Goal: Book appointment/travel/reservation

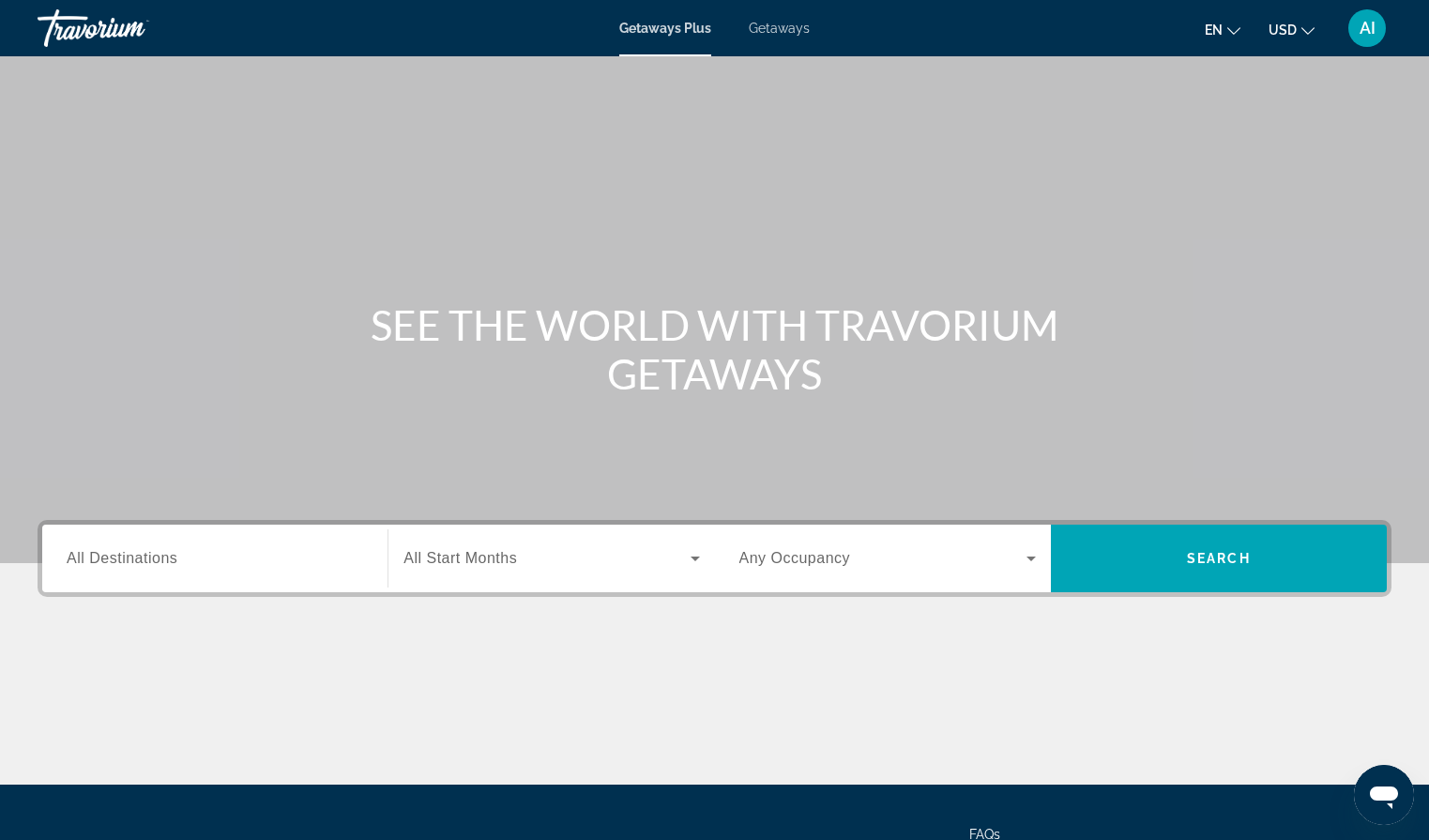
click at [110, 539] on div "Search widget" at bounding box center [215, 559] width 296 height 54
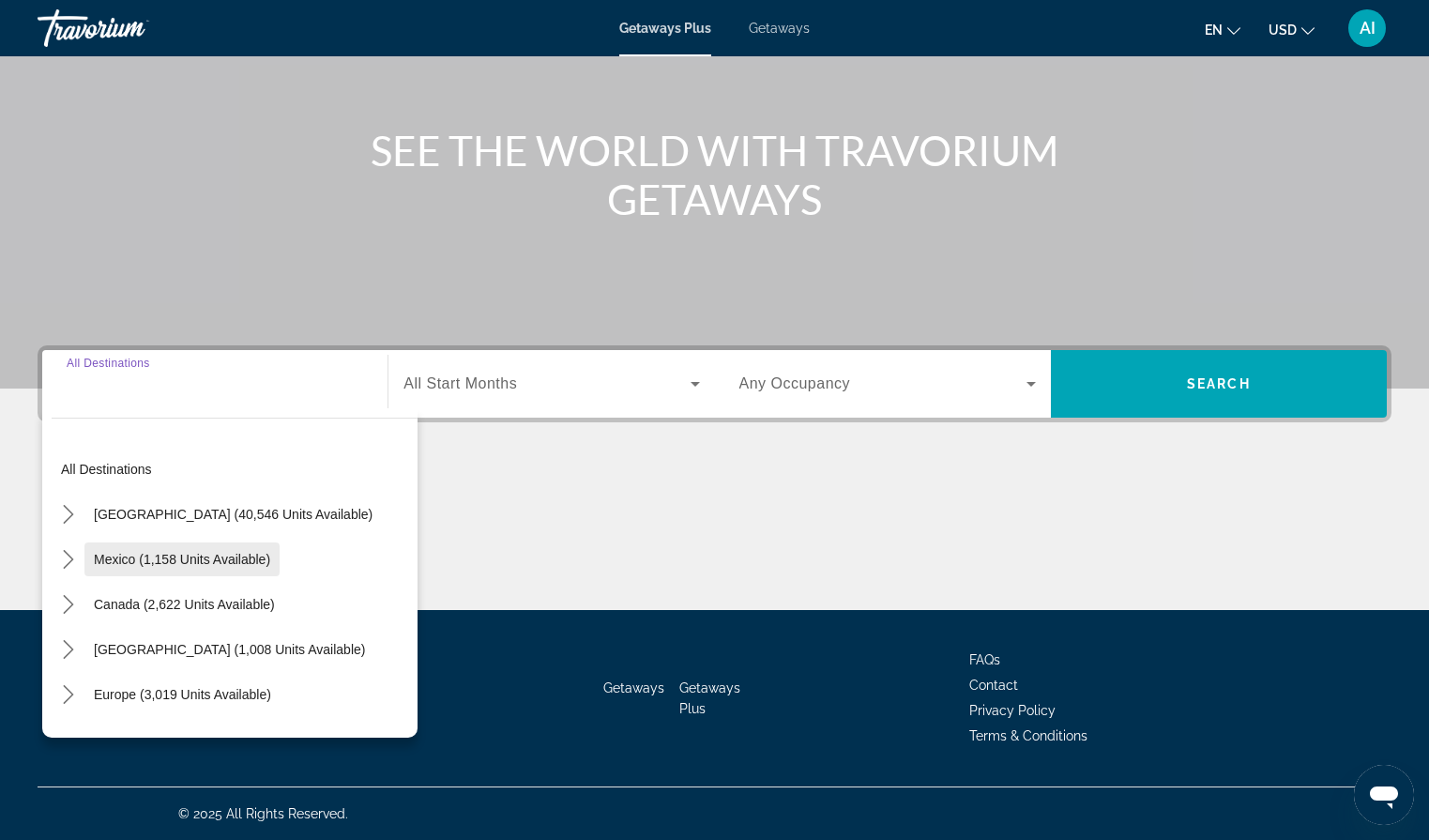
click at [116, 560] on span "Mexico (1,158 units available)" at bounding box center [182, 559] width 177 height 15
type input "**********"
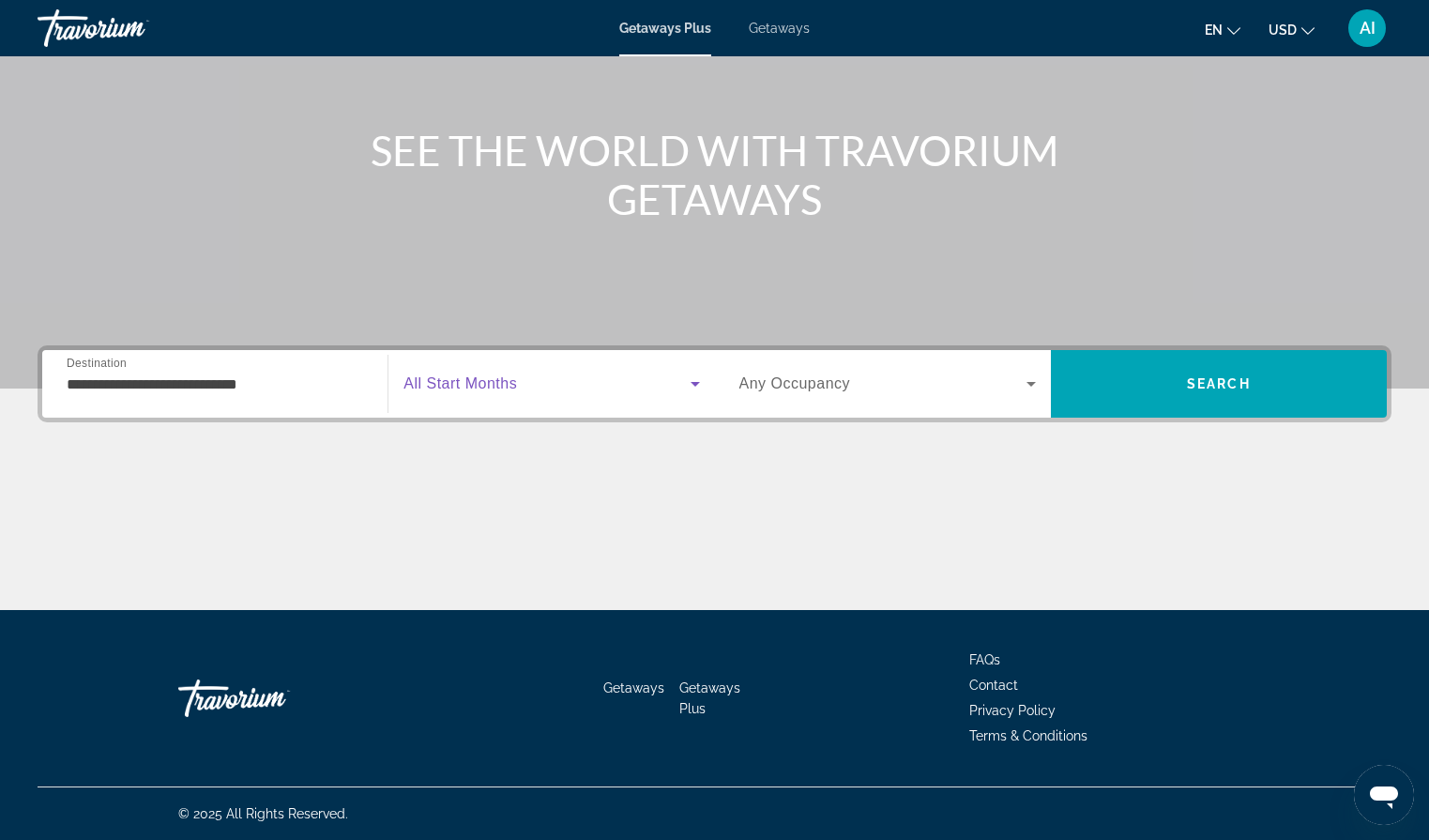
click at [525, 386] on span "Search widget" at bounding box center [546, 384] width 286 height 23
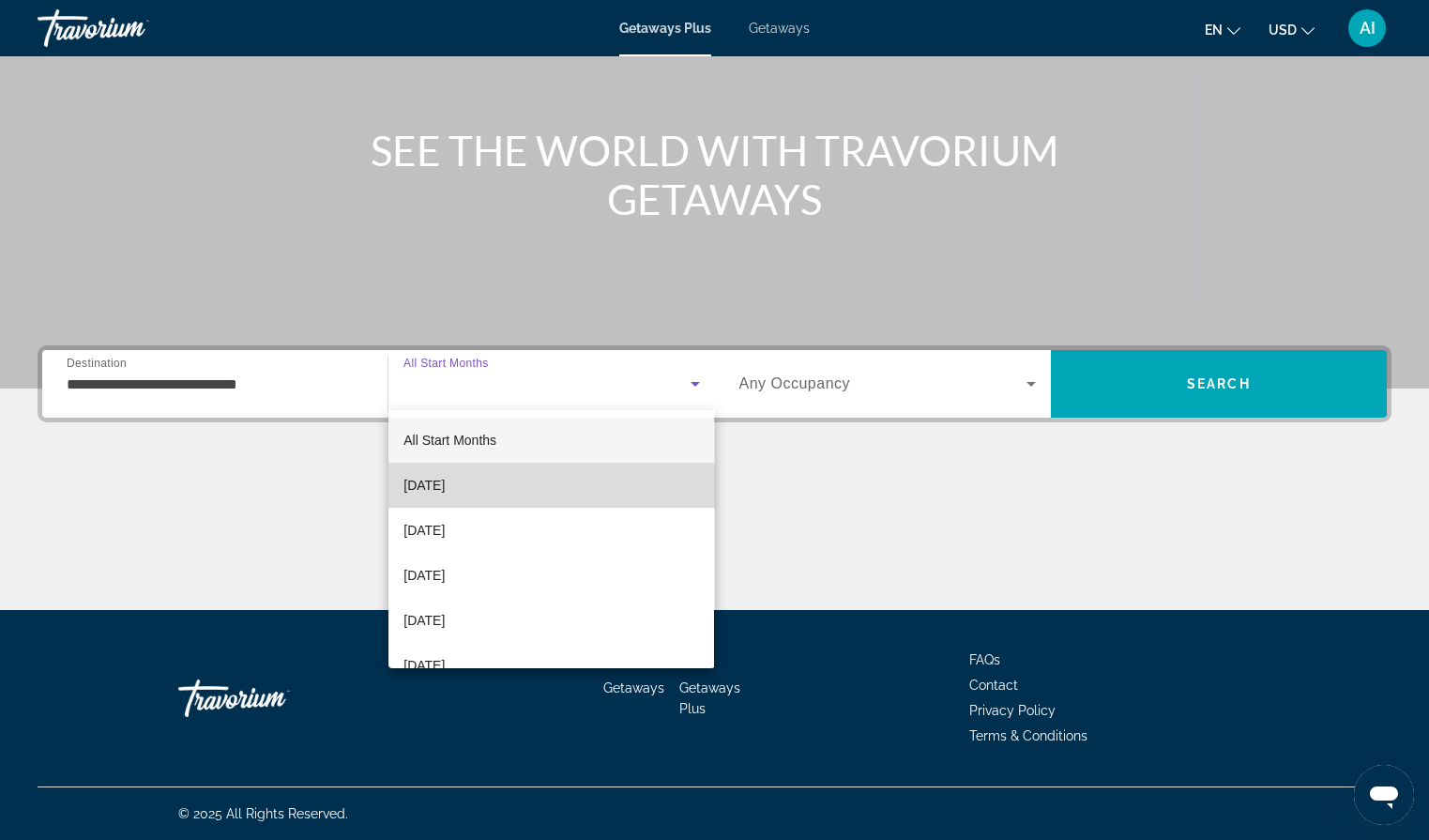
click at [475, 497] on mat-option "[DATE]" at bounding box center [551, 485] width 326 height 45
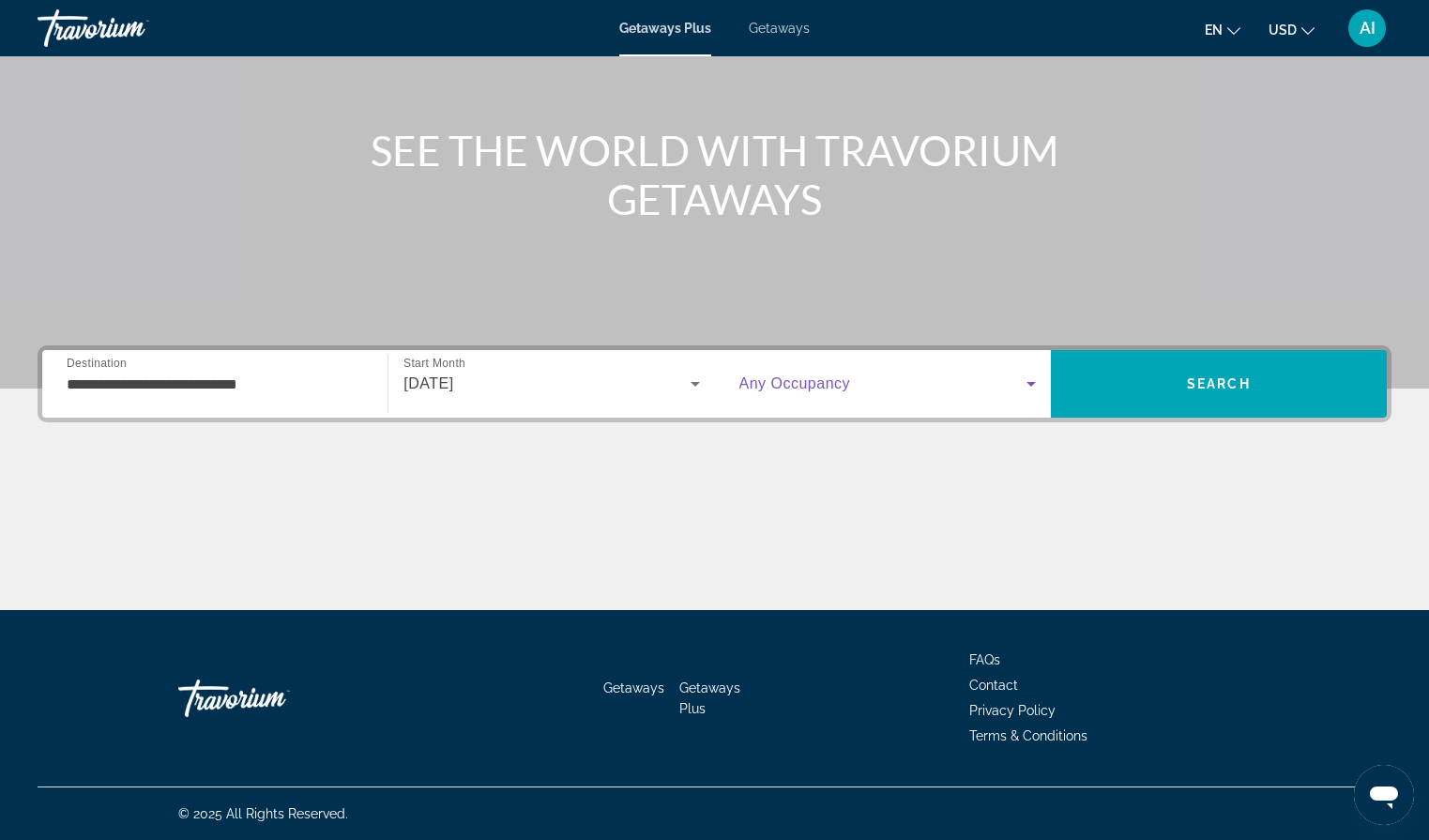
click at [860, 388] on span "Search widget" at bounding box center [883, 384] width 287 height 23
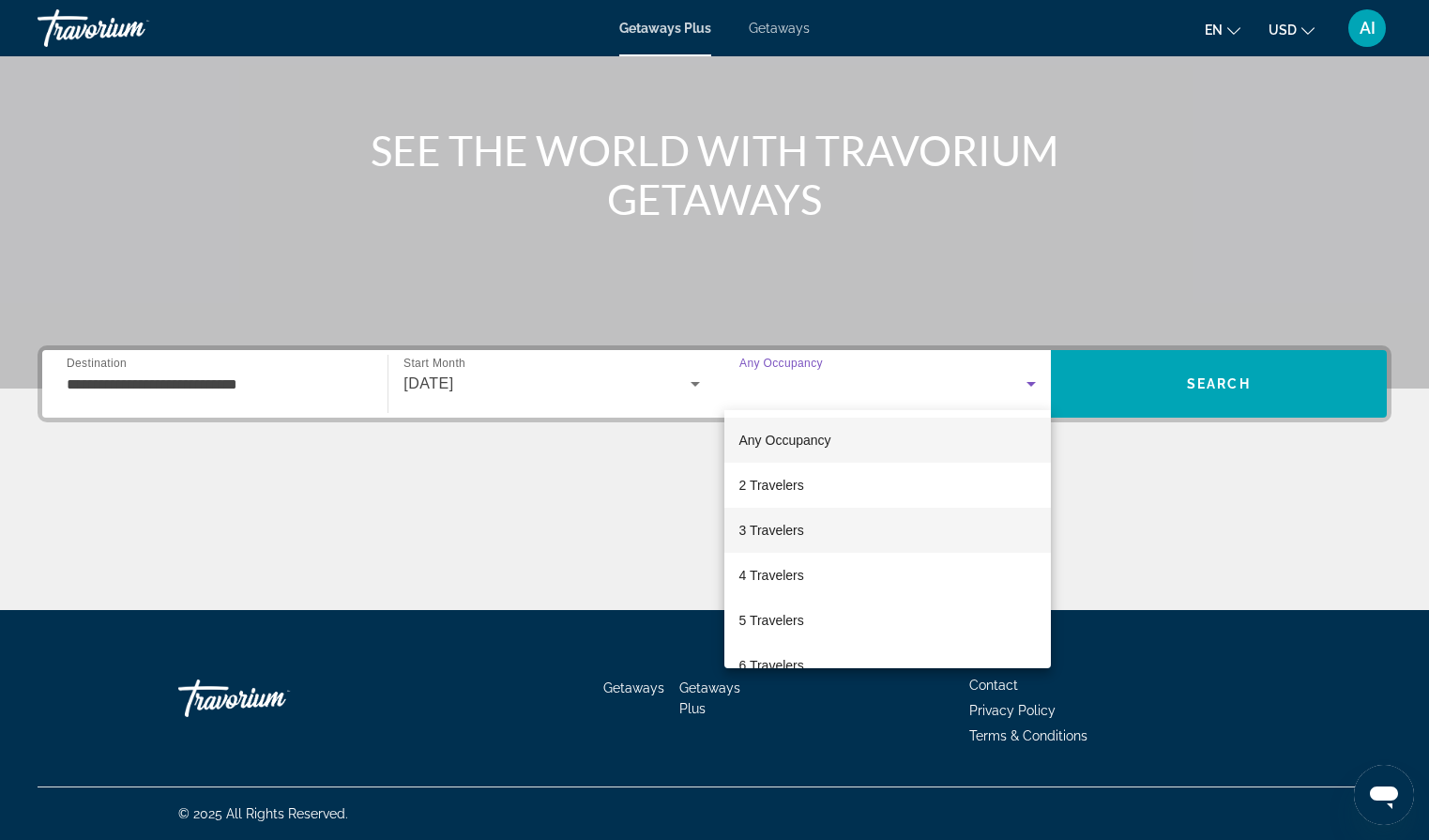
click at [791, 530] on span "3 Travelers" at bounding box center [772, 530] width 65 height 23
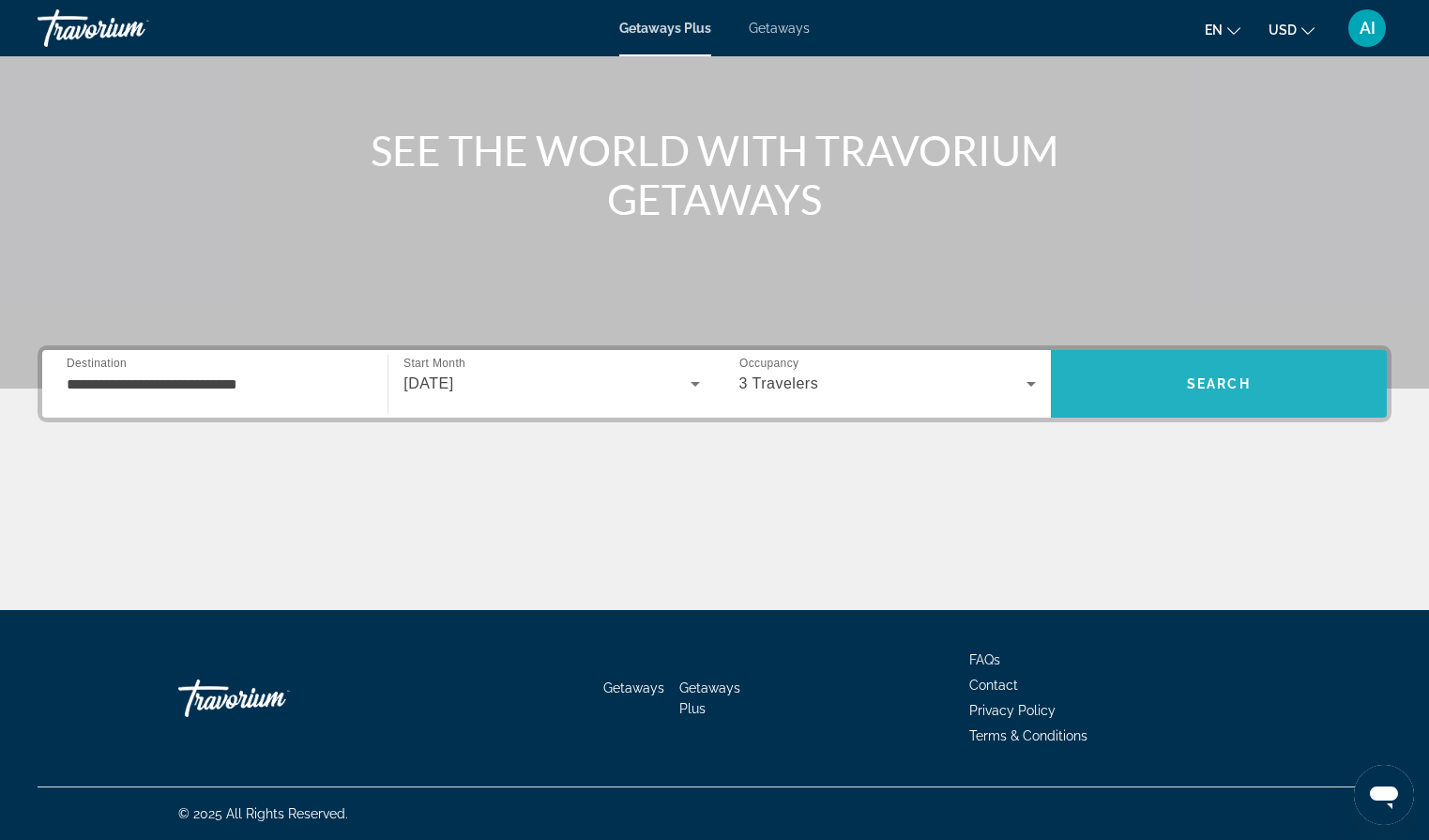
click at [1151, 392] on span "Search" at bounding box center [1218, 383] width 336 height 45
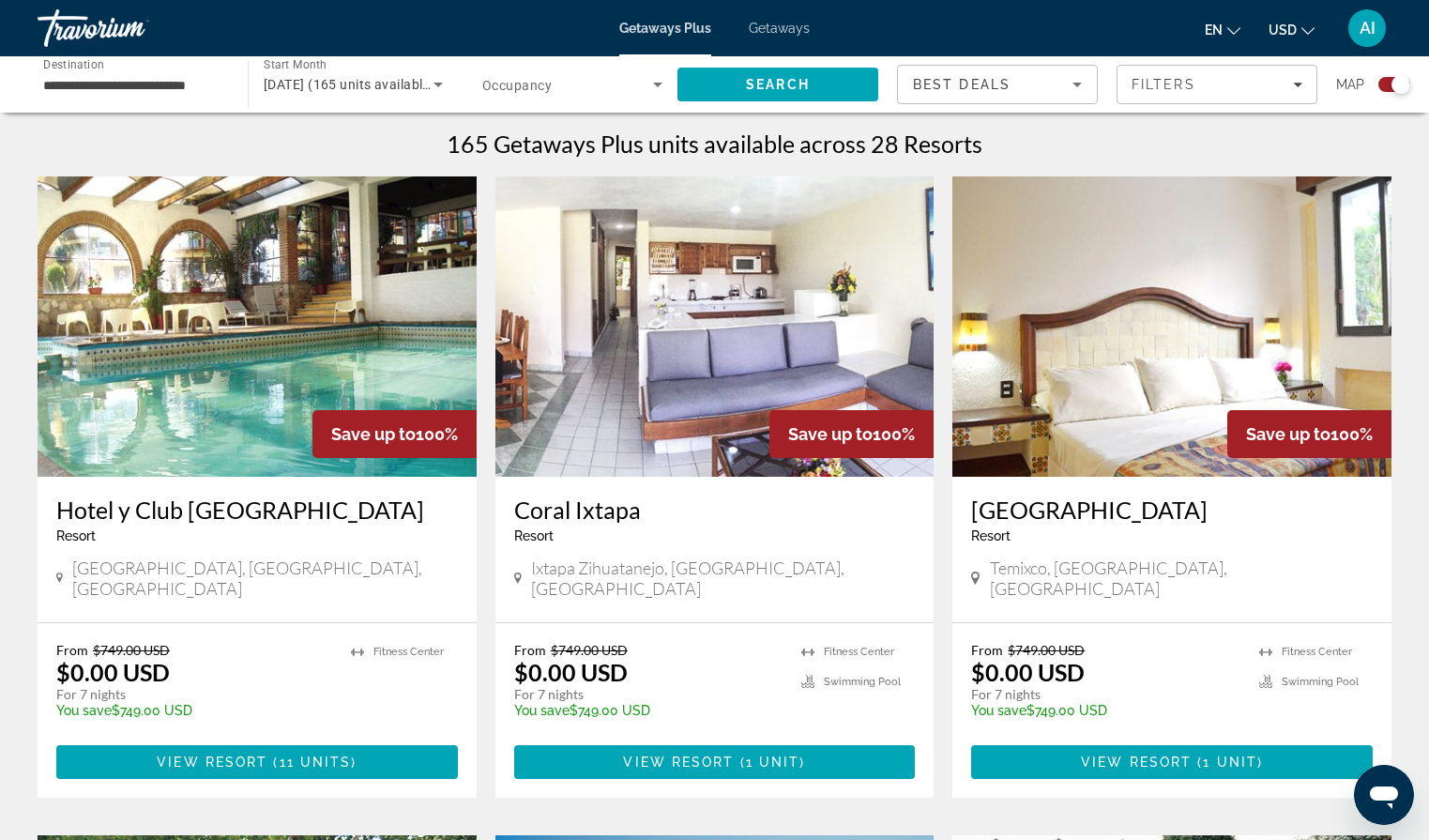
scroll to position [585, 0]
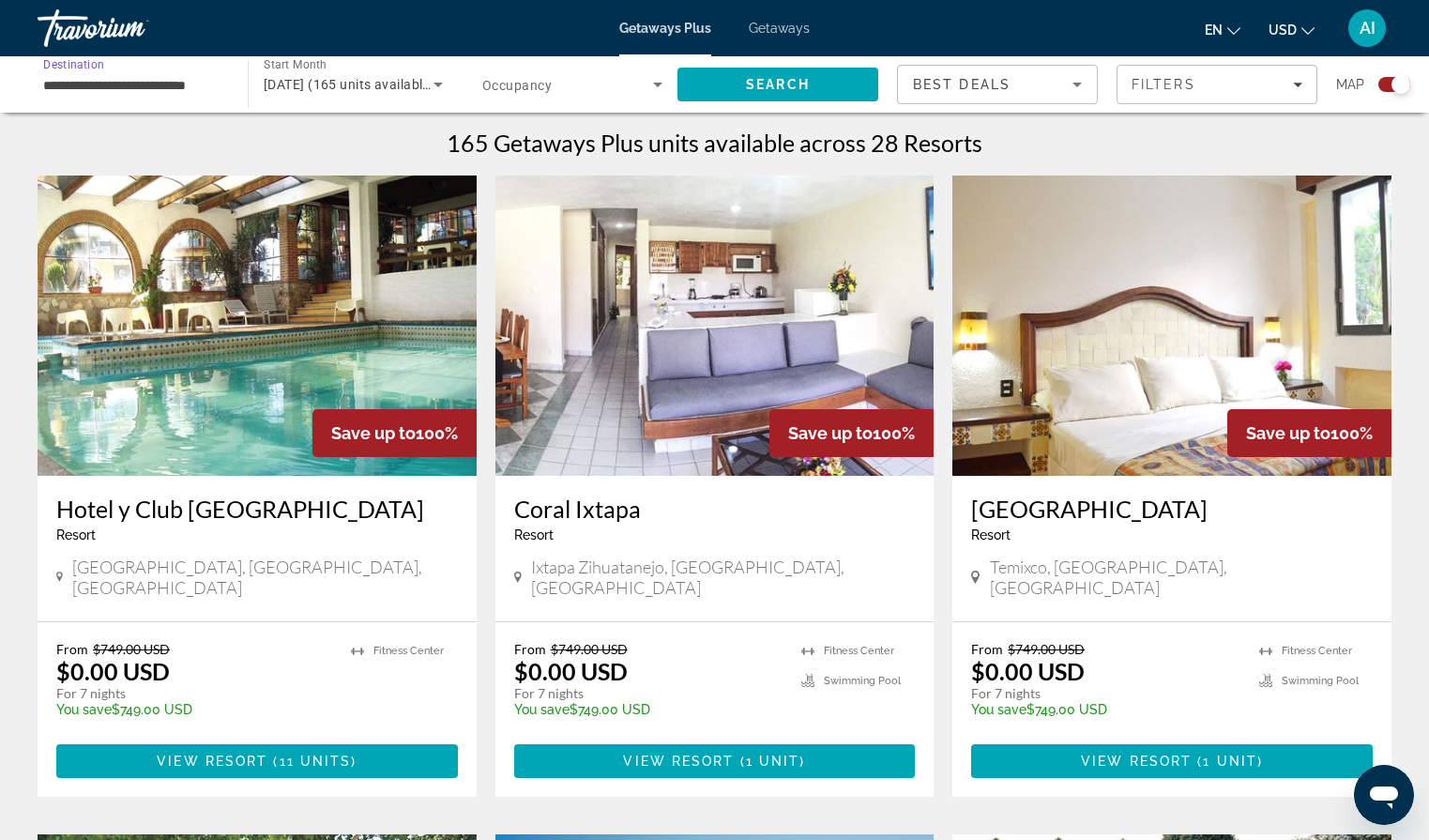
click at [222, 82] on input "**********" at bounding box center [133, 86] width 180 height 23
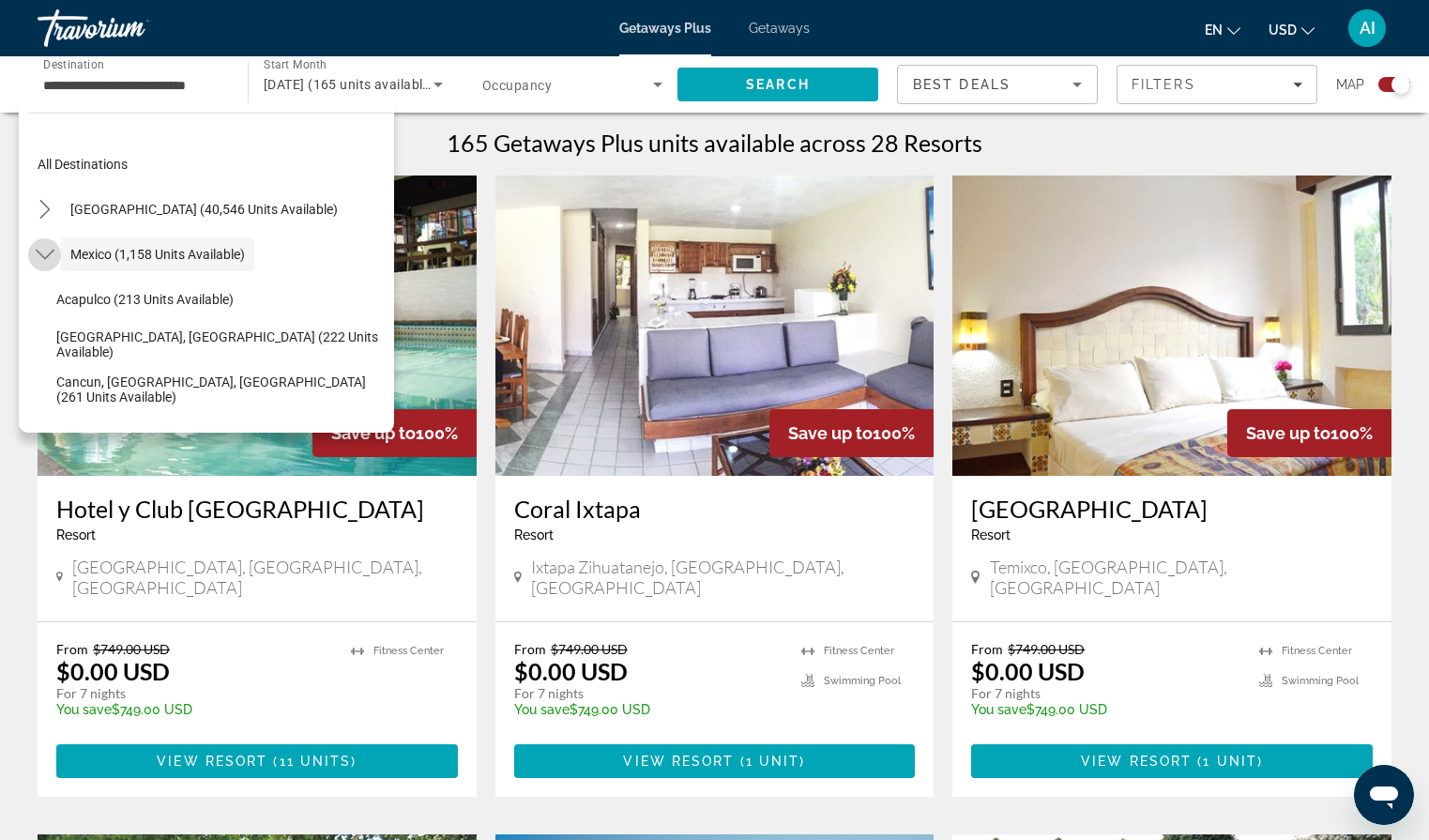
click at [50, 253] on icon "Toggle Mexico (1,158 units available) submenu" at bounding box center [44, 254] width 19 height 11
click at [47, 256] on icon "Toggle Mexico (1,158 units available) submenu" at bounding box center [44, 254] width 11 height 19
click at [159, 249] on span "Mexico (1,158 units available)" at bounding box center [158, 254] width 175 height 15
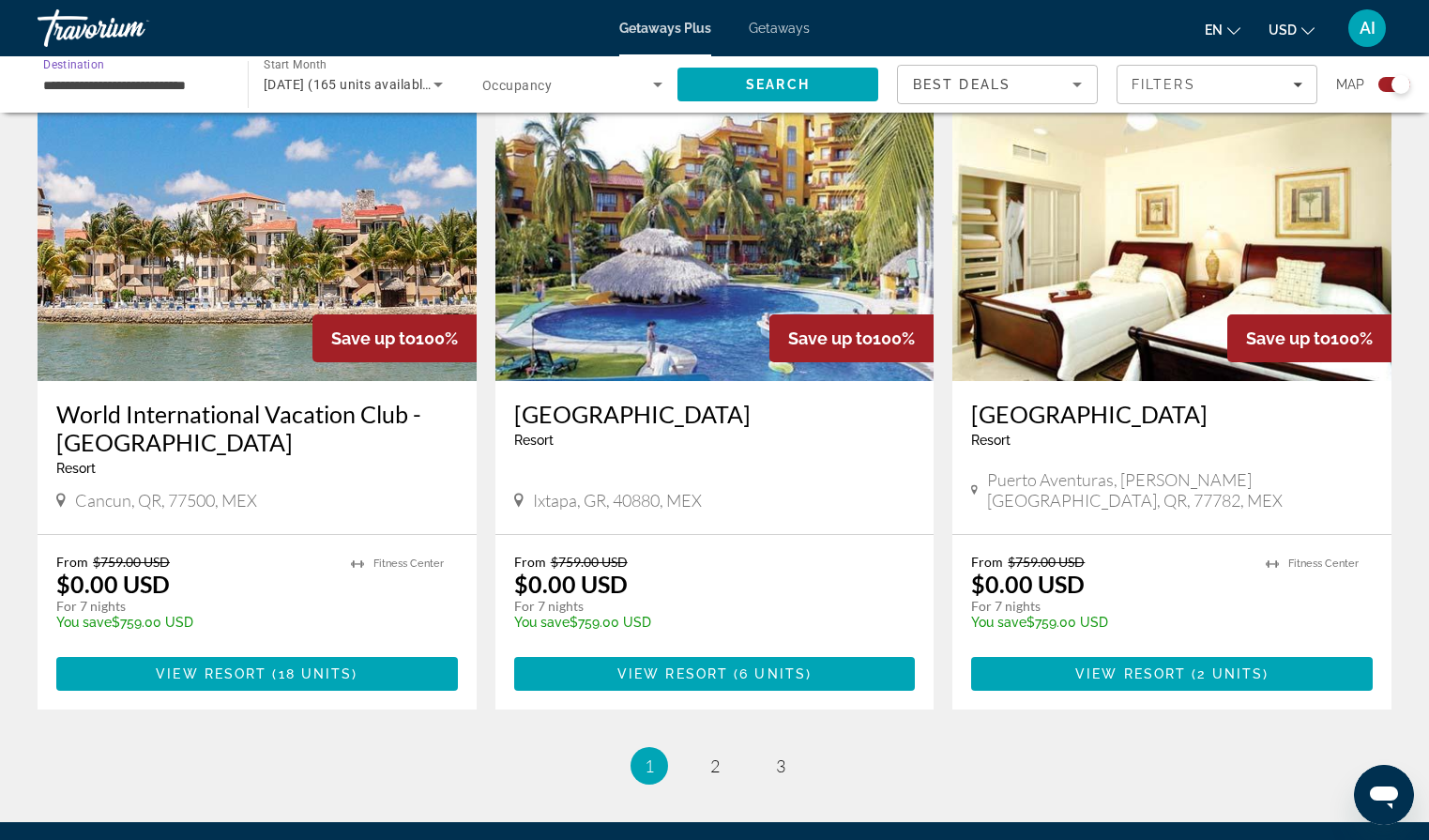
scroll to position [2694, 0]
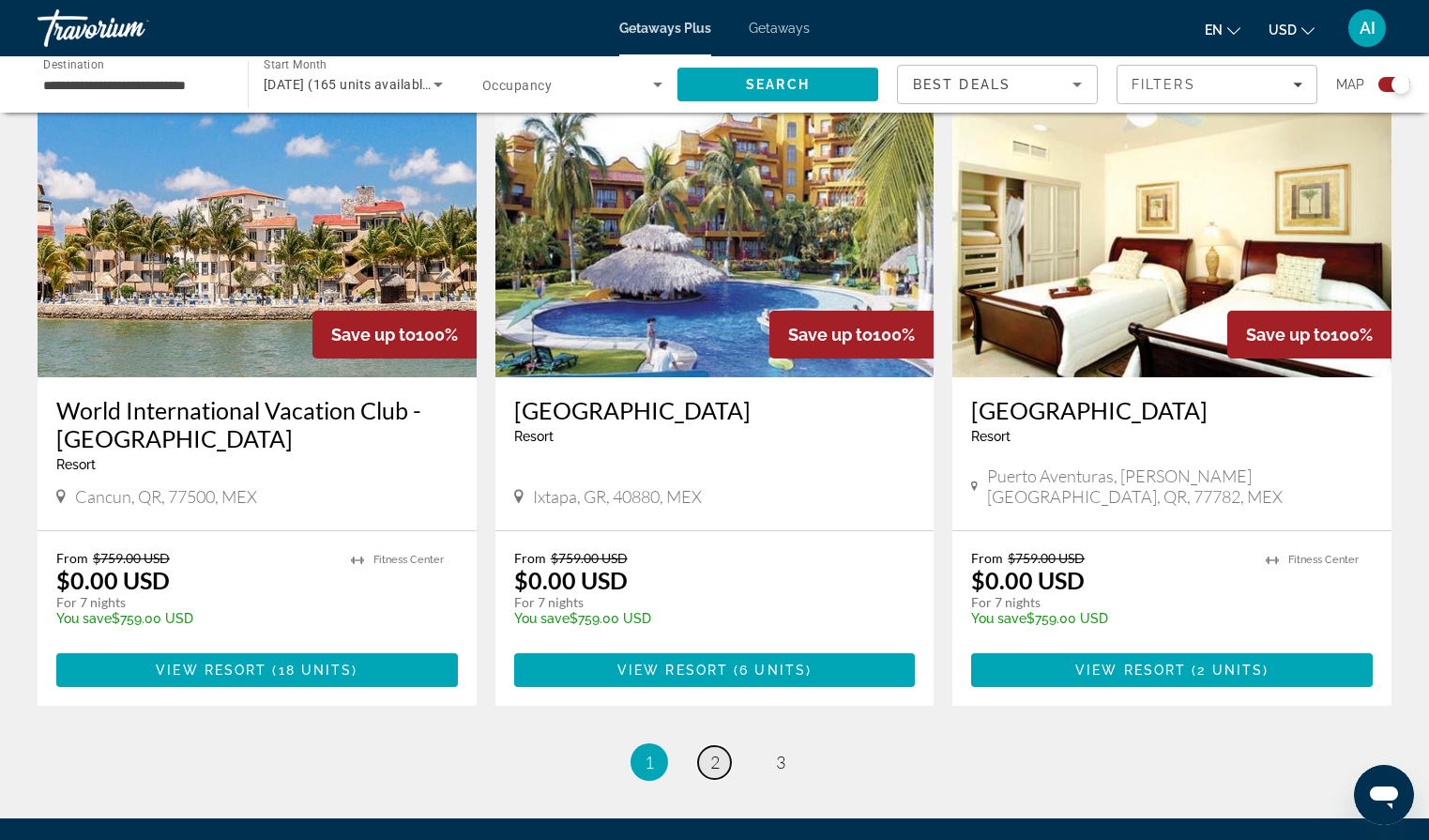
click at [714, 751] on span "2" at bounding box center [715, 762] width 10 height 21
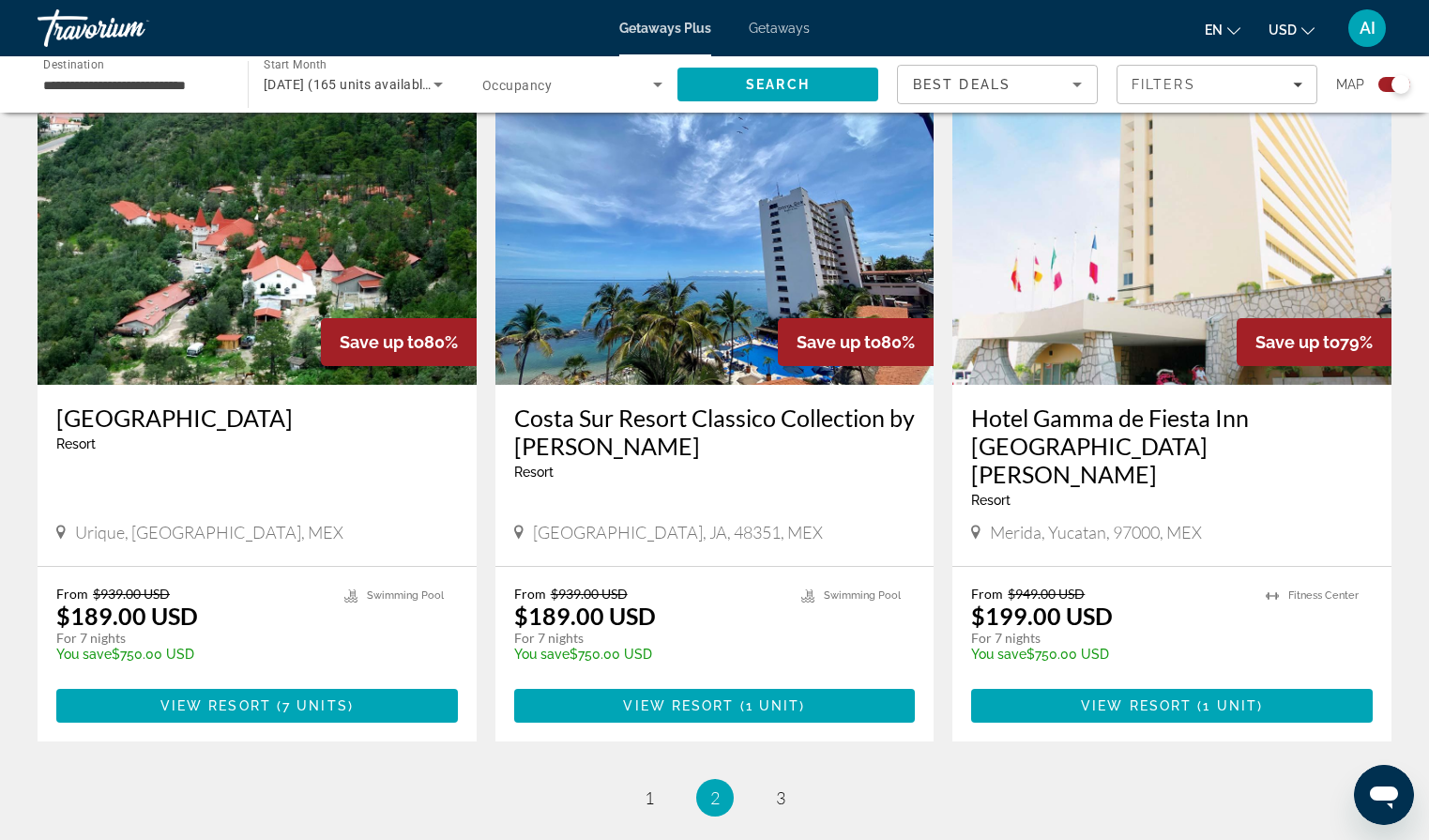
scroll to position [2701, 0]
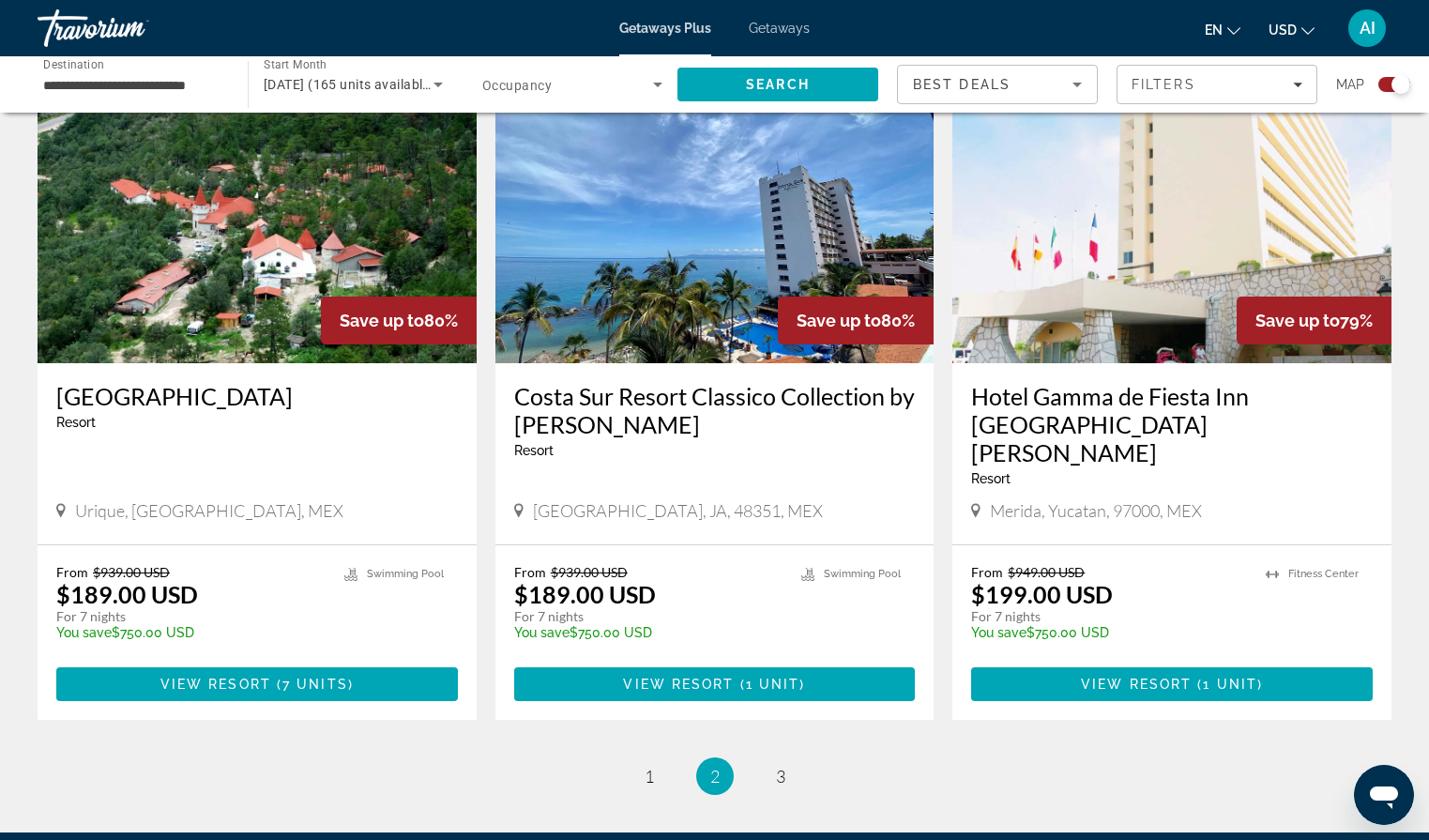
click at [705, 237] on img "Main content" at bounding box center [714, 213] width 439 height 300
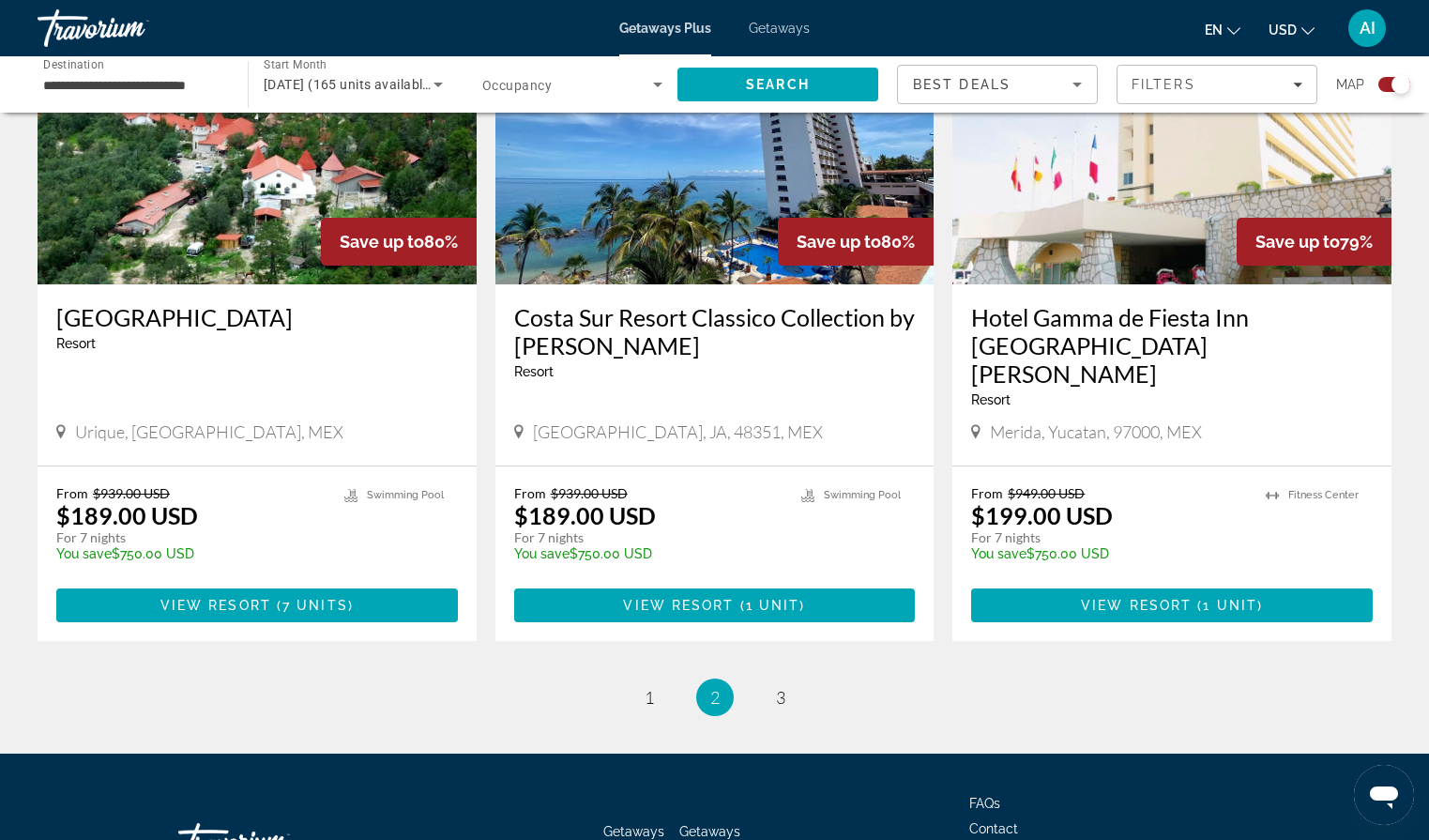
scroll to position [2841, 0]
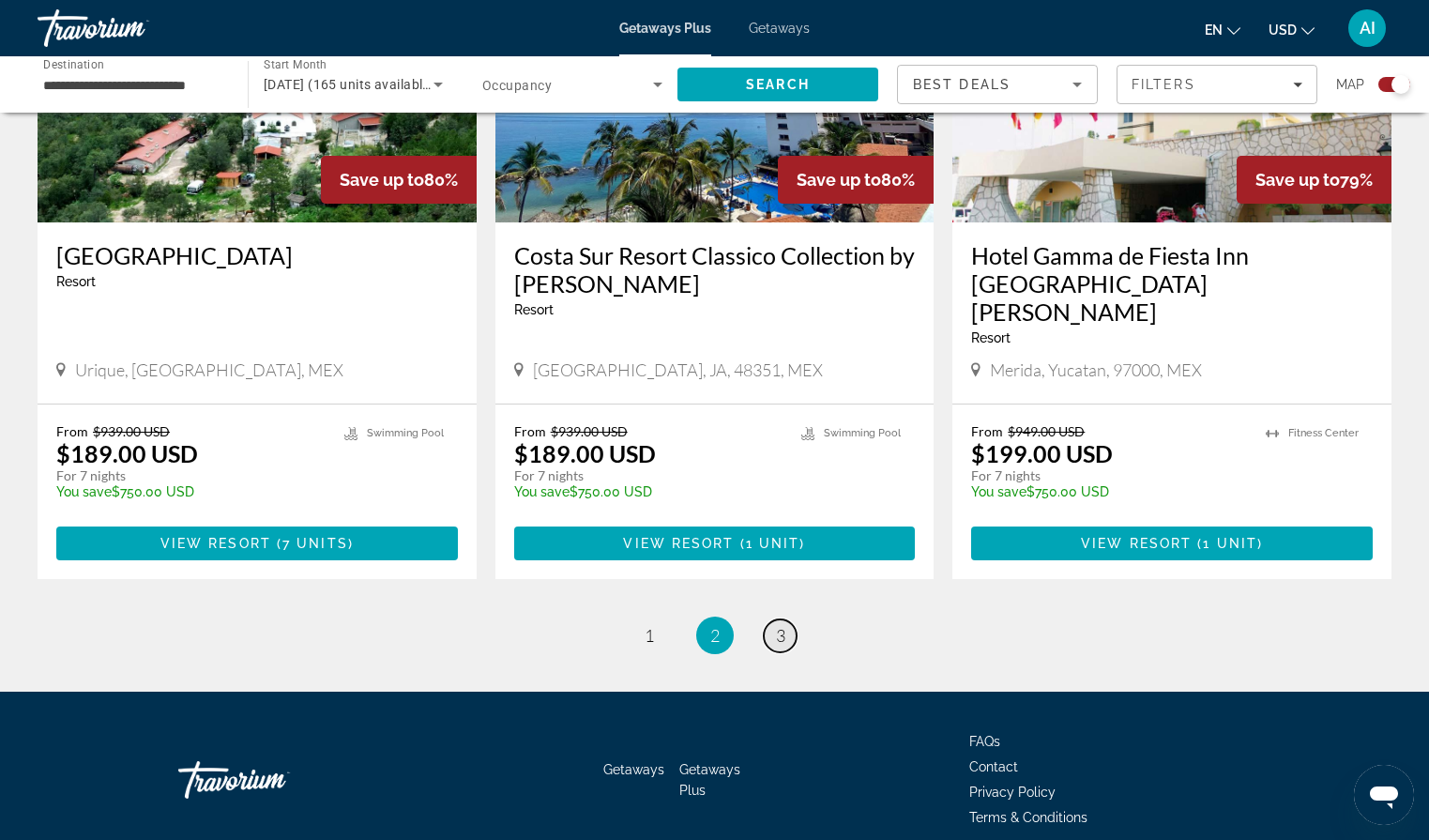
click at [784, 625] on span "3" at bounding box center [781, 635] width 10 height 21
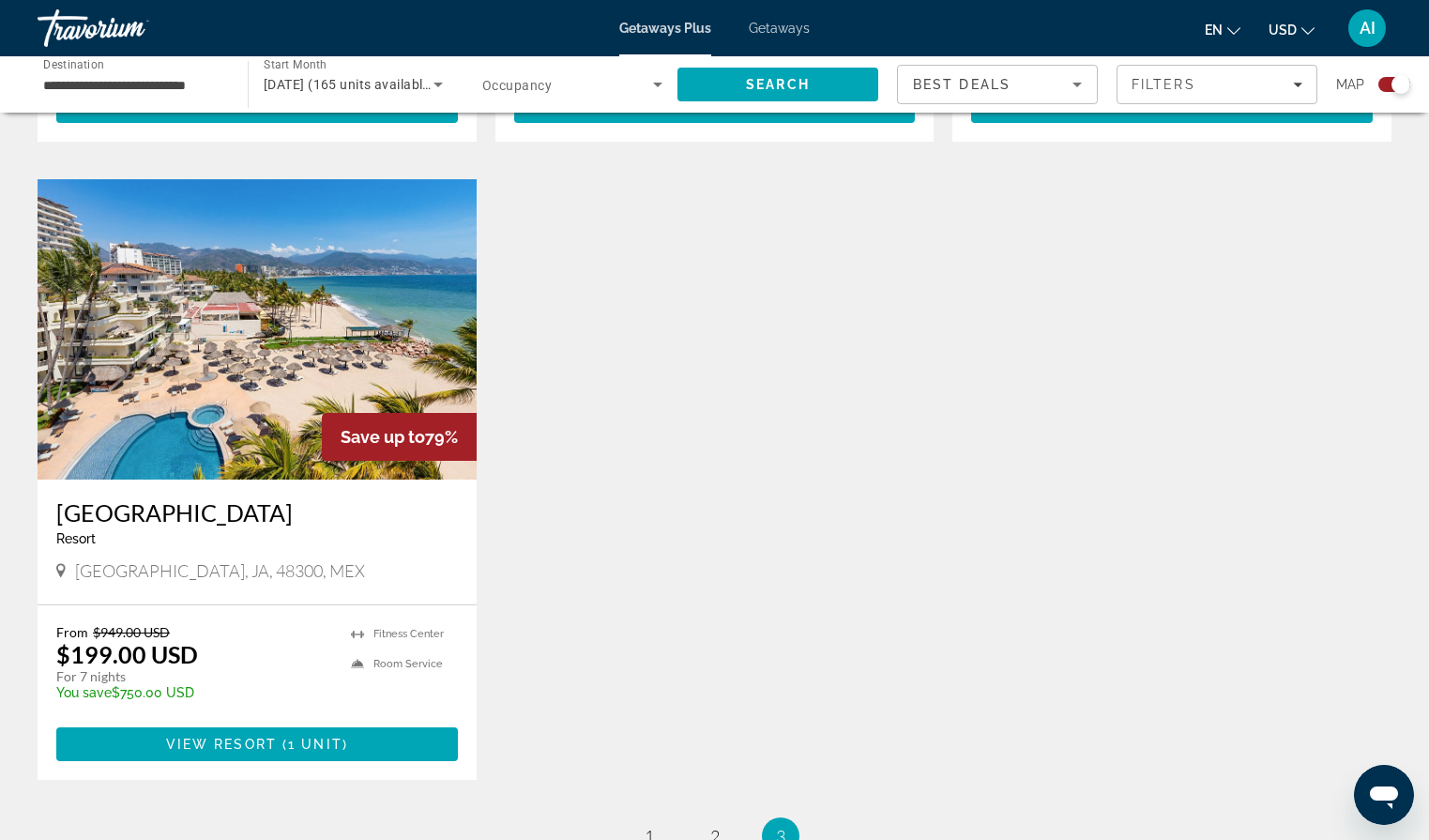
scroll to position [1270, 0]
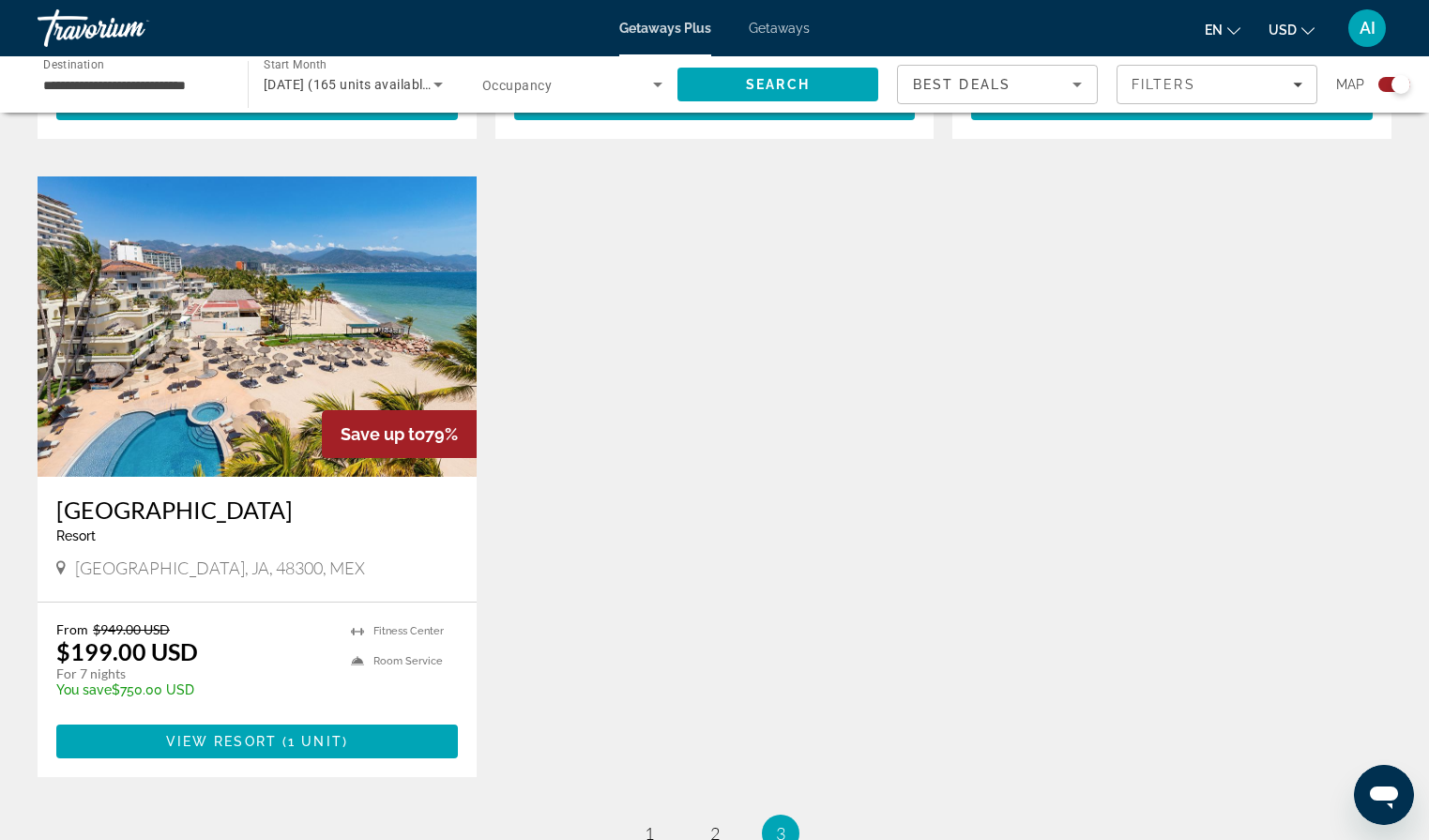
click at [353, 283] on img "Main content" at bounding box center [256, 327] width 439 height 300
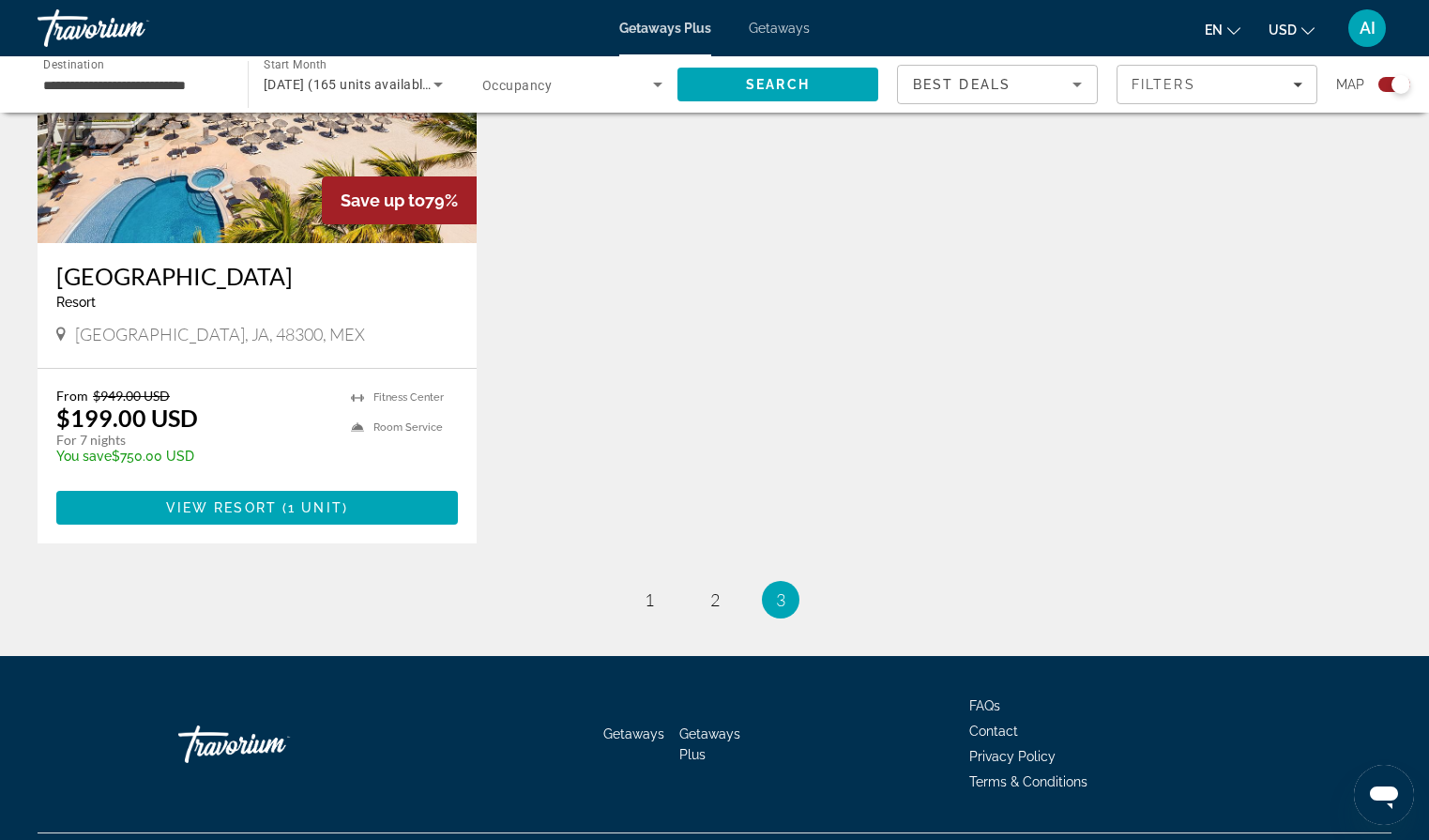
scroll to position [1502, 0]
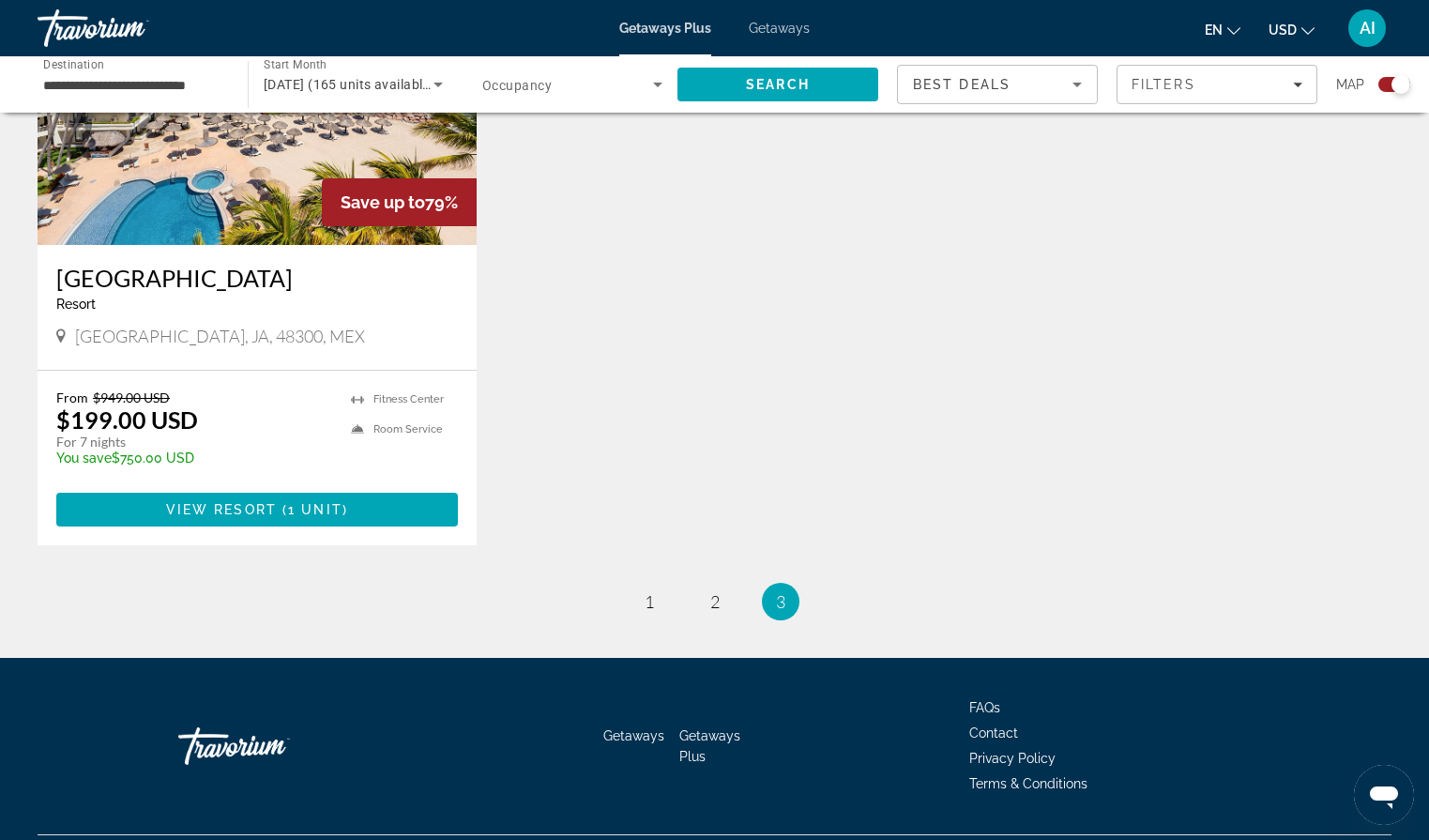
click at [794, 26] on span "Getaways" at bounding box center [779, 29] width 61 height 15
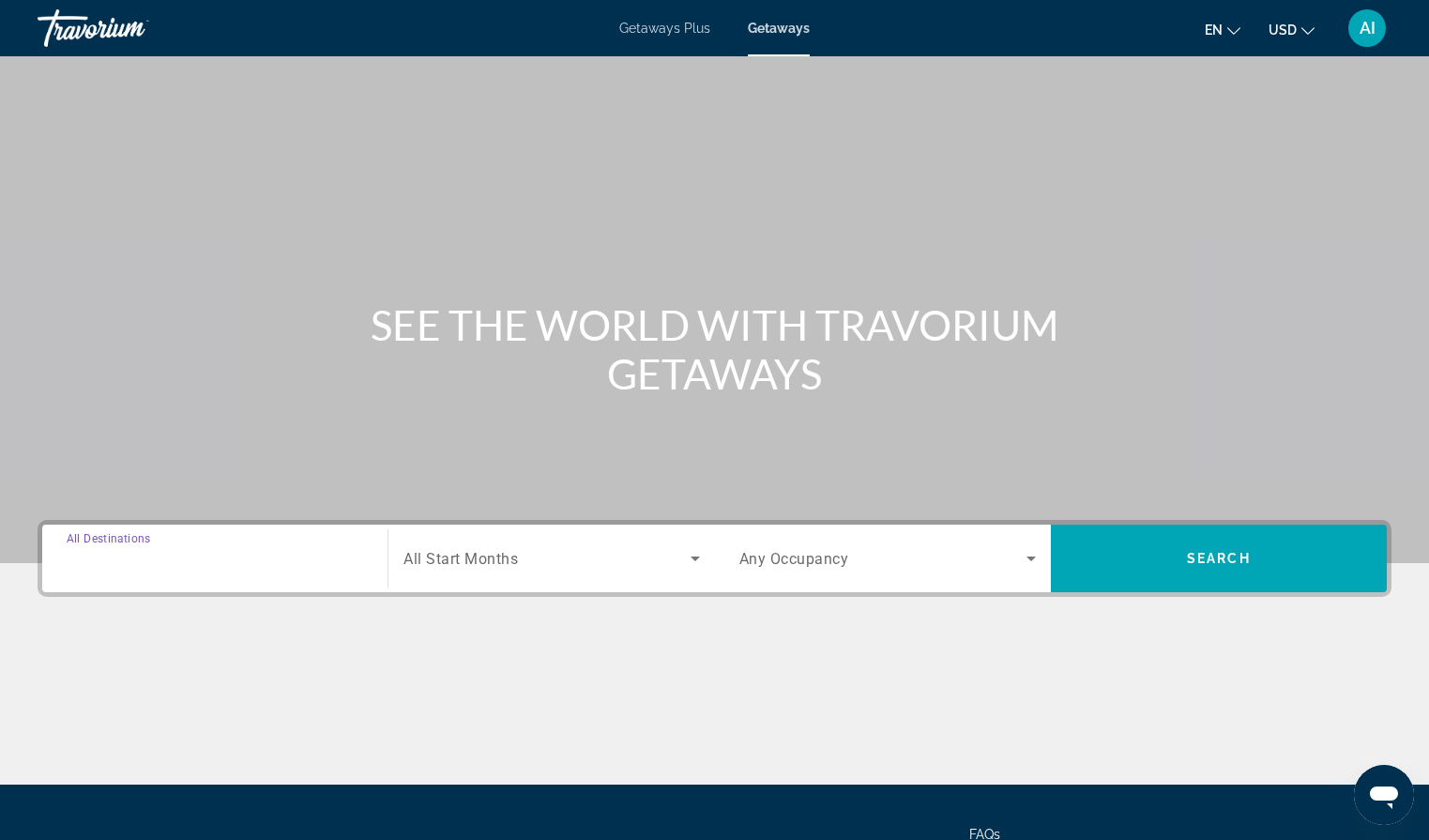
click at [200, 567] on input "Destination All Destinations" at bounding box center [215, 559] width 296 height 23
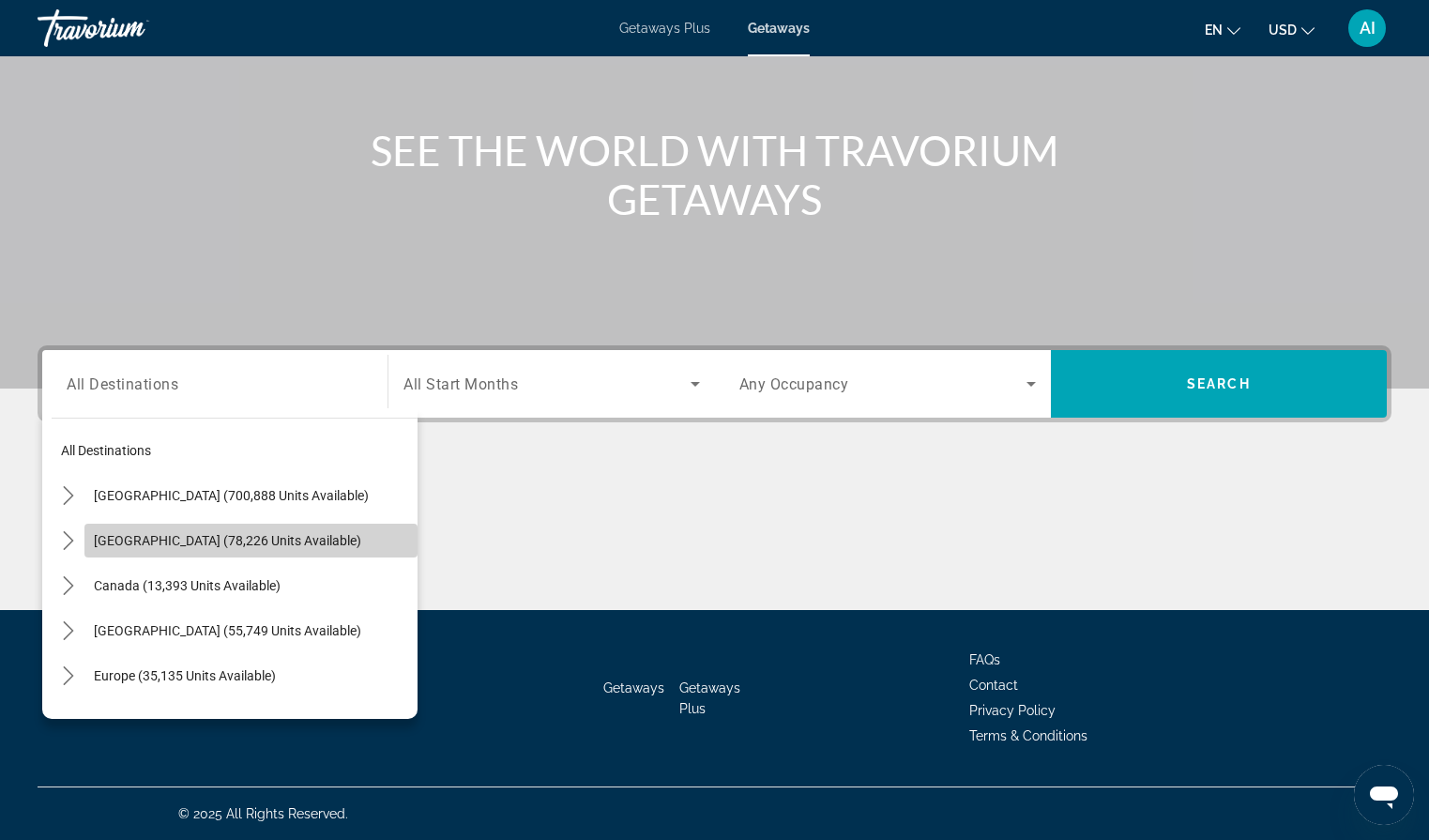
click at [200, 537] on span "[GEOGRAPHIC_DATA] (78,226 units available)" at bounding box center [227, 541] width 268 height 15
type input "**********"
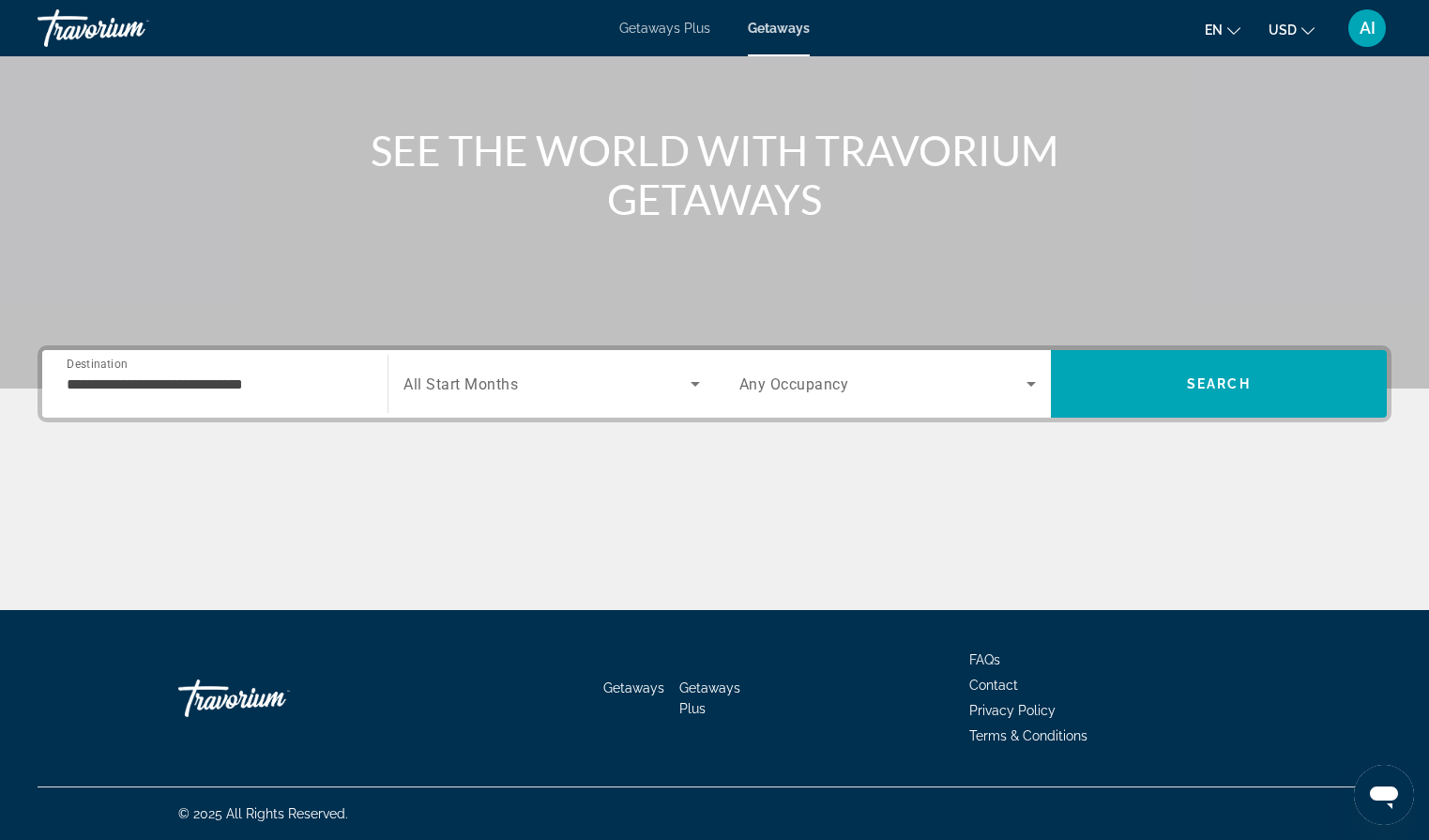
click at [471, 377] on span "All Start Months" at bounding box center [461, 384] width 115 height 18
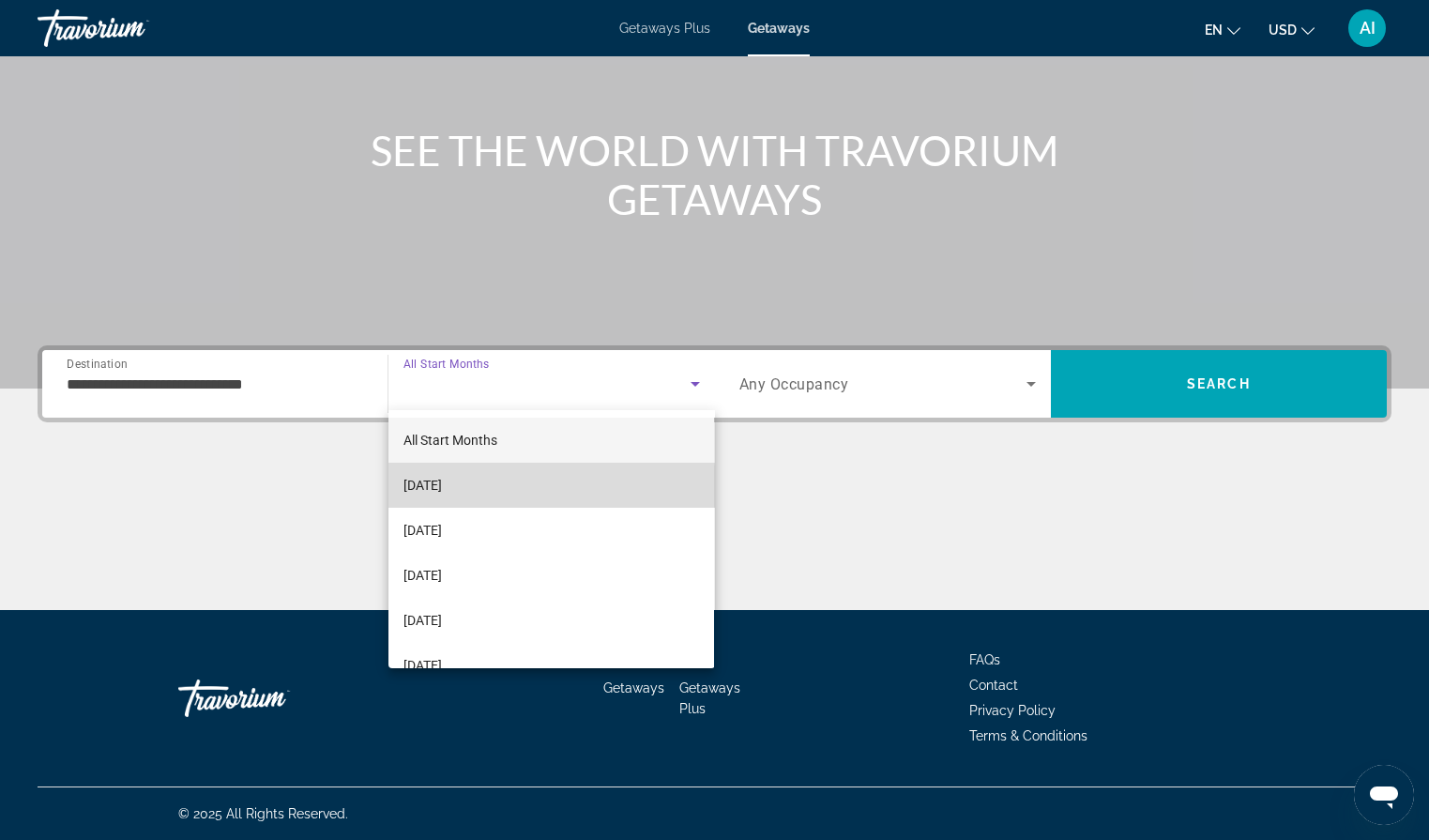
click at [442, 487] on span "[DATE]" at bounding box center [422, 485] width 38 height 23
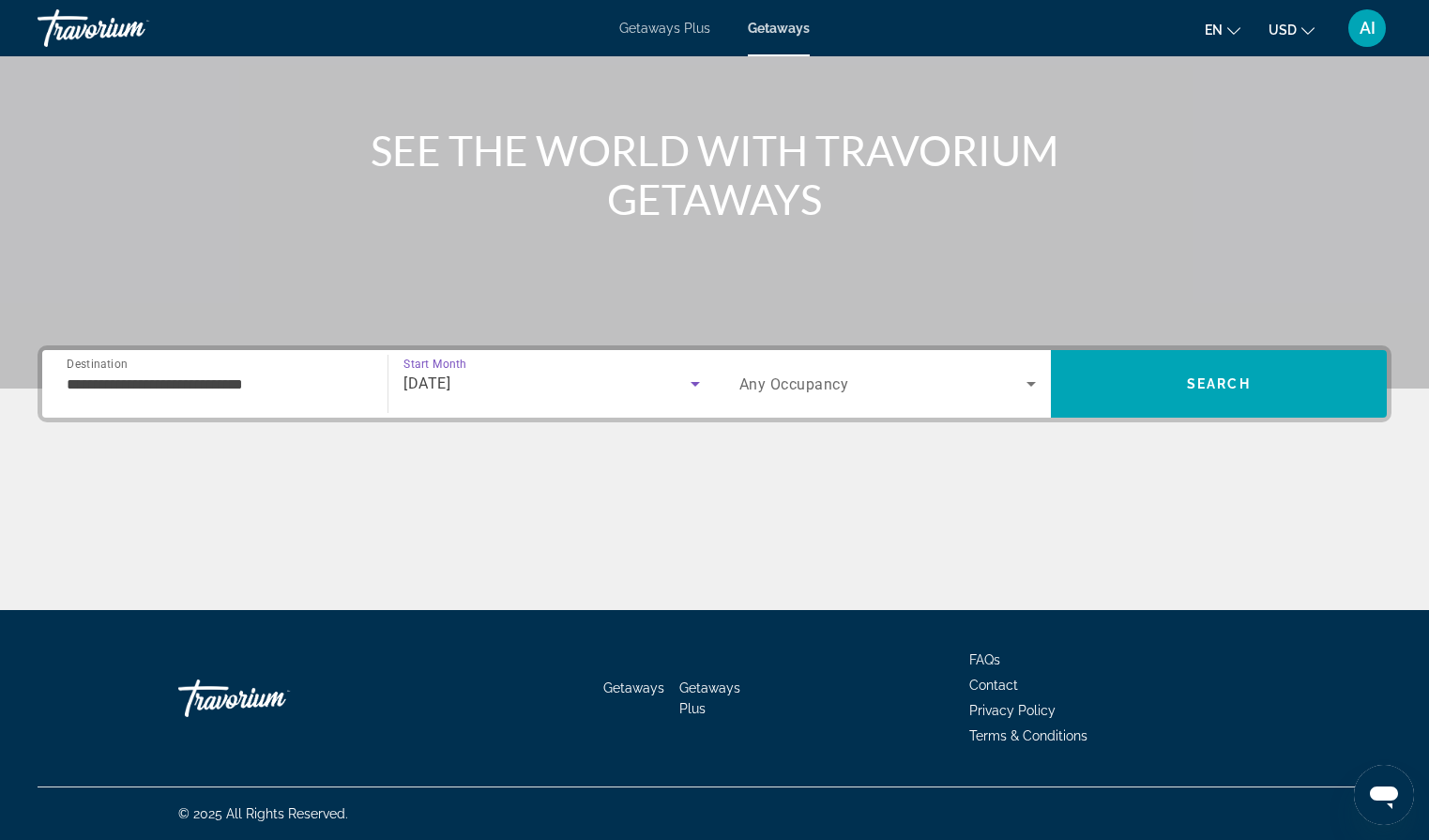
click at [825, 374] on span "Search widget" at bounding box center [883, 384] width 287 height 23
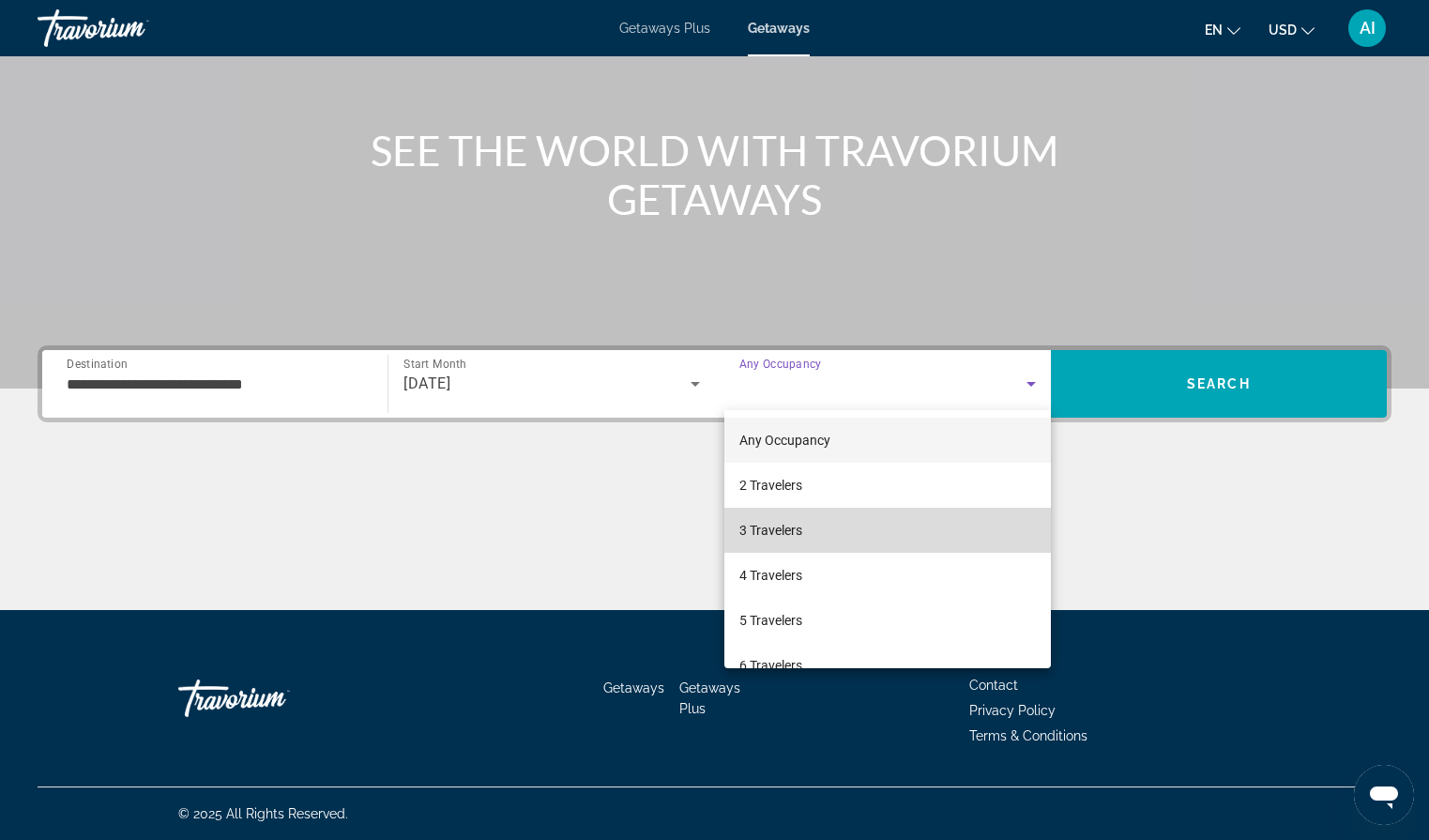
click at [784, 530] on span "3 Travelers" at bounding box center [771, 530] width 63 height 23
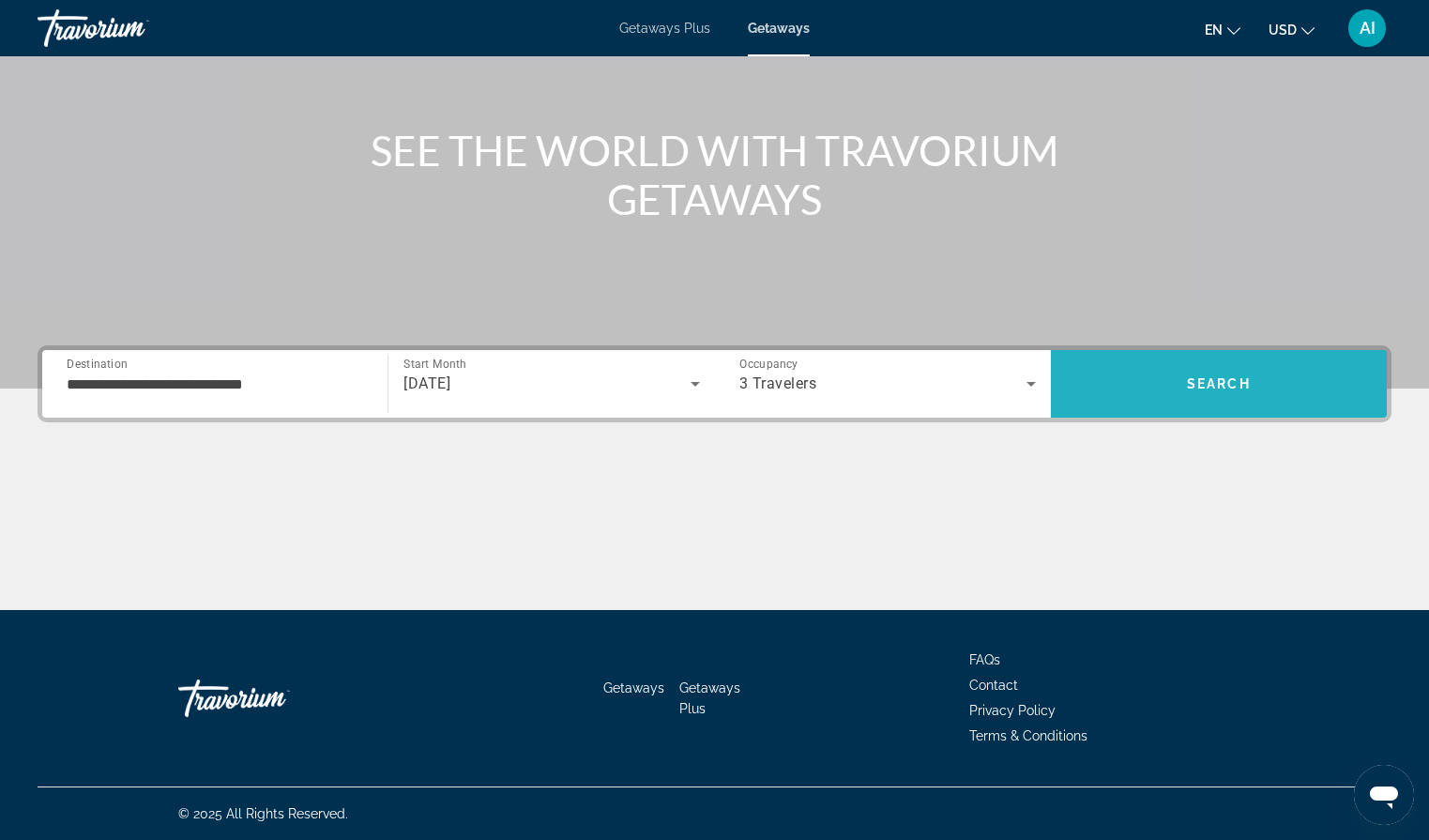
click at [1170, 391] on span "Search" at bounding box center [1218, 383] width 336 height 45
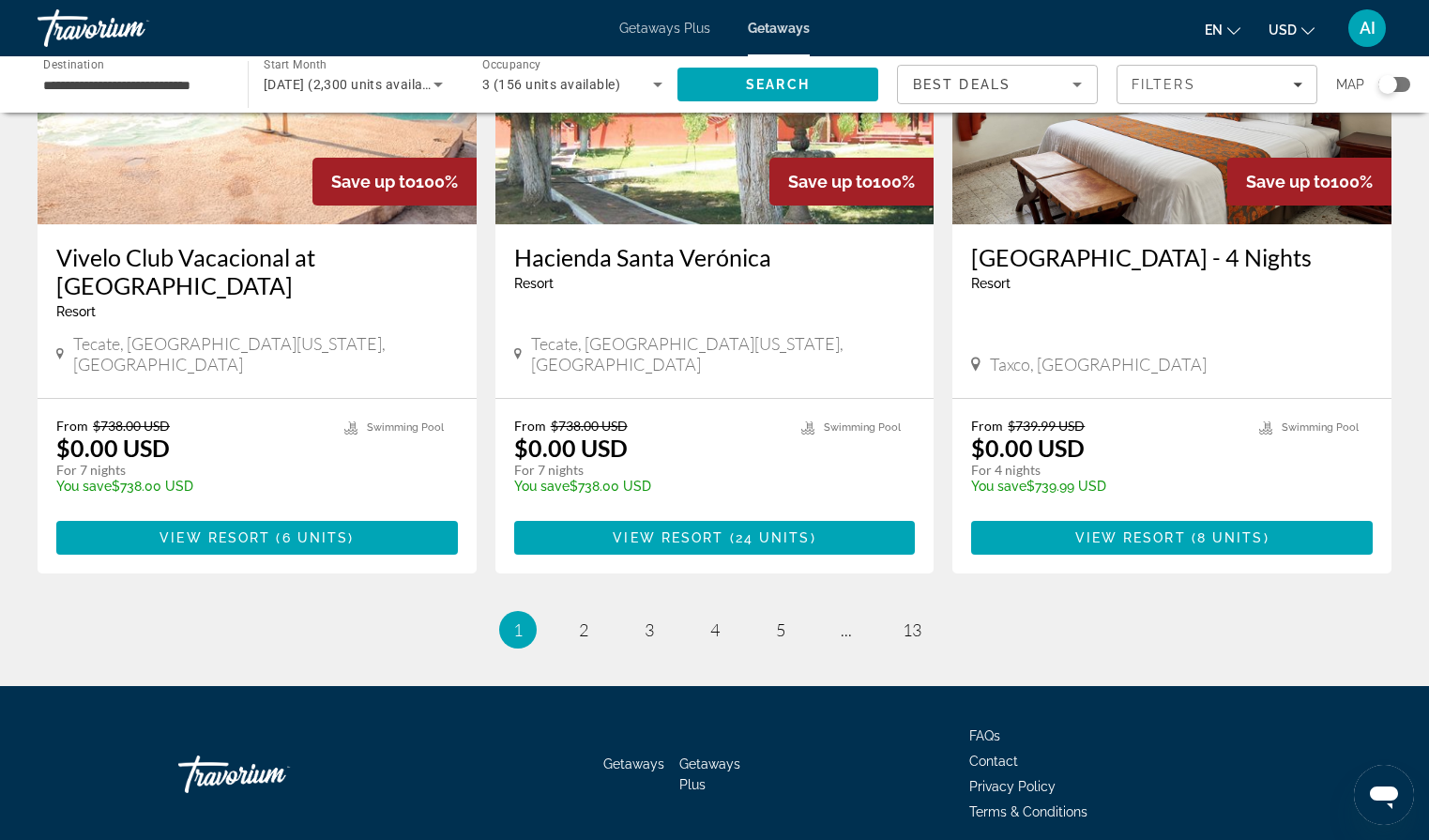
scroll to position [2254, 0]
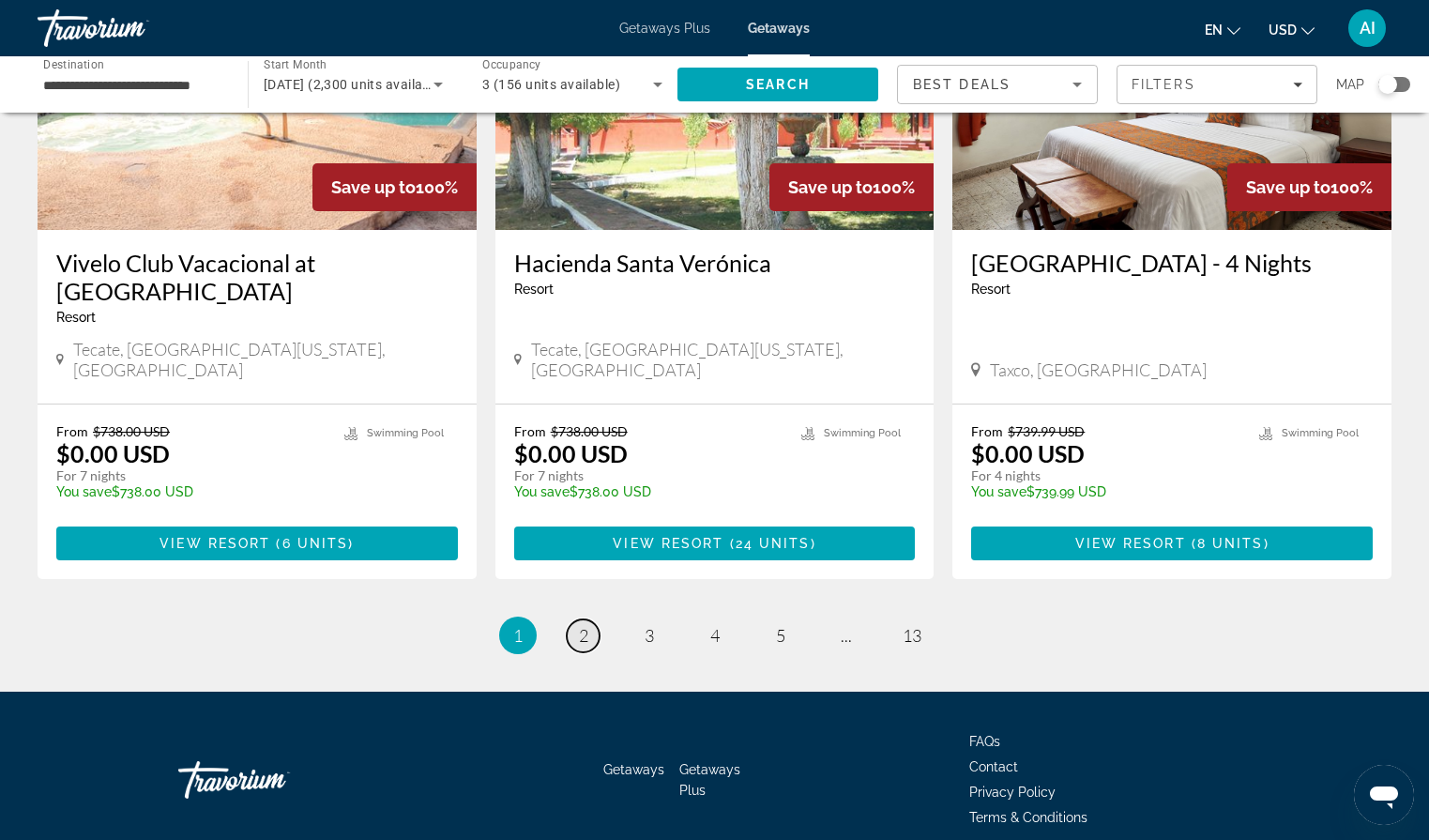
click at [582, 625] on span "2" at bounding box center [584, 635] width 10 height 21
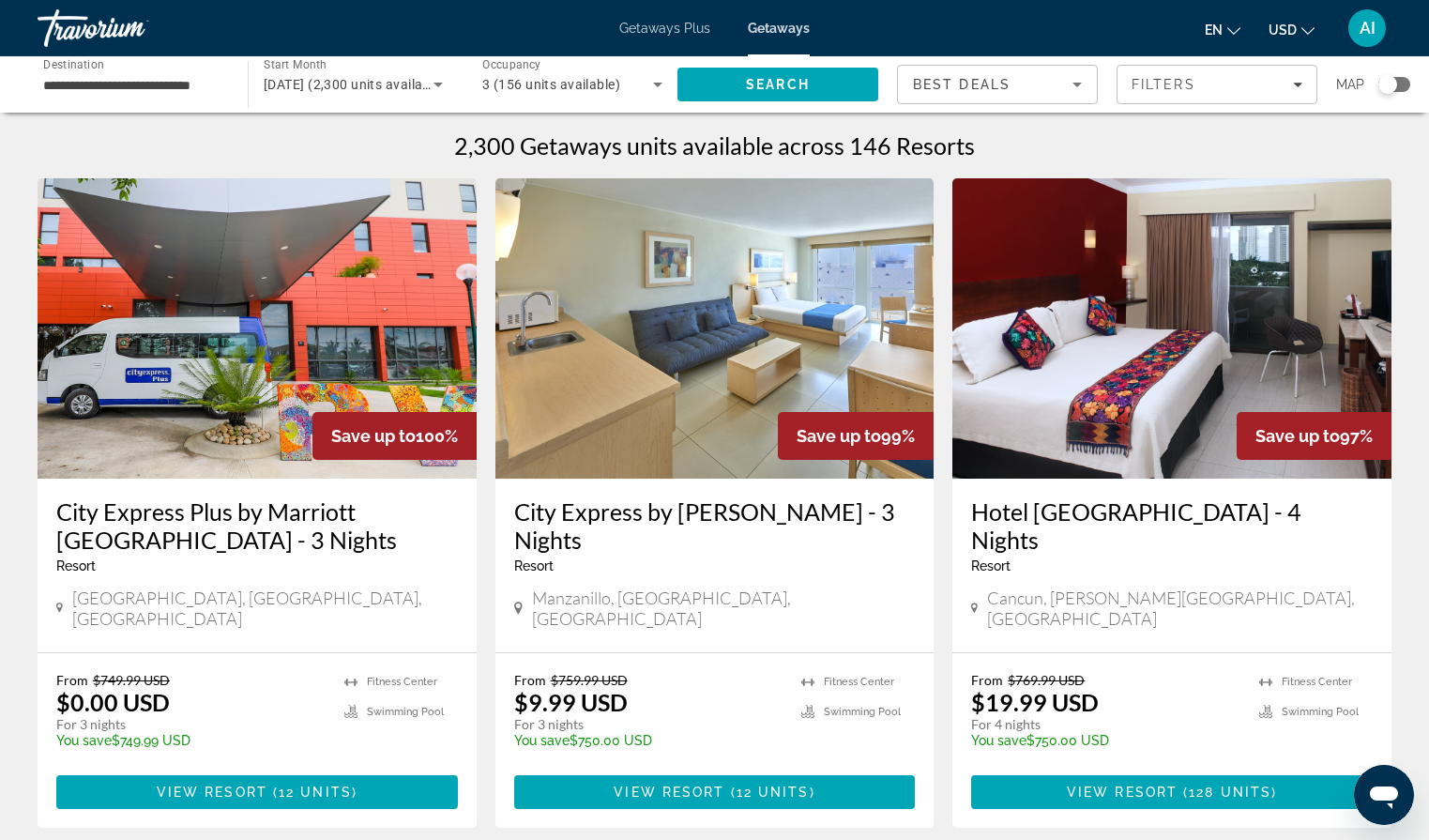
click at [192, 88] on input "**********" at bounding box center [133, 86] width 180 height 23
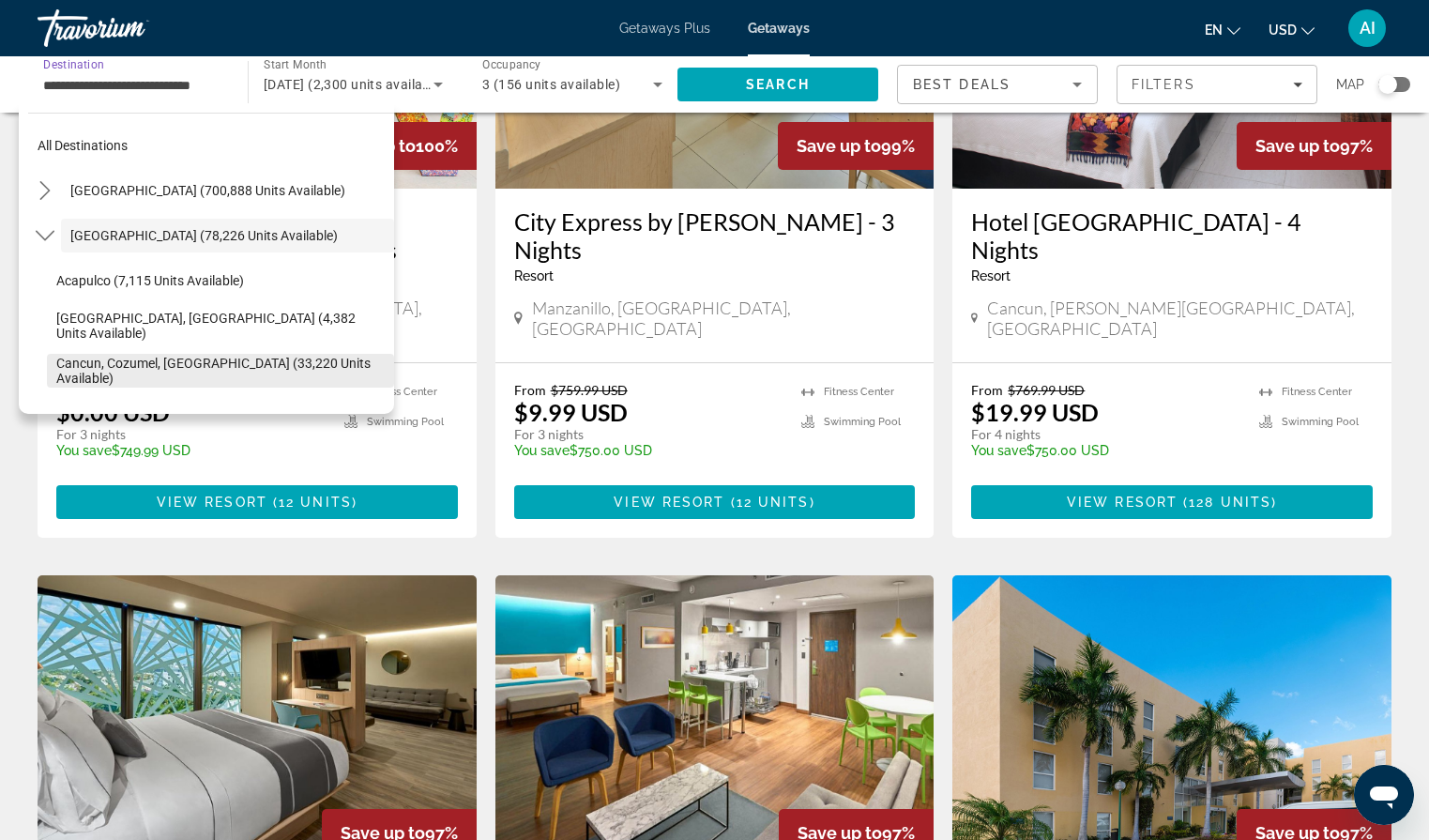
scroll to position [299, 0]
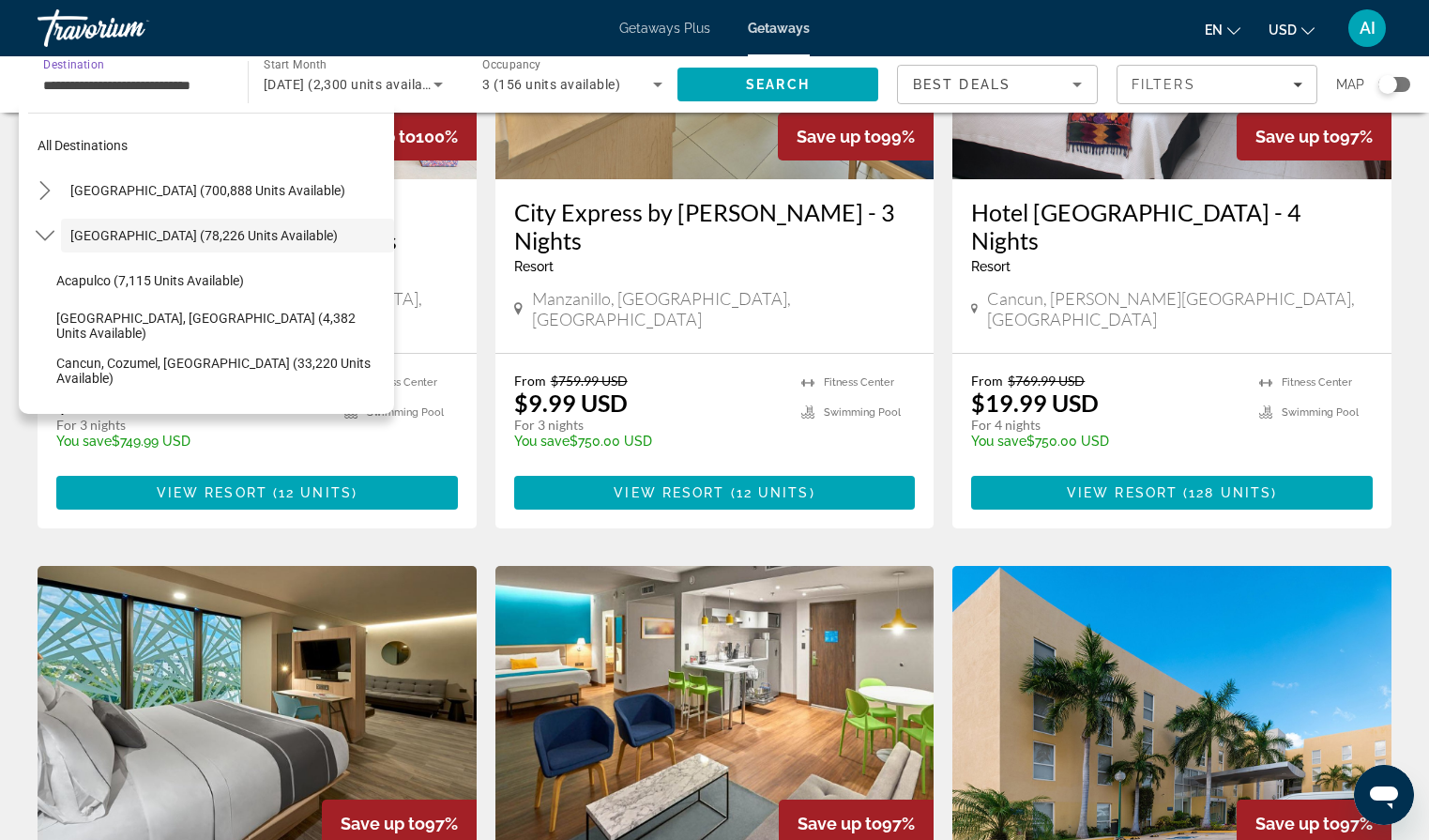
click at [754, 275] on div "City Express by Marriott Manzanillo - 3 Nights Resort - This is an adults only …" at bounding box center [715, 243] width 401 height 90
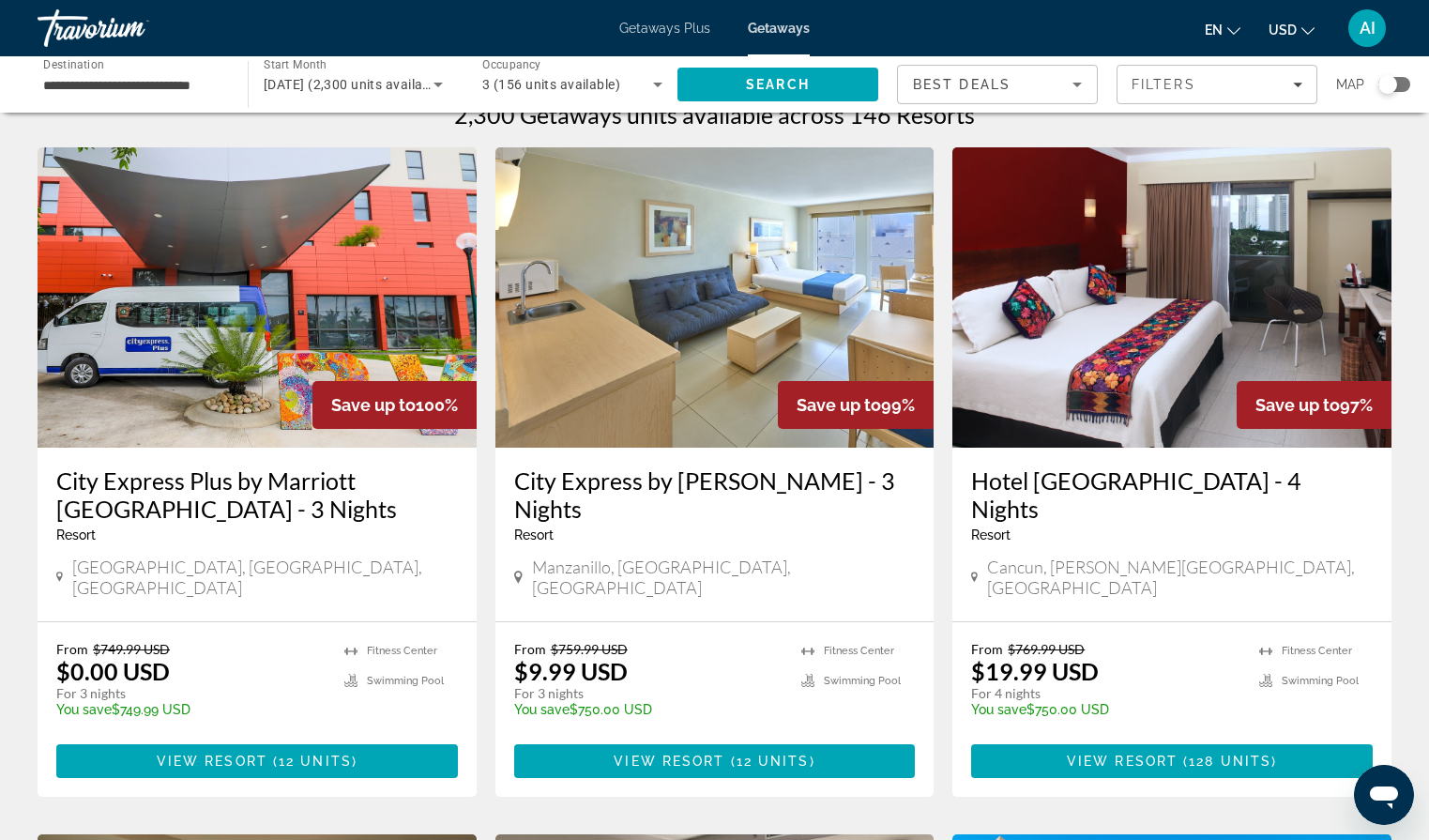
scroll to position [0, 0]
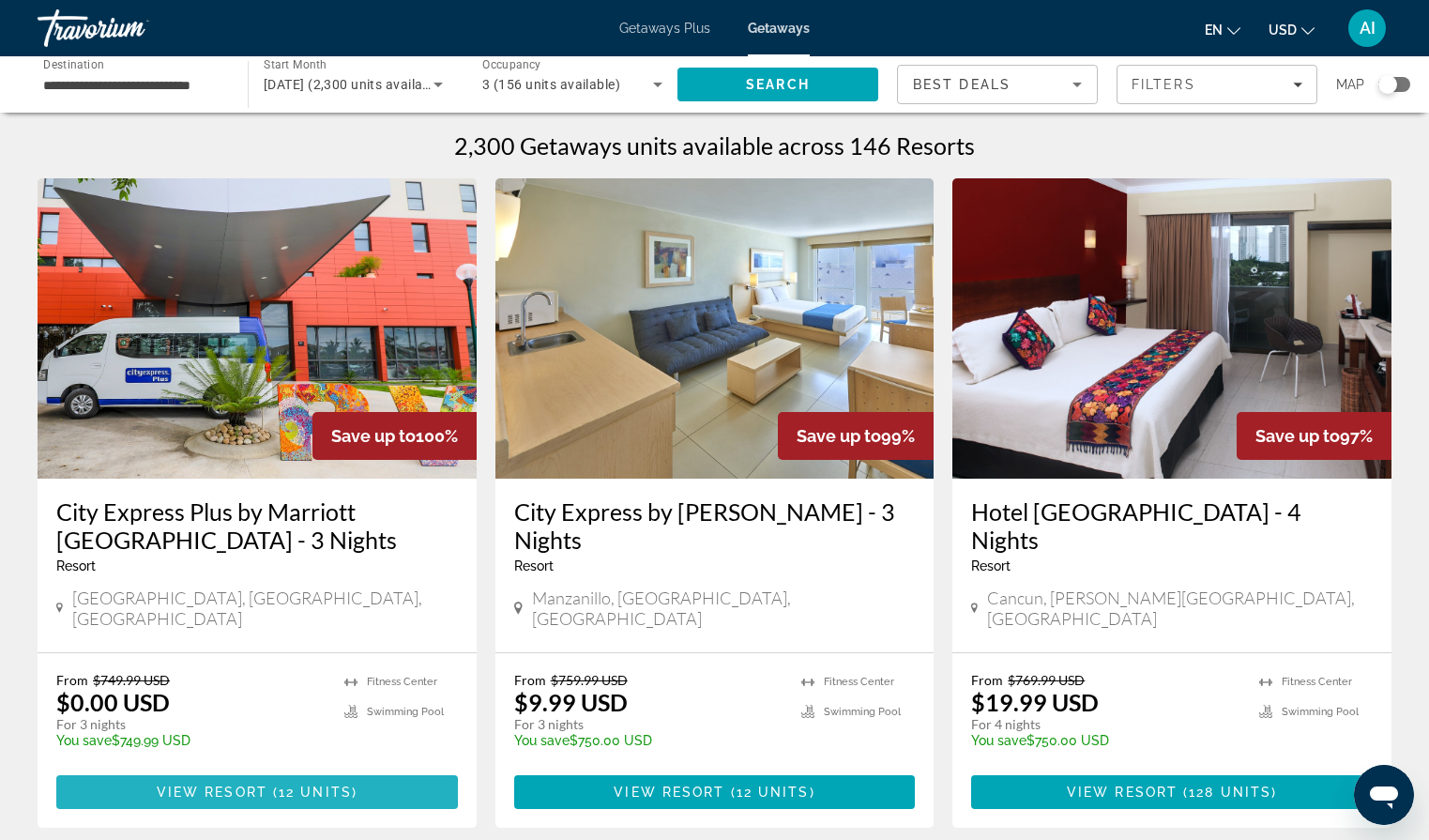
click at [152, 769] on span "Main content" at bounding box center [257, 791] width 401 height 45
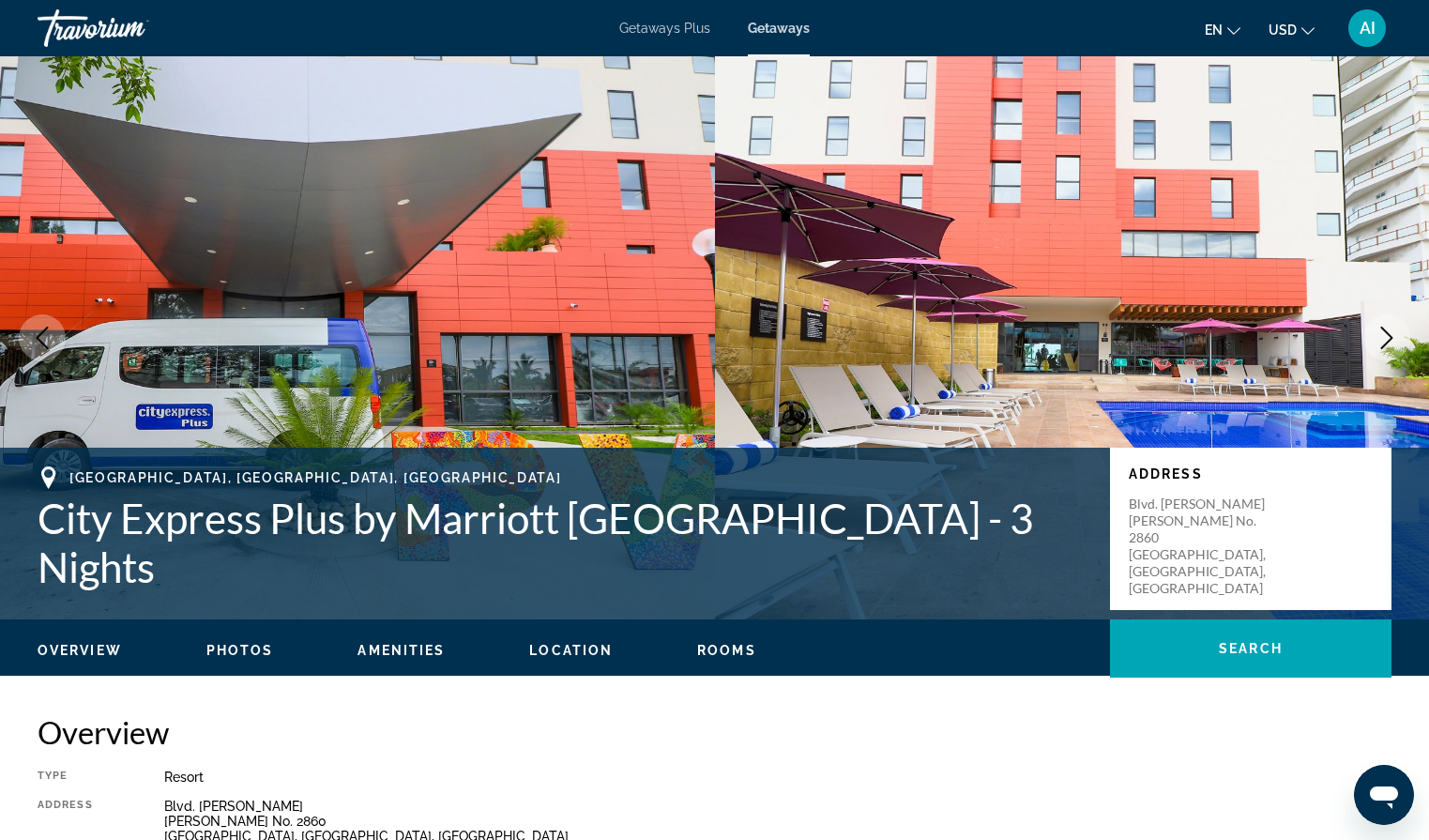
click at [1393, 332] on icon "Next image" at bounding box center [1387, 338] width 23 height 23
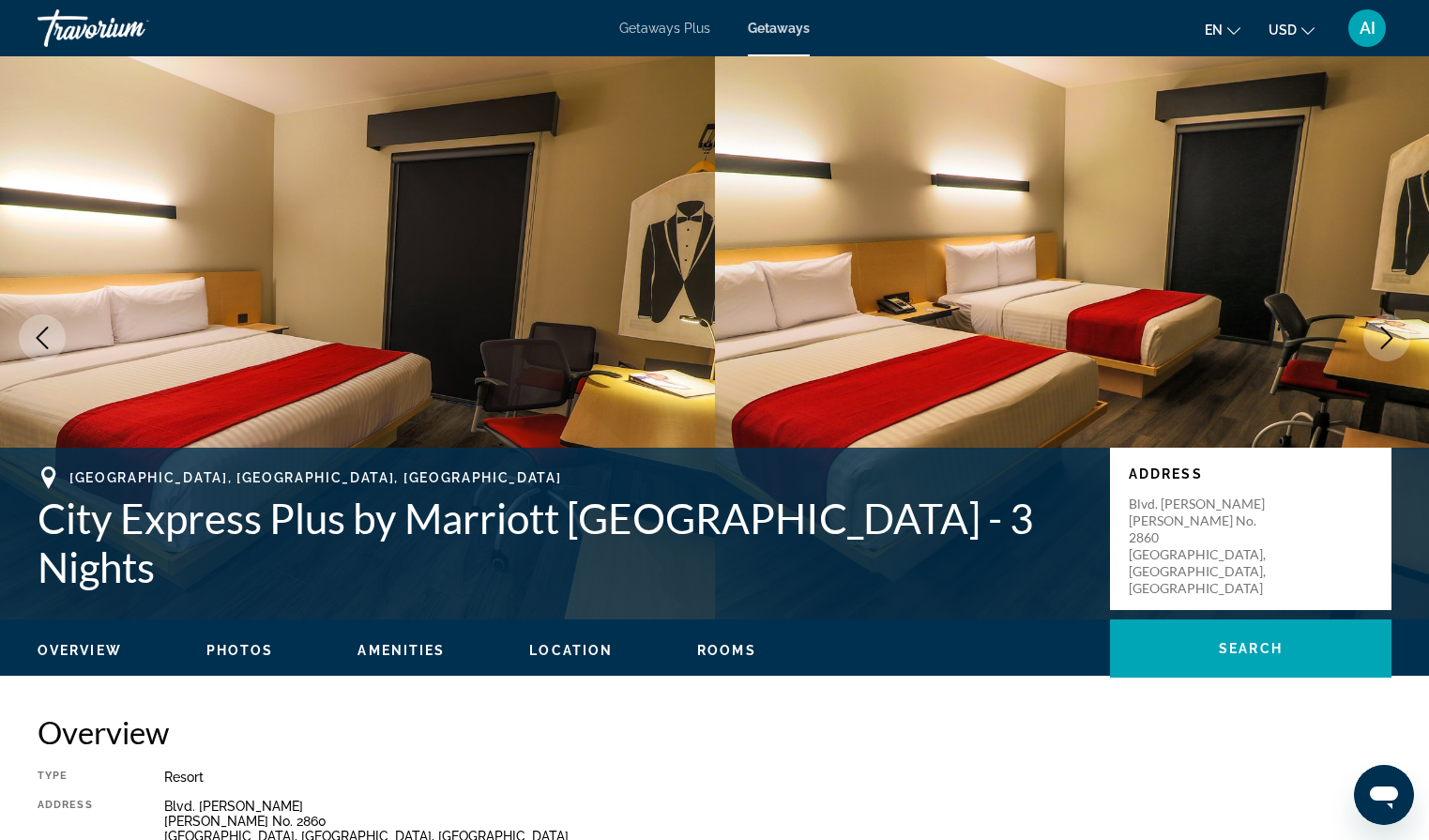
click at [1393, 332] on icon "Next image" at bounding box center [1387, 338] width 23 height 23
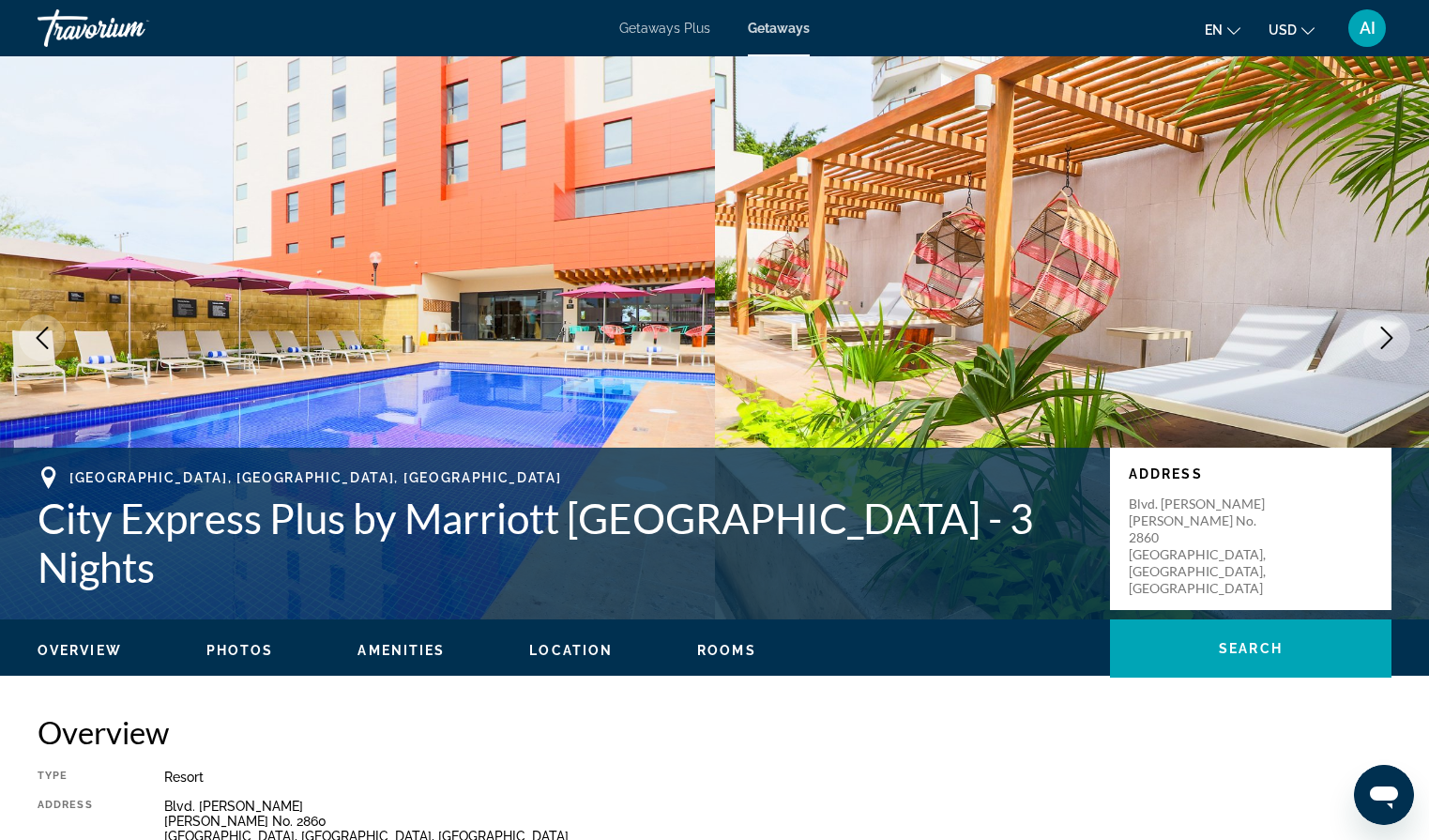
click at [1393, 333] on icon "Next image" at bounding box center [1387, 338] width 23 height 23
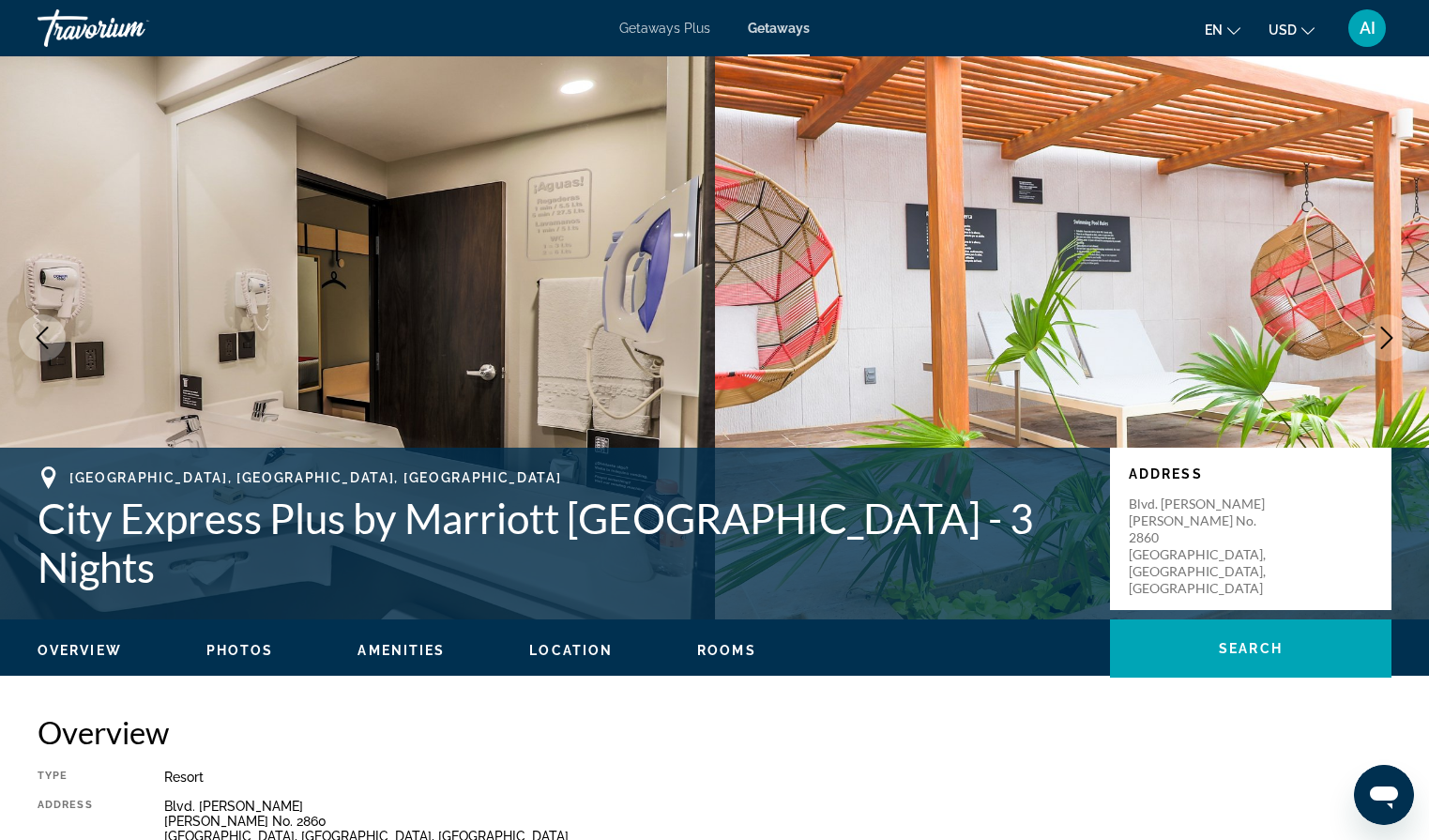
click at [1393, 333] on icon "Next image" at bounding box center [1387, 338] width 23 height 23
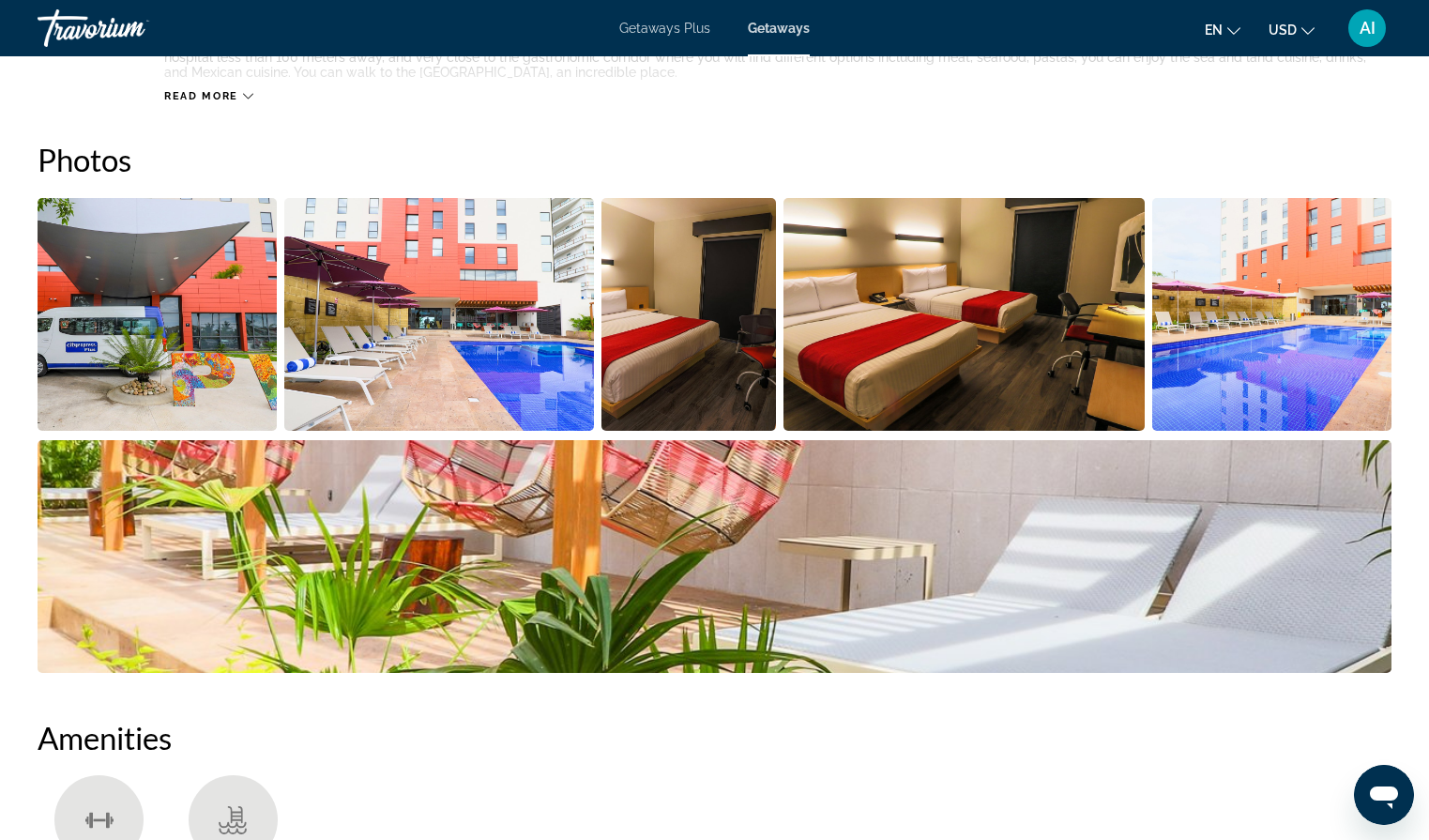
scroll to position [818, 0]
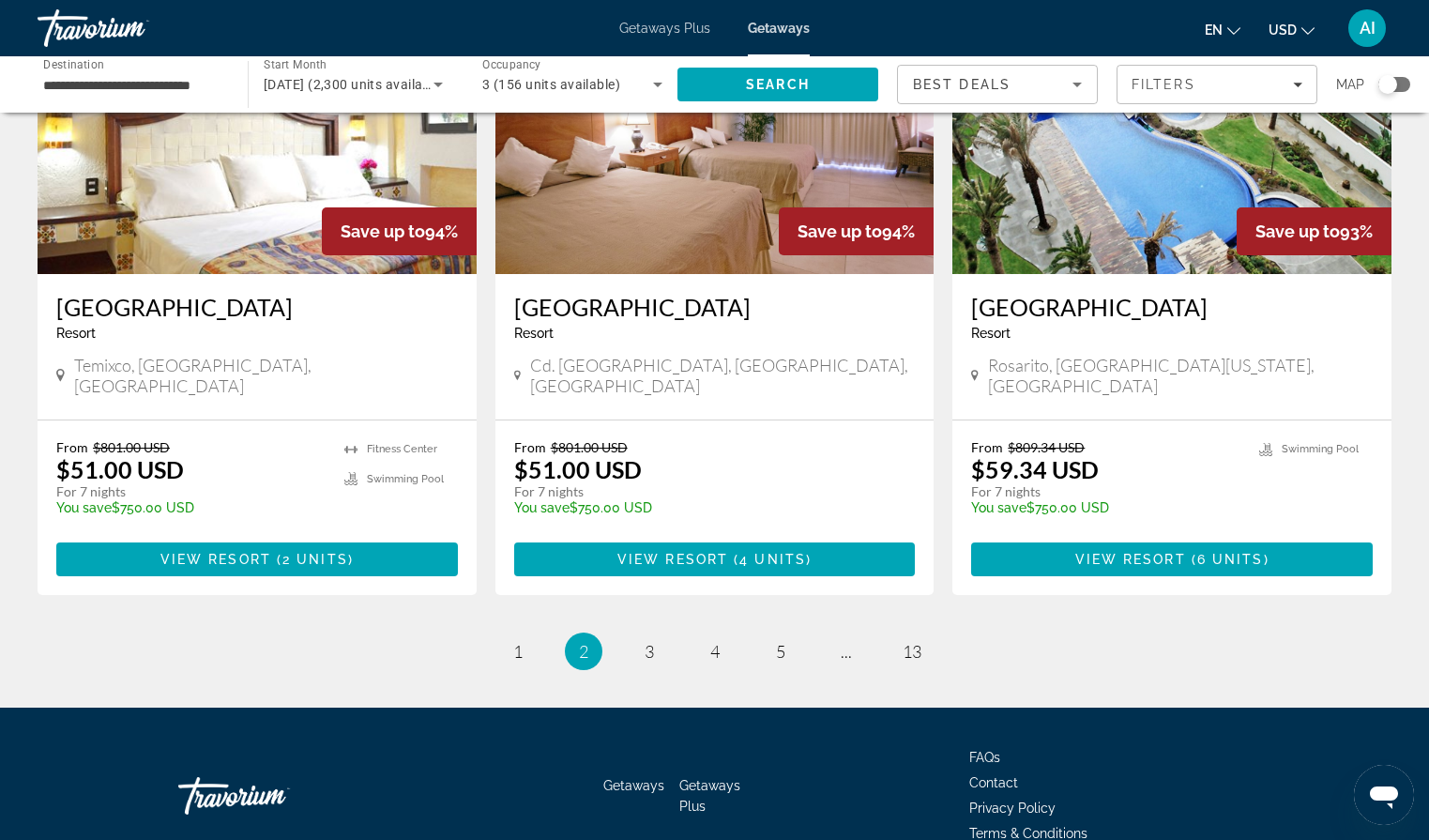
scroll to position [2252, 0]
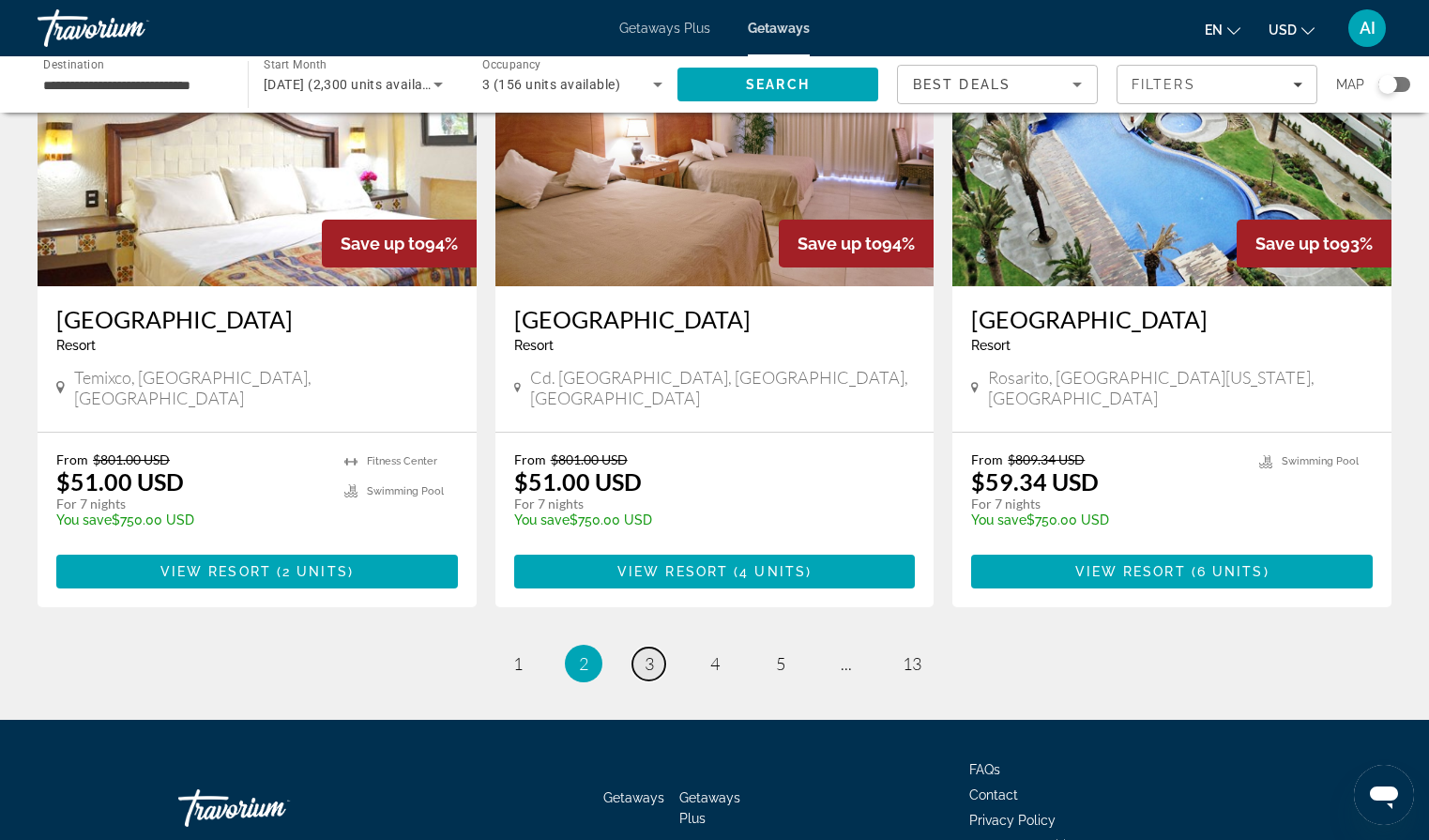
click at [645, 653] on span "3" at bounding box center [649, 663] width 10 height 21
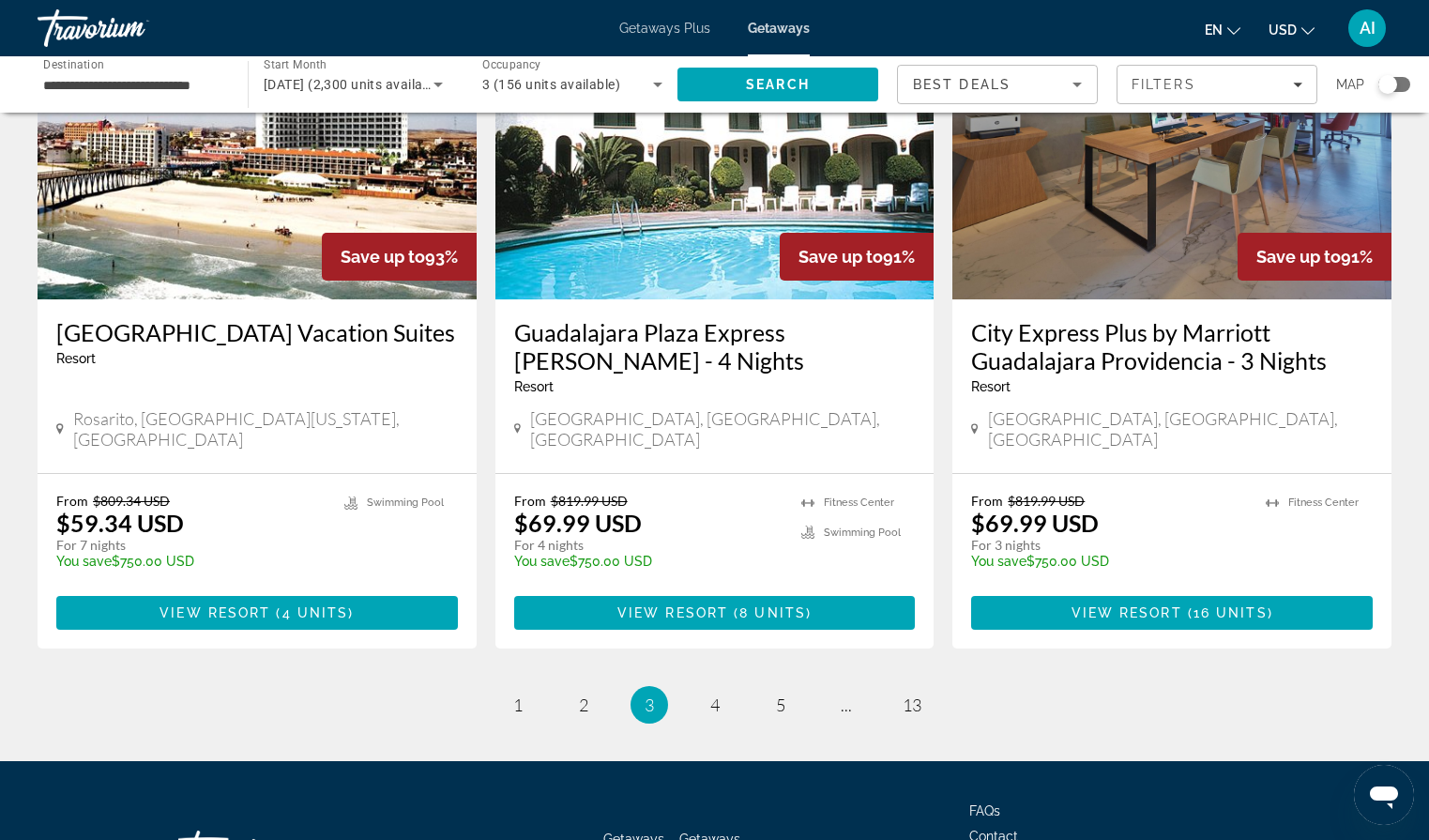
scroll to position [2282, 0]
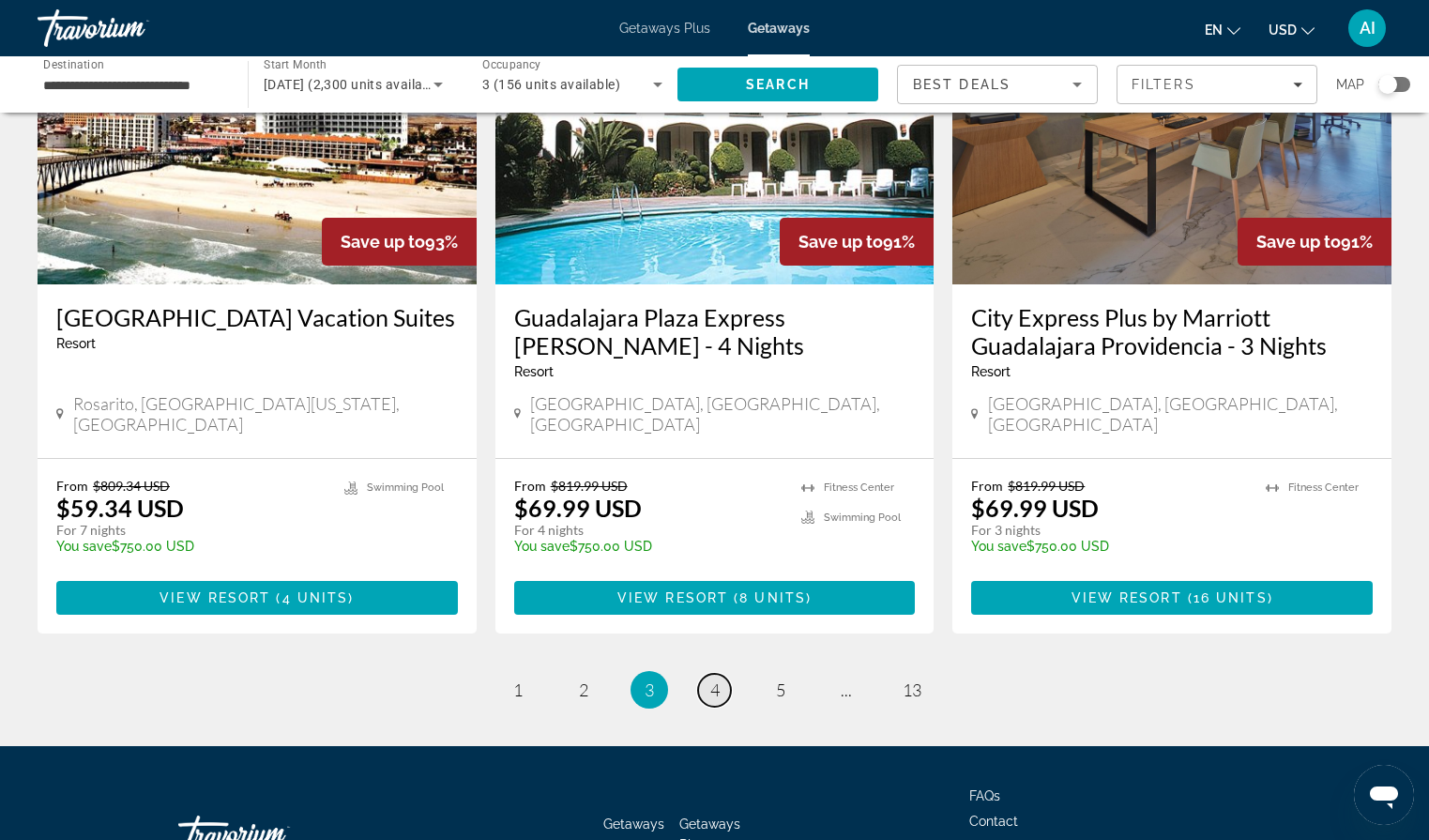
click at [711, 679] on span "4" at bounding box center [715, 690] width 10 height 21
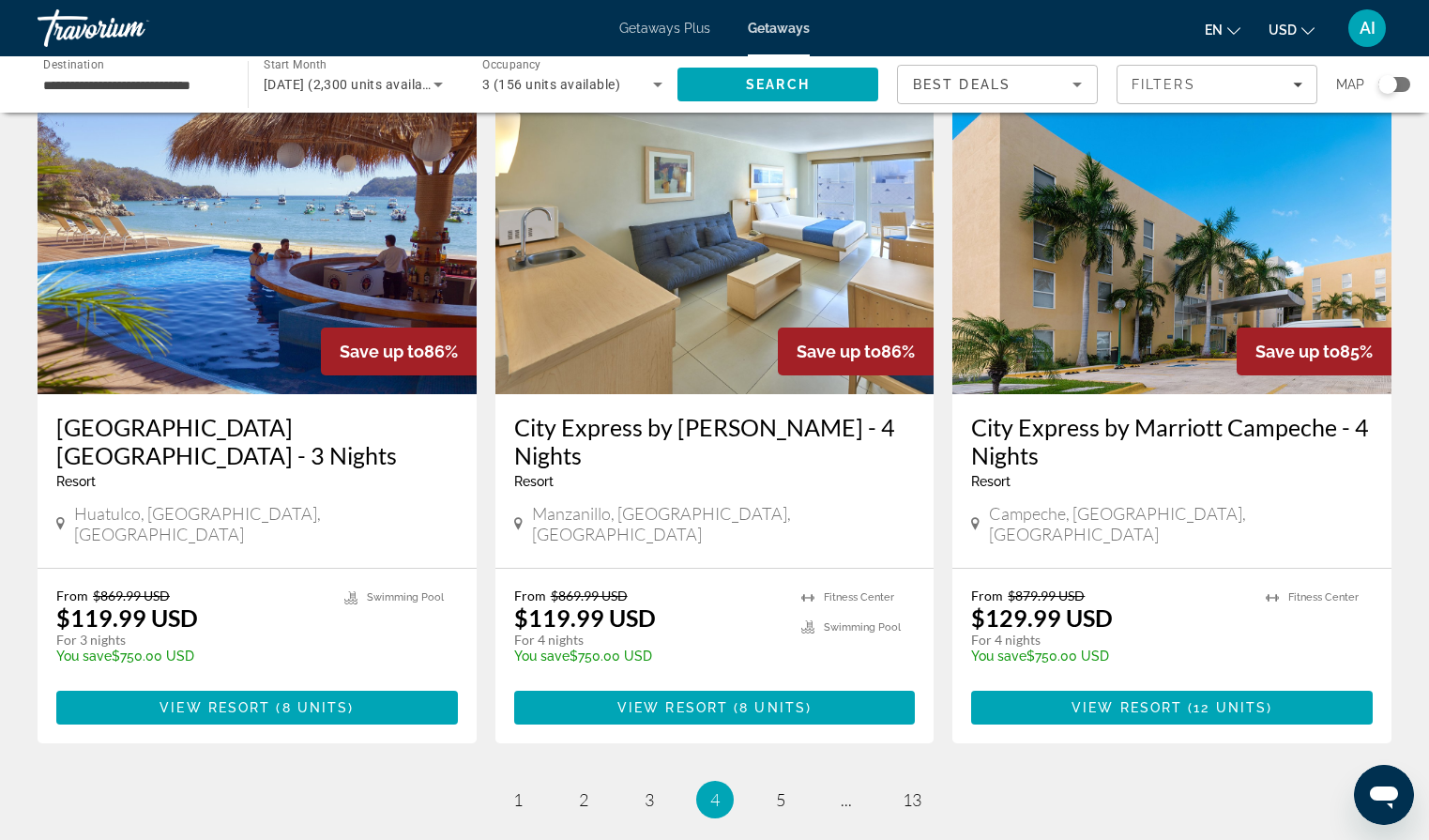
scroll to position [2232, 0]
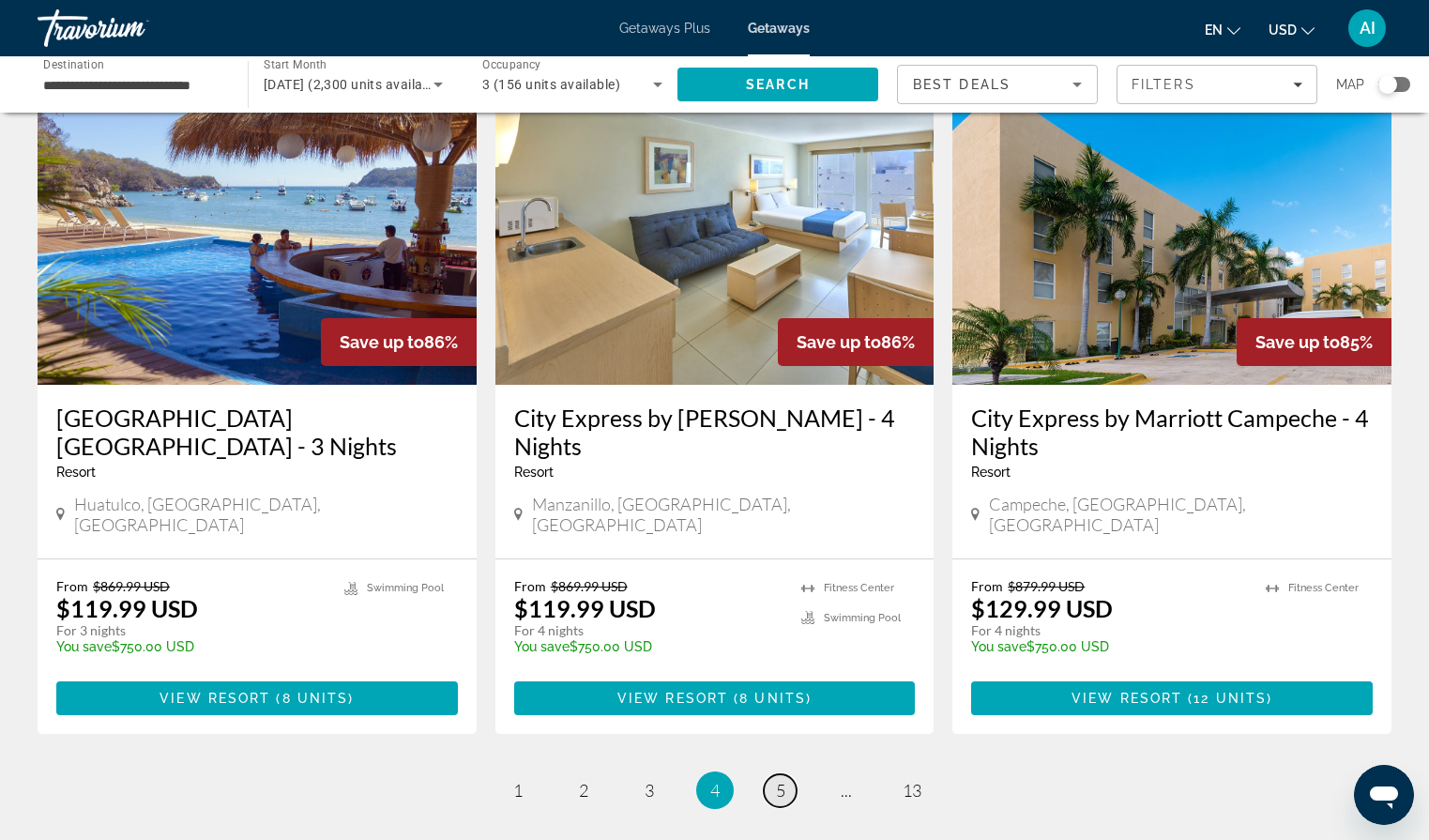
click at [782, 780] on span "5" at bounding box center [781, 790] width 10 height 21
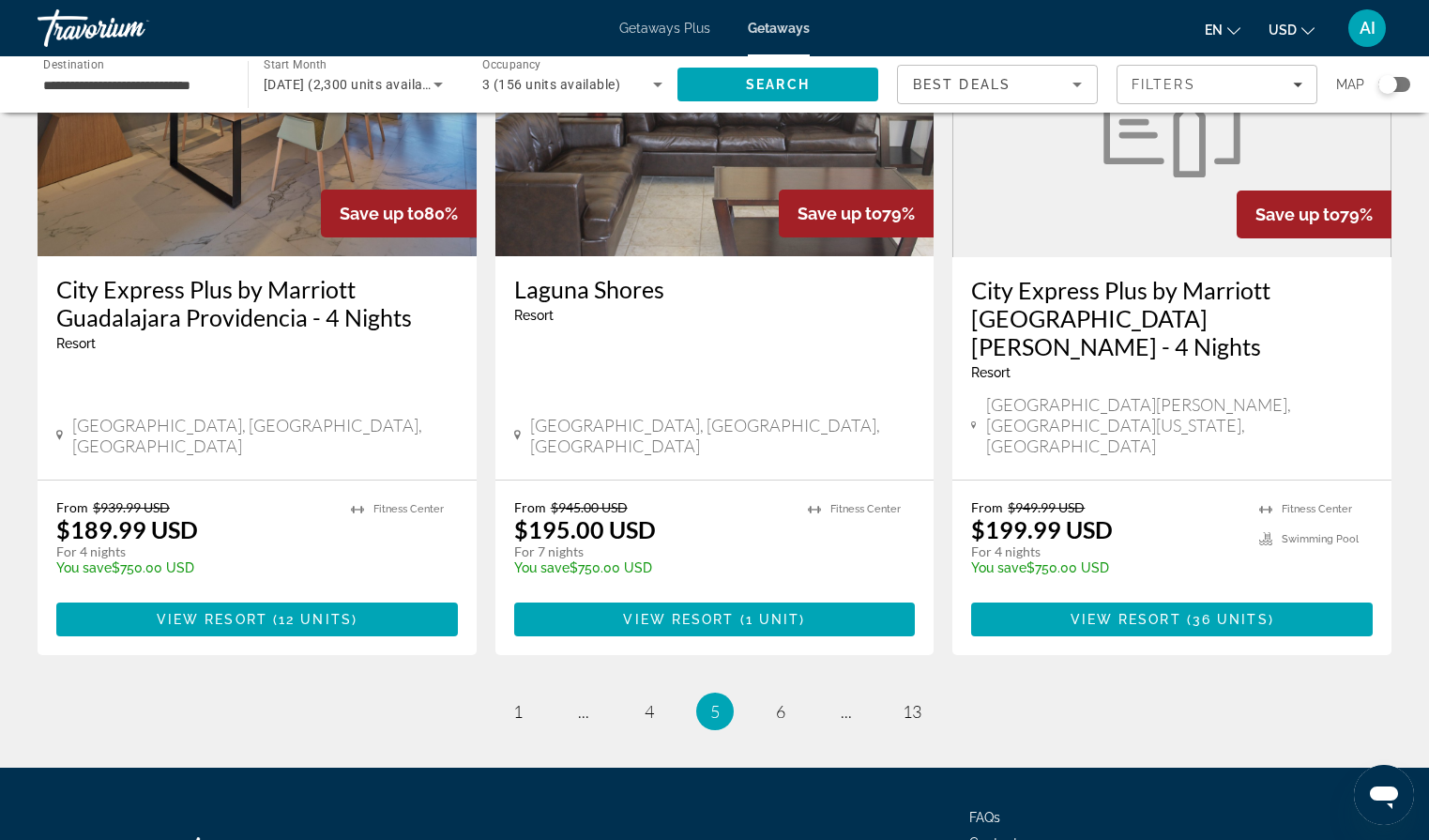
scroll to position [2281, 0]
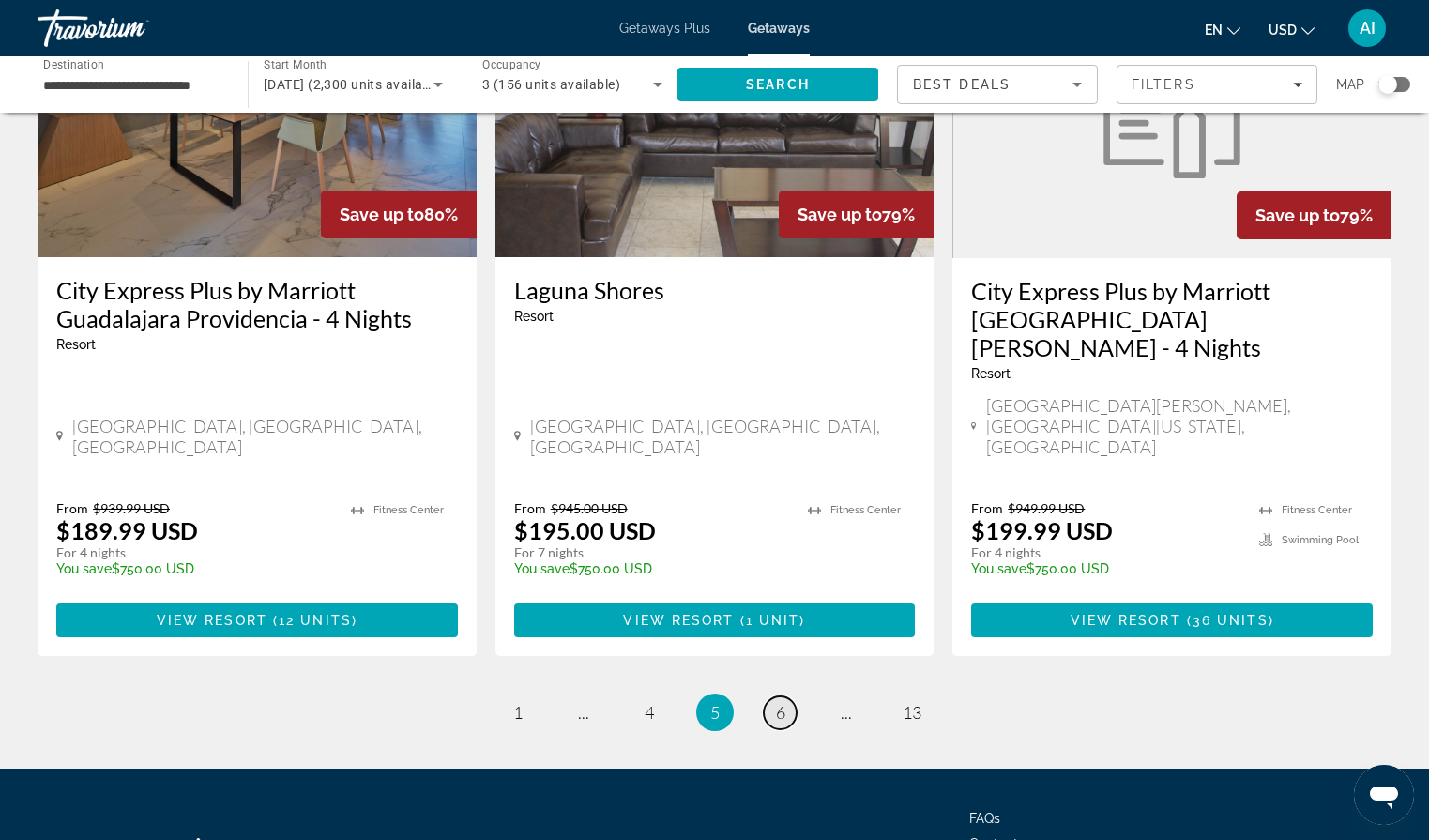
click at [780, 701] on span "6" at bounding box center [781, 712] width 10 height 21
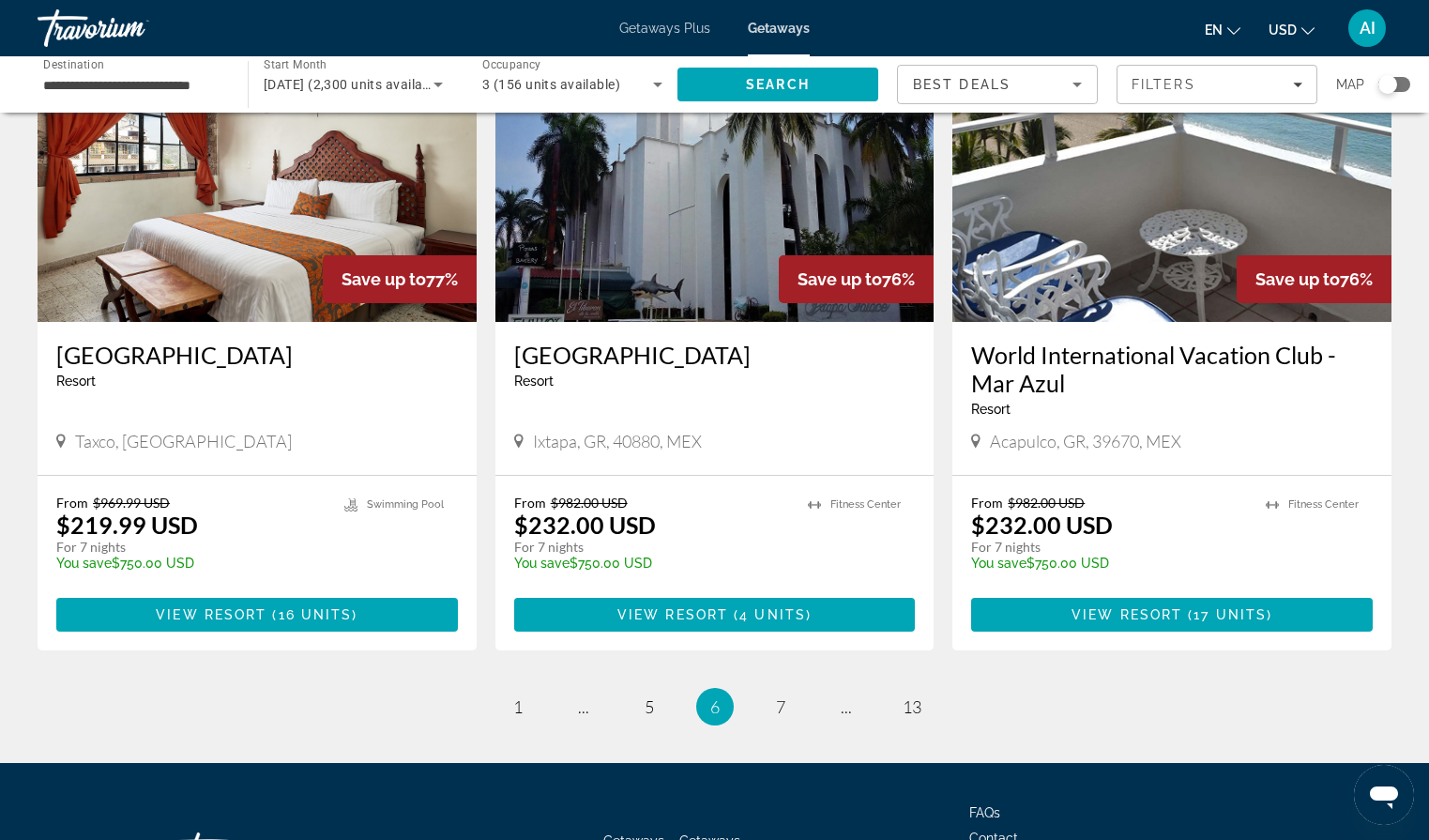
scroll to position [2282, 0]
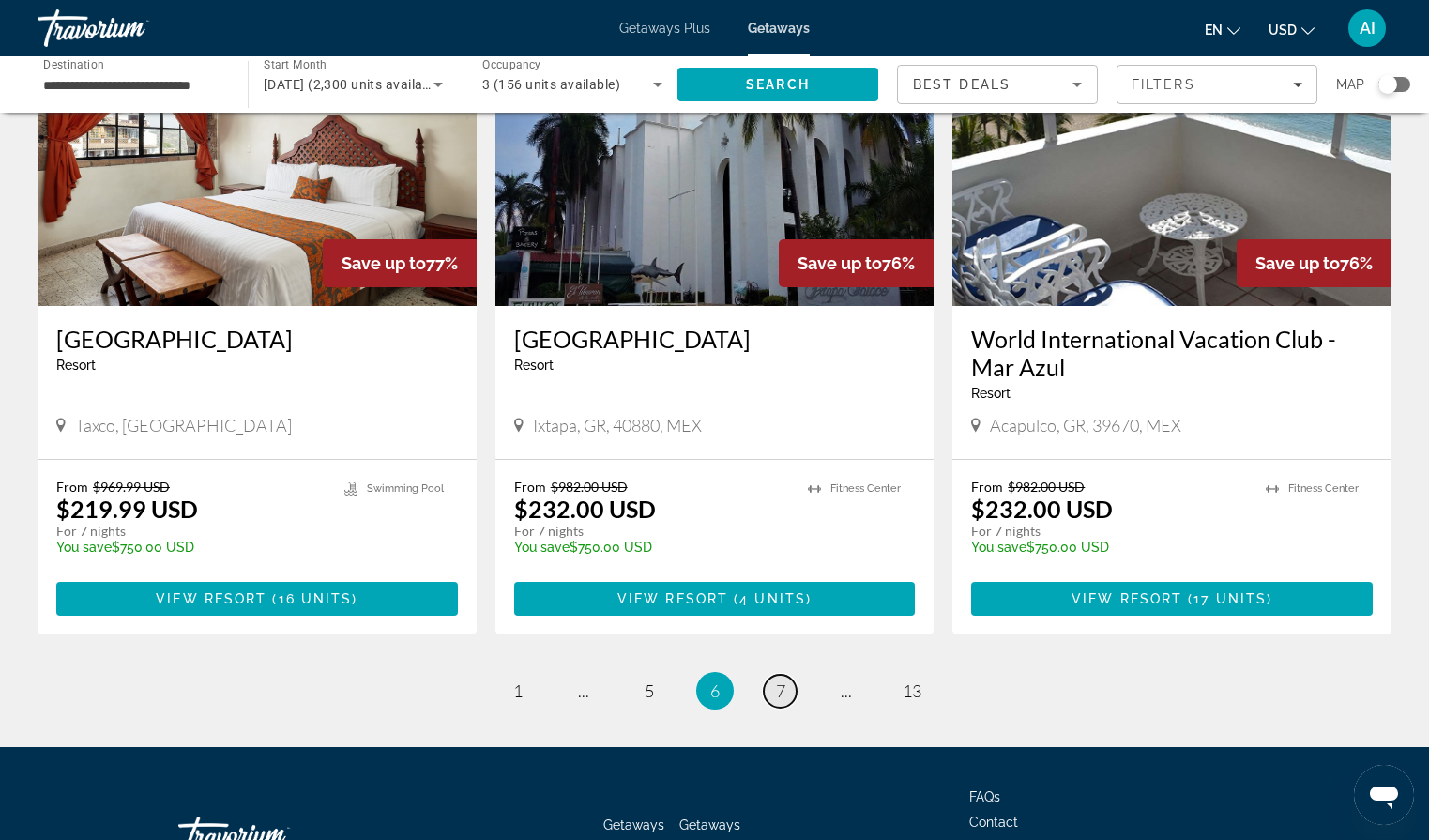
click at [786, 675] on link "page 7" at bounding box center [780, 691] width 32 height 32
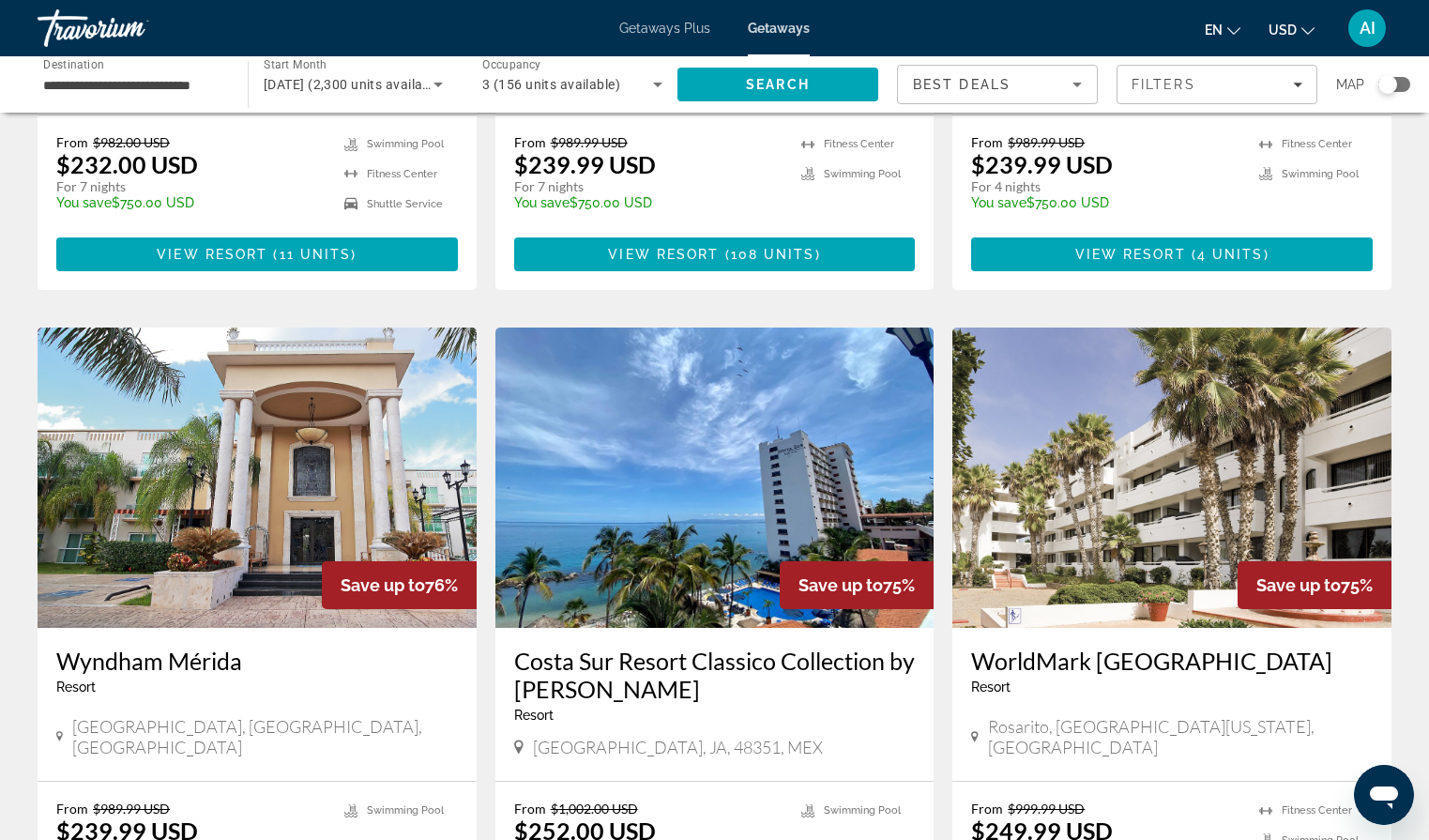
scroll to position [1239, 0]
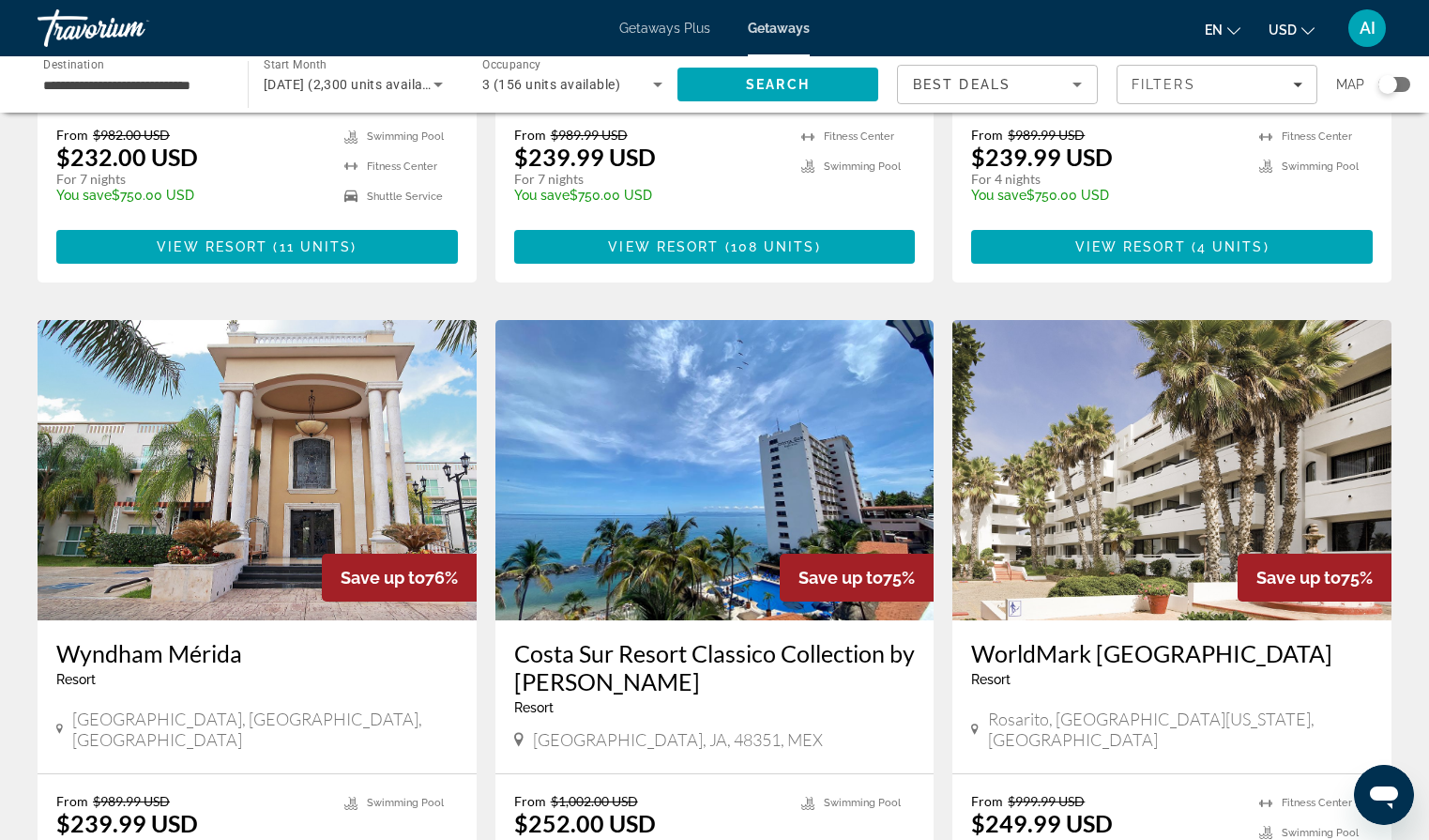
click at [899, 434] on img "Main content" at bounding box center [714, 470] width 439 height 300
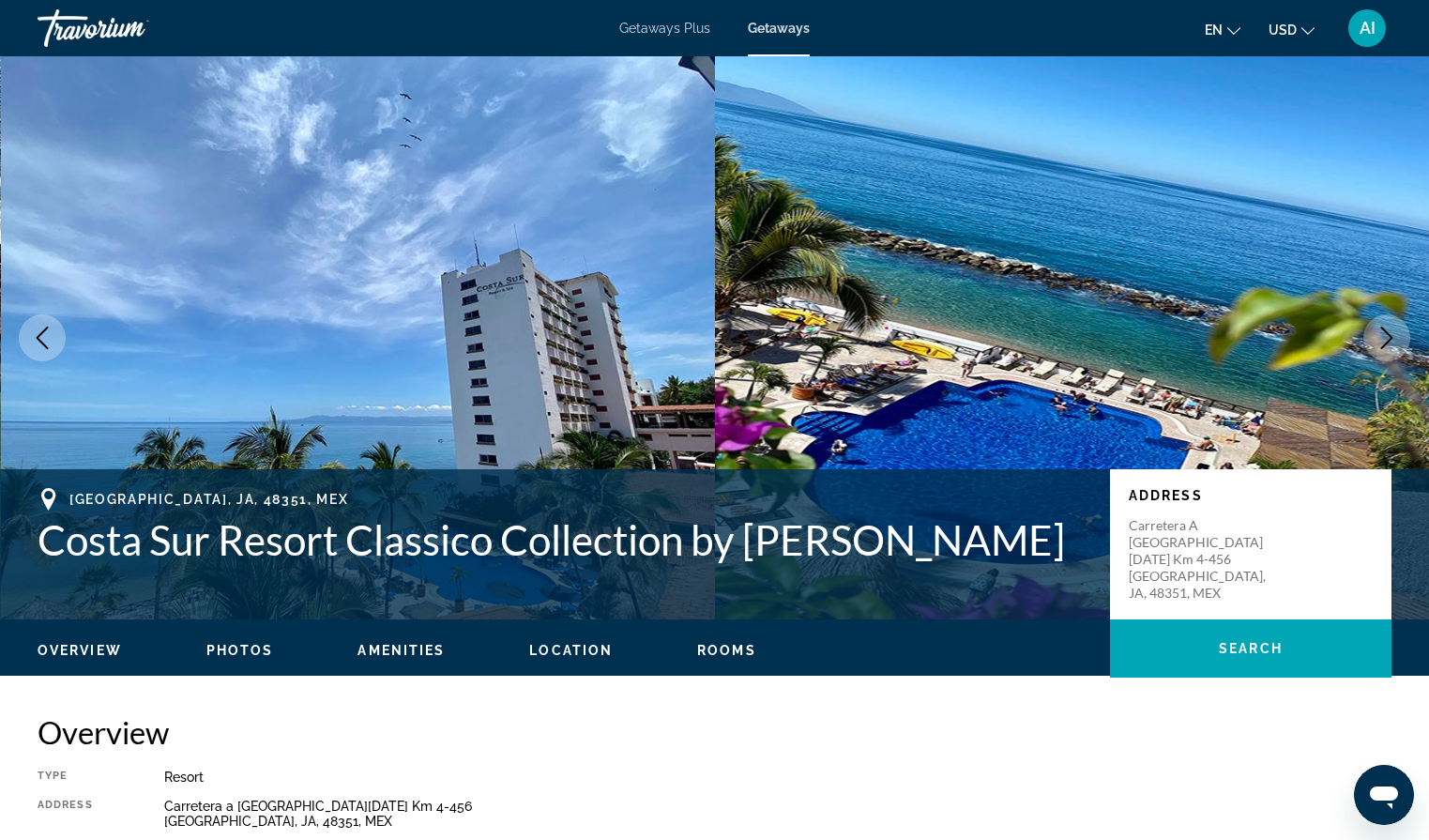
click at [1390, 333] on icon "Next image" at bounding box center [1387, 338] width 23 height 23
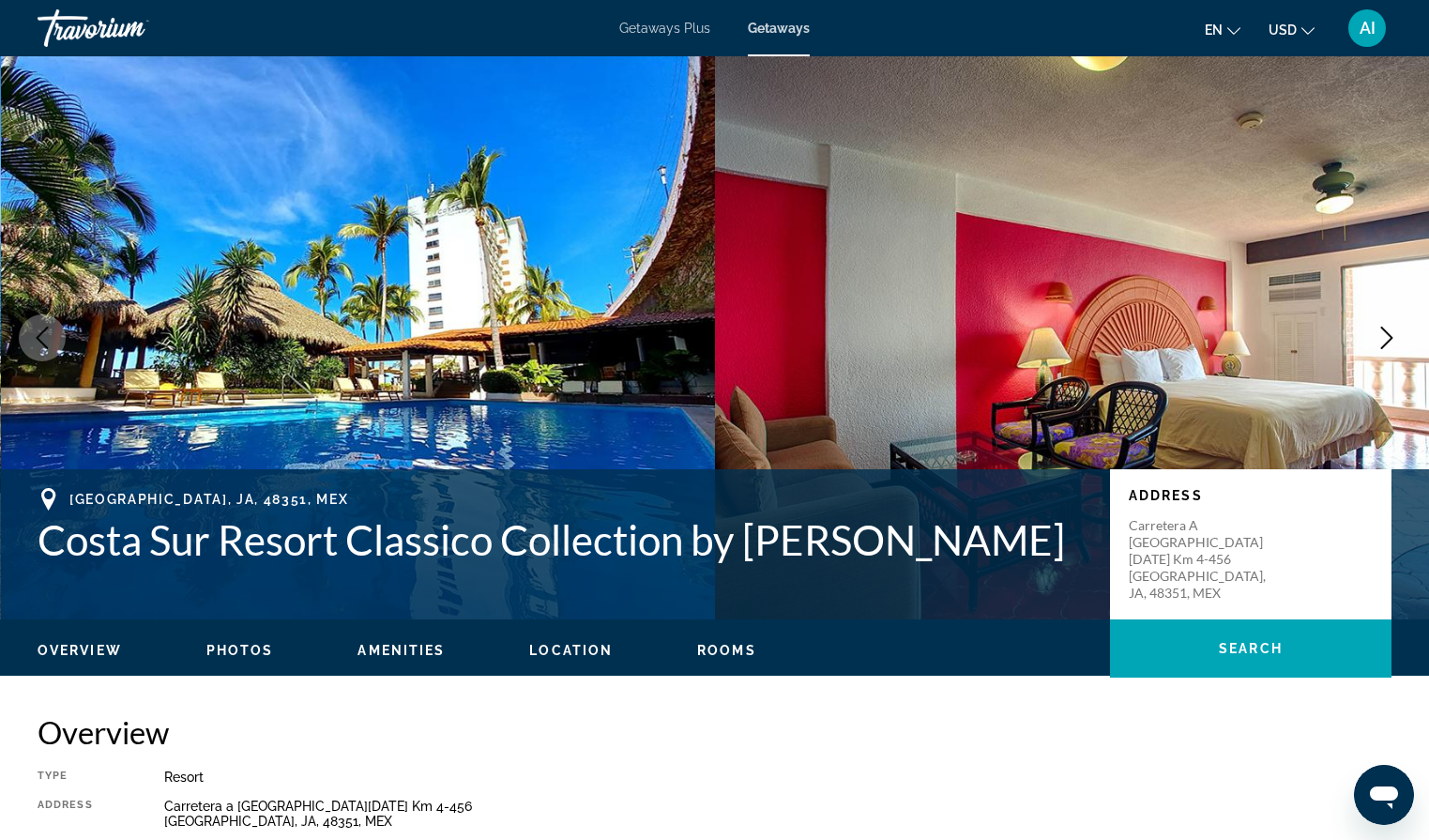
click at [1390, 332] on icon "Next image" at bounding box center [1387, 338] width 23 height 23
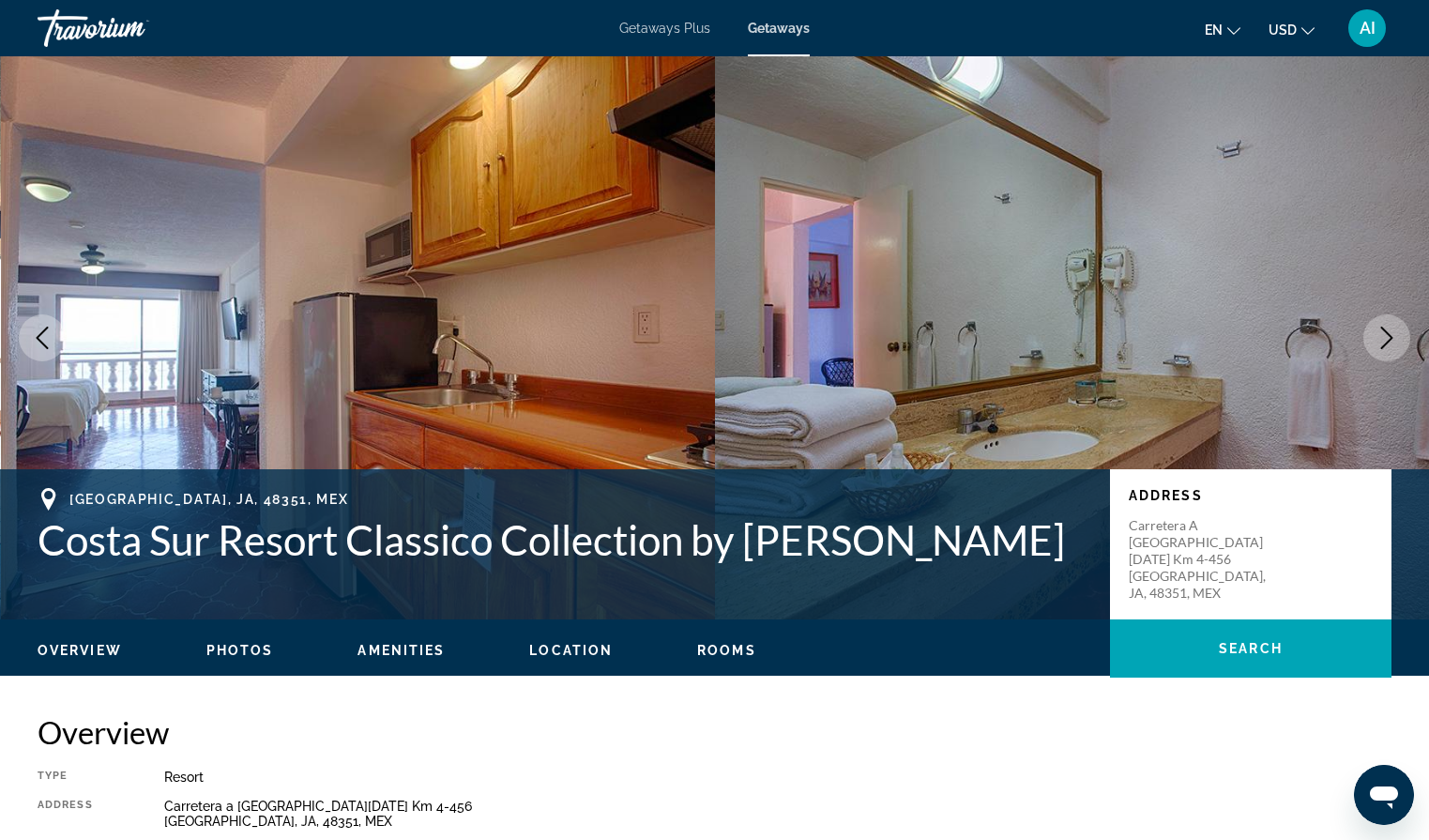
click at [1390, 332] on icon "Next image" at bounding box center [1387, 338] width 23 height 23
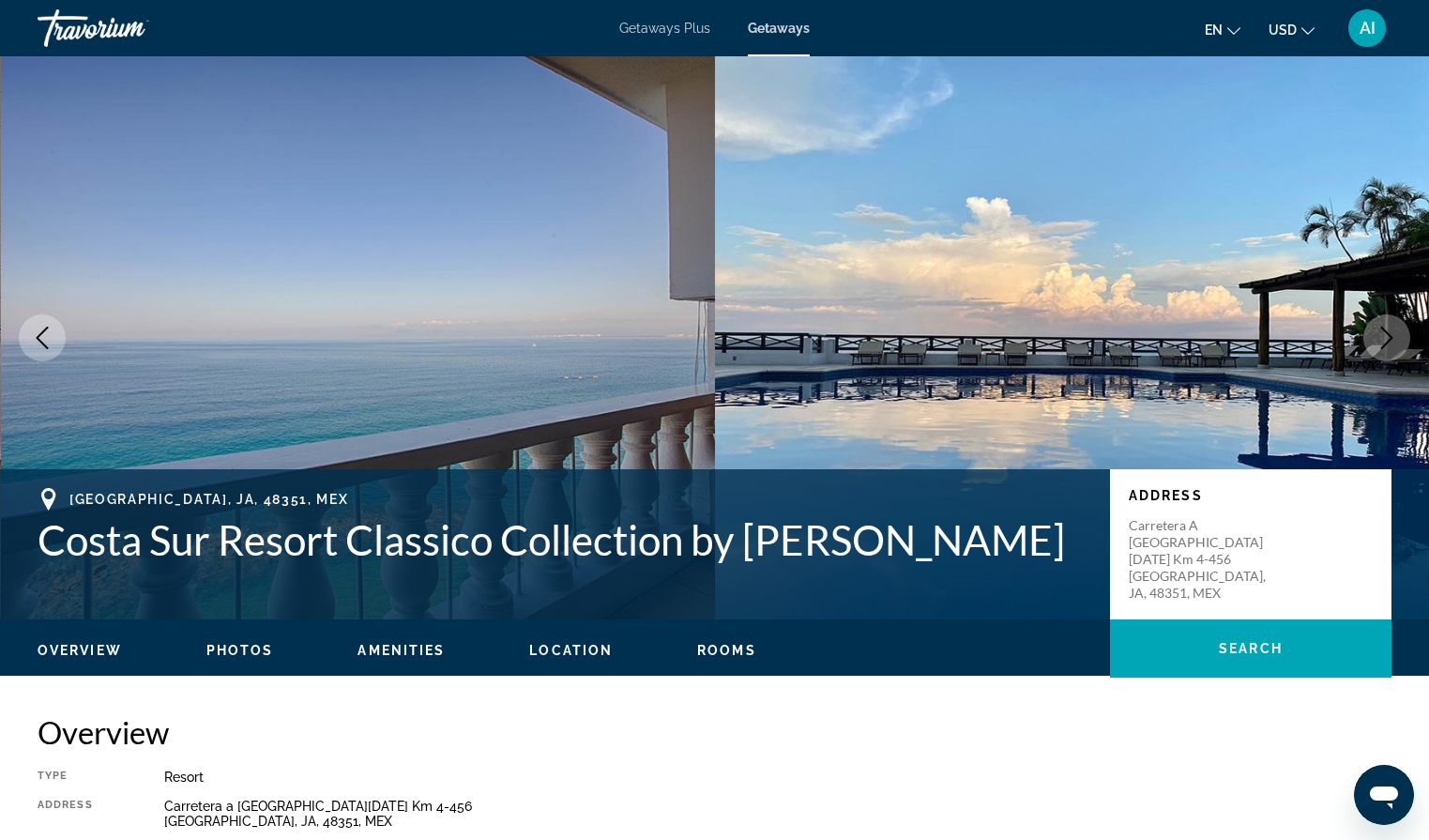
click at [1390, 333] on icon "Next image" at bounding box center [1387, 338] width 23 height 23
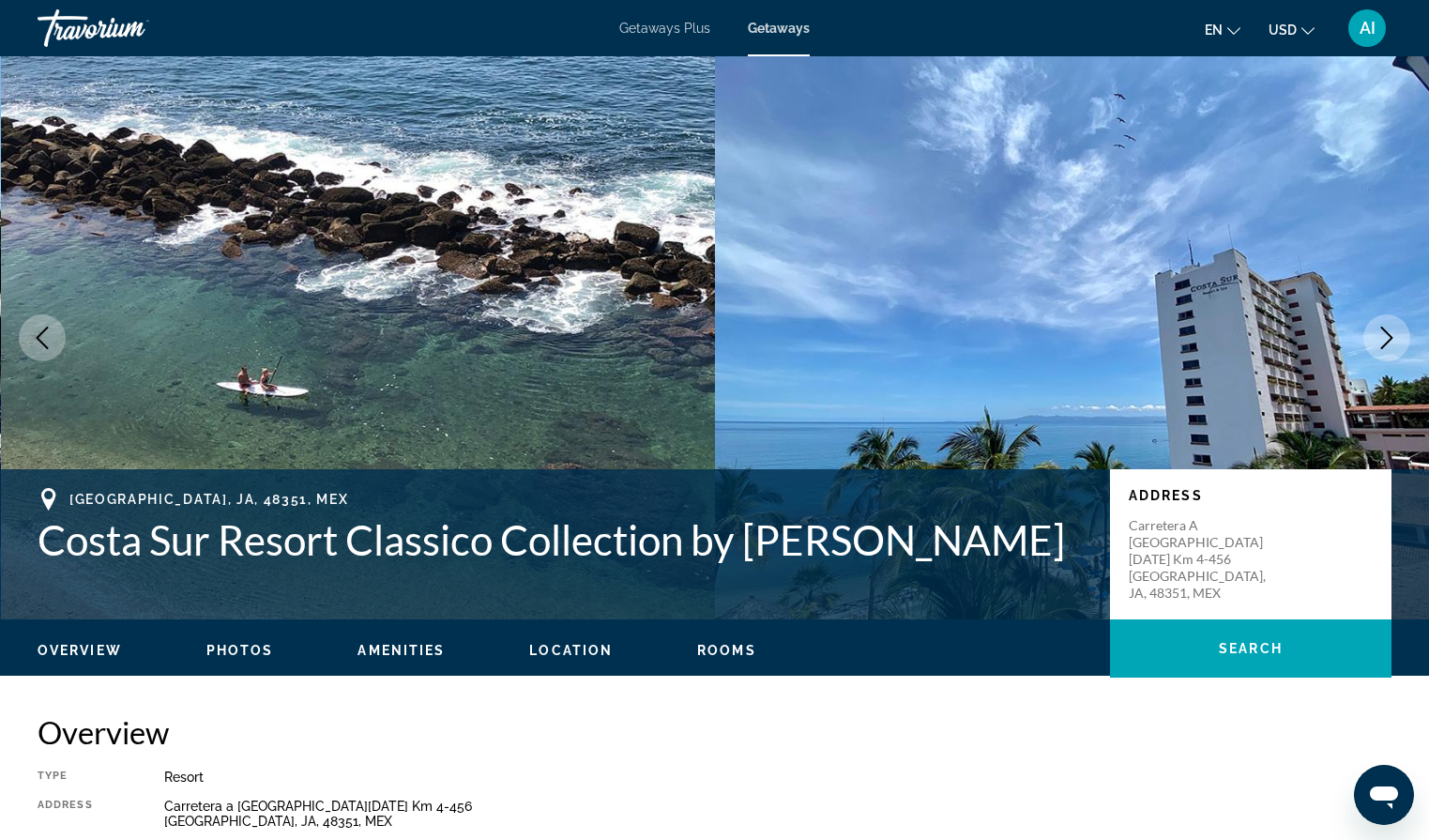
click at [1390, 334] on icon "Next image" at bounding box center [1387, 338] width 12 height 23
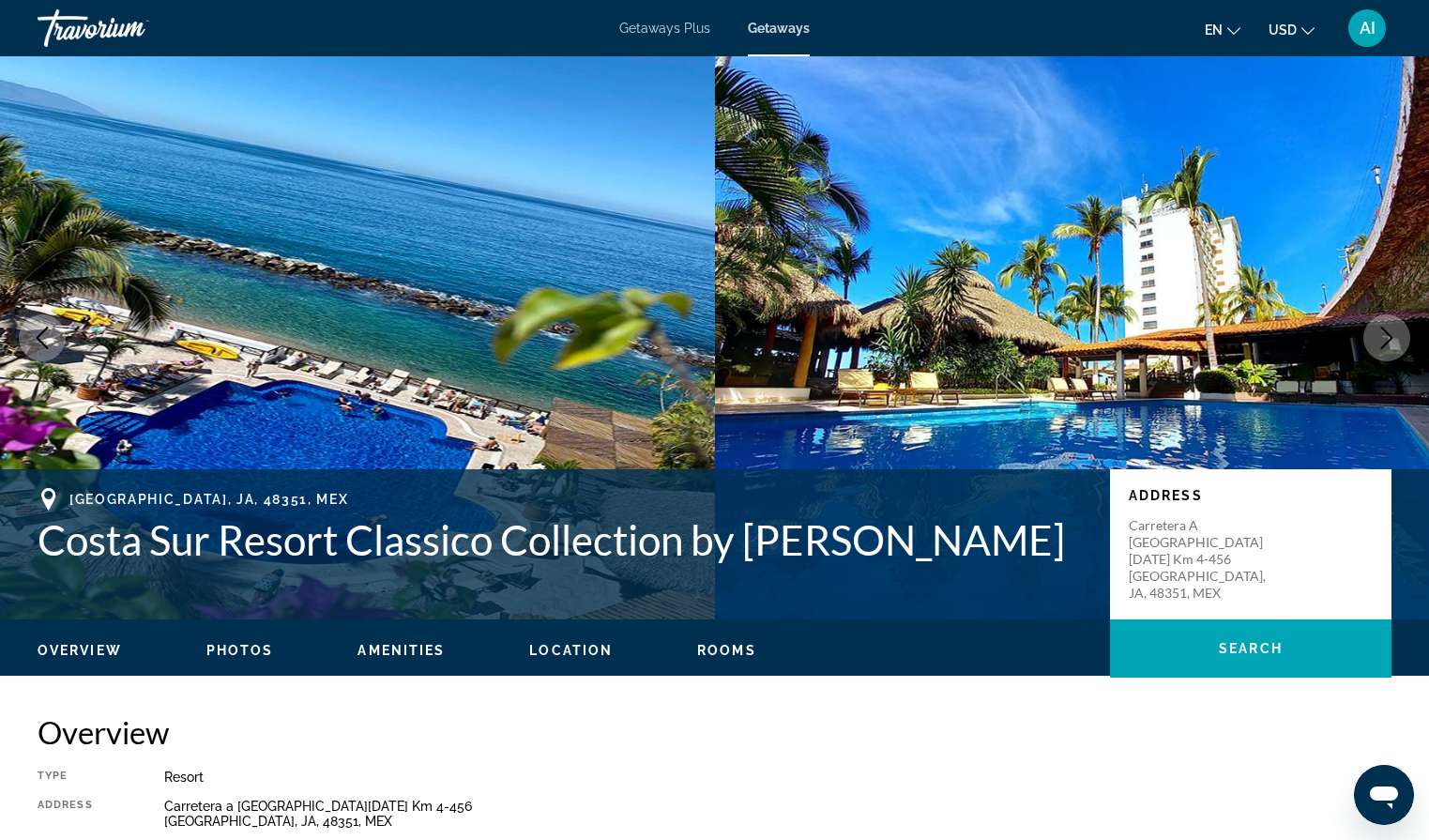
click at [1390, 335] on icon "Next image" at bounding box center [1387, 338] width 12 height 23
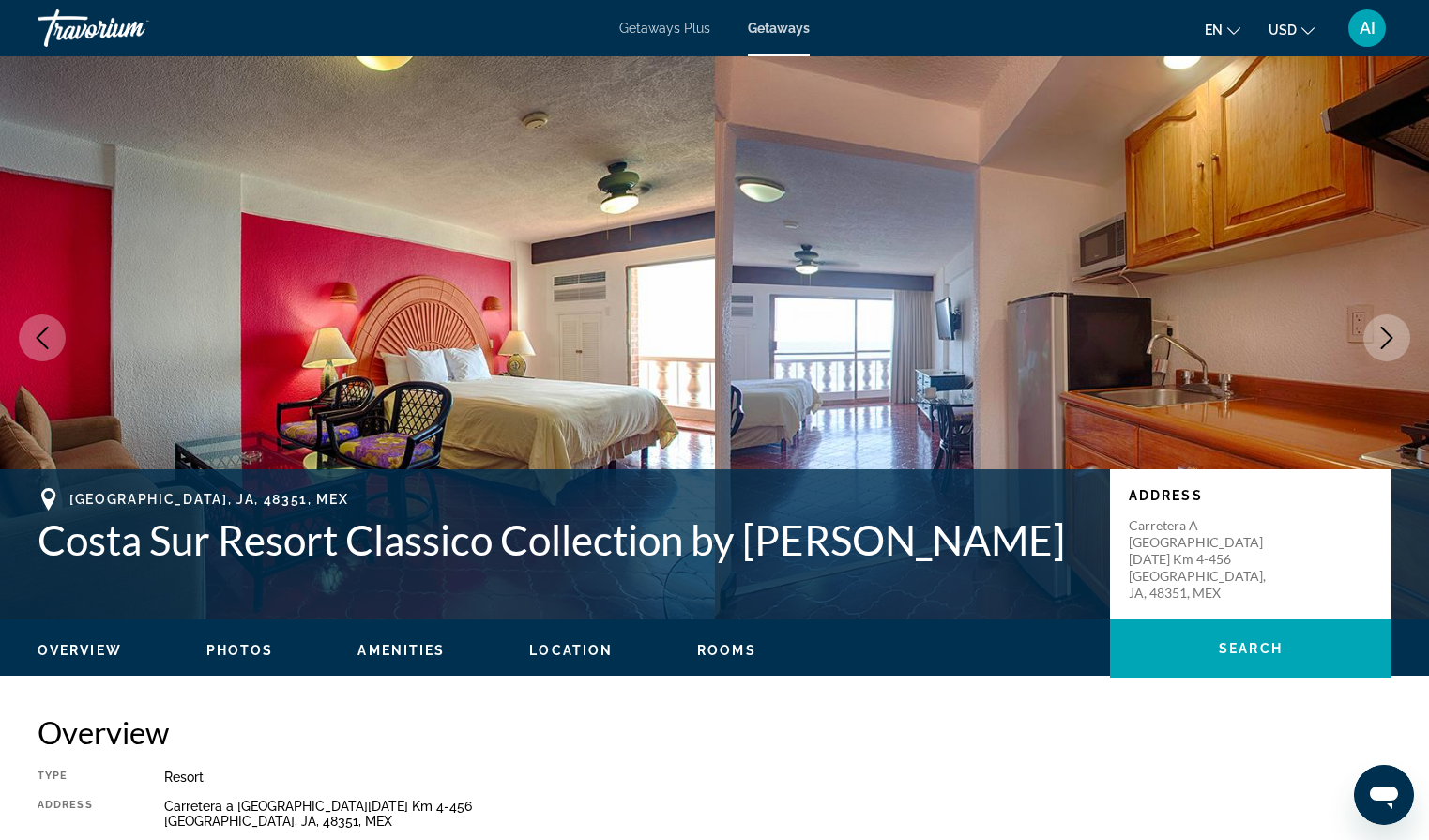
click at [1390, 335] on icon "Next image" at bounding box center [1387, 338] width 12 height 23
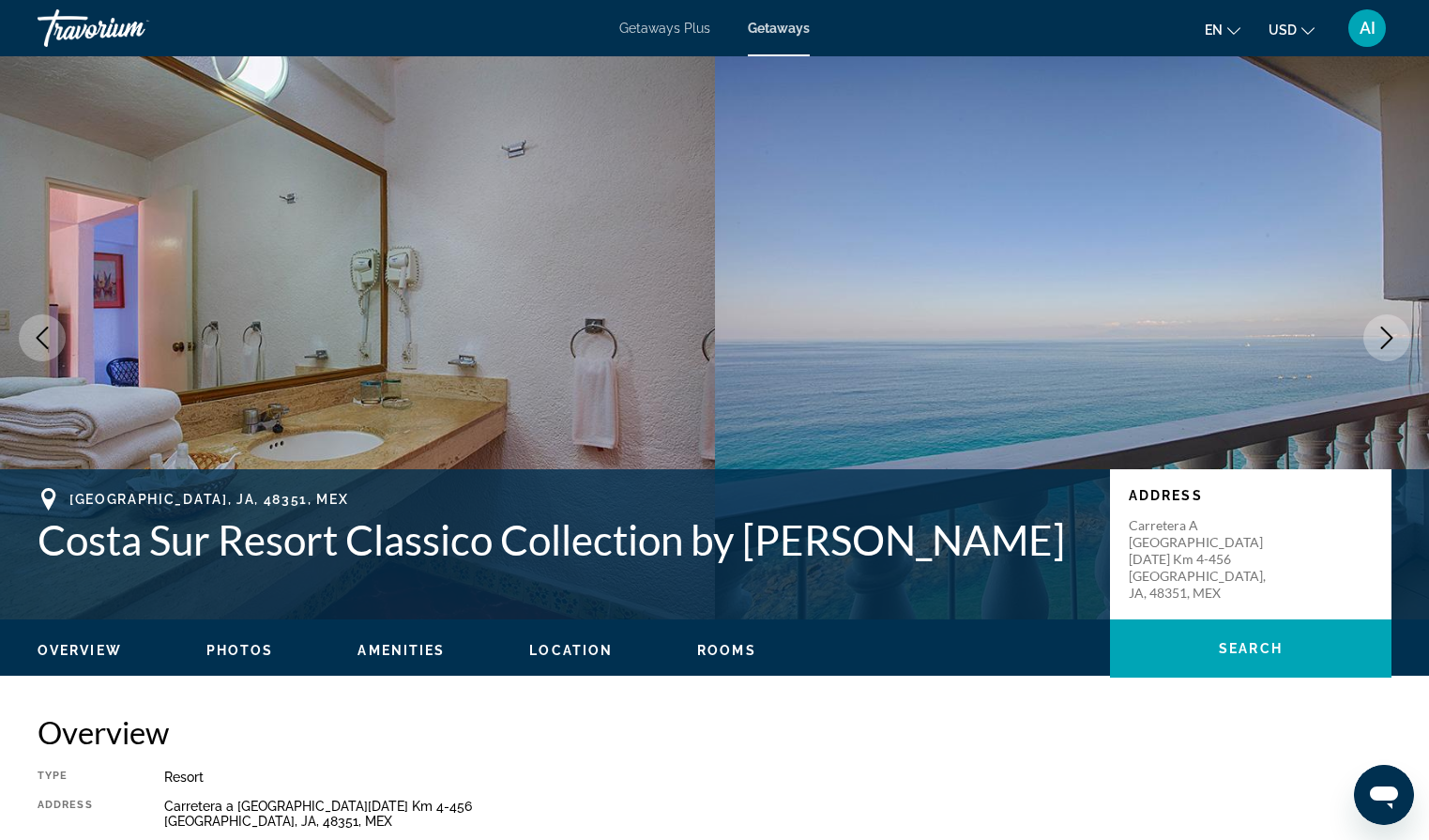
click at [1390, 335] on icon "Next image" at bounding box center [1387, 338] width 12 height 23
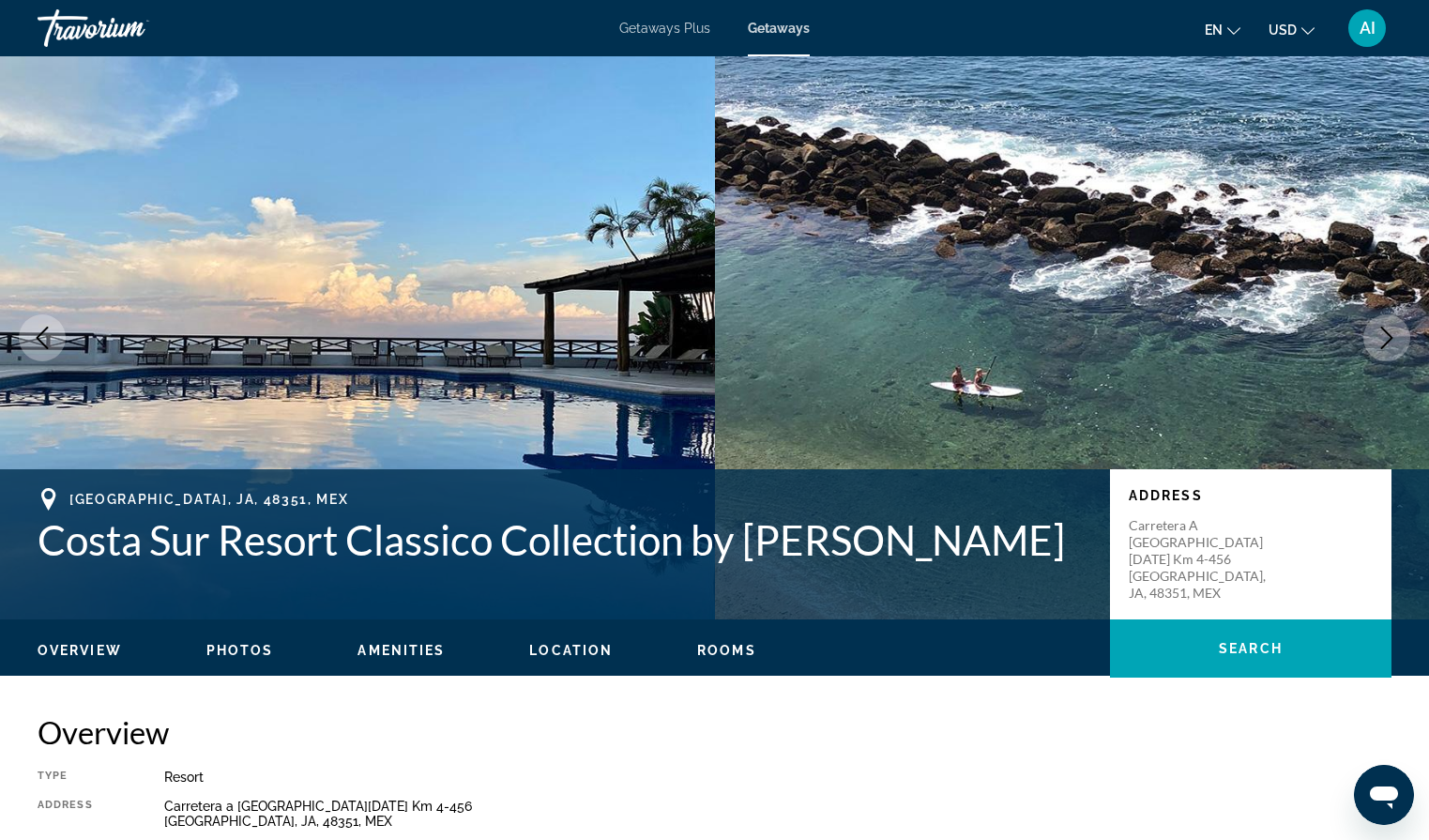
click at [1390, 335] on icon "Next image" at bounding box center [1387, 338] width 12 height 23
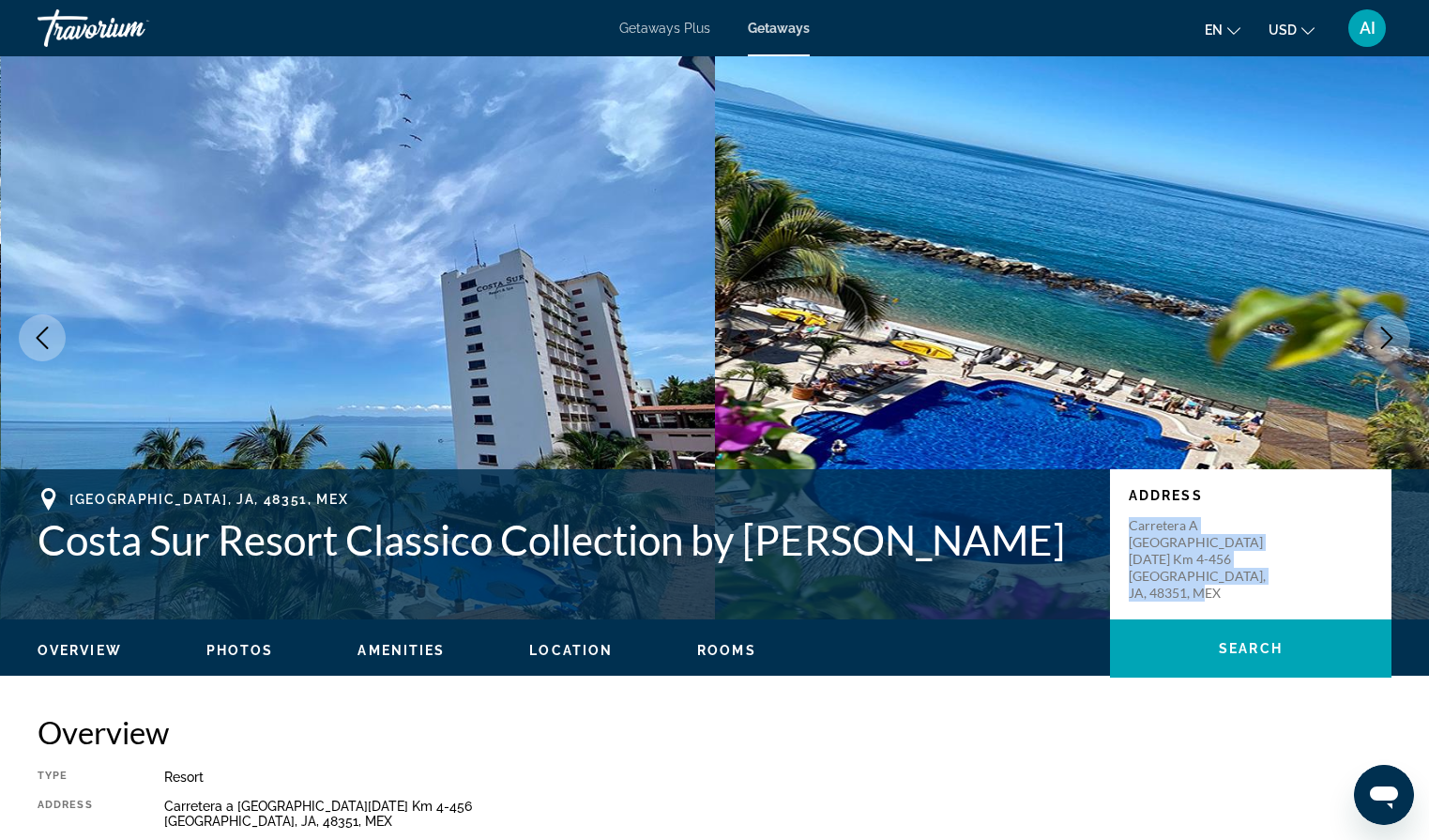
drag, startPoint x: 1211, startPoint y: 563, endPoint x: 1119, endPoint y: 507, distance: 107.7
click at [1119, 507] on div "Address Carretera a [GEOGRAPHIC_DATA][DATE] 4-456 [GEOGRAPHIC_DATA]" at bounding box center [1250, 544] width 281 height 150
copy p "Carretera a [GEOGRAPHIC_DATA][DATE] 4-456 [GEOGRAPHIC_DATA], [GEOGRAPHIC_DATA]"
click at [937, 727] on h2 "Overview" at bounding box center [714, 731] width 1353 height 37
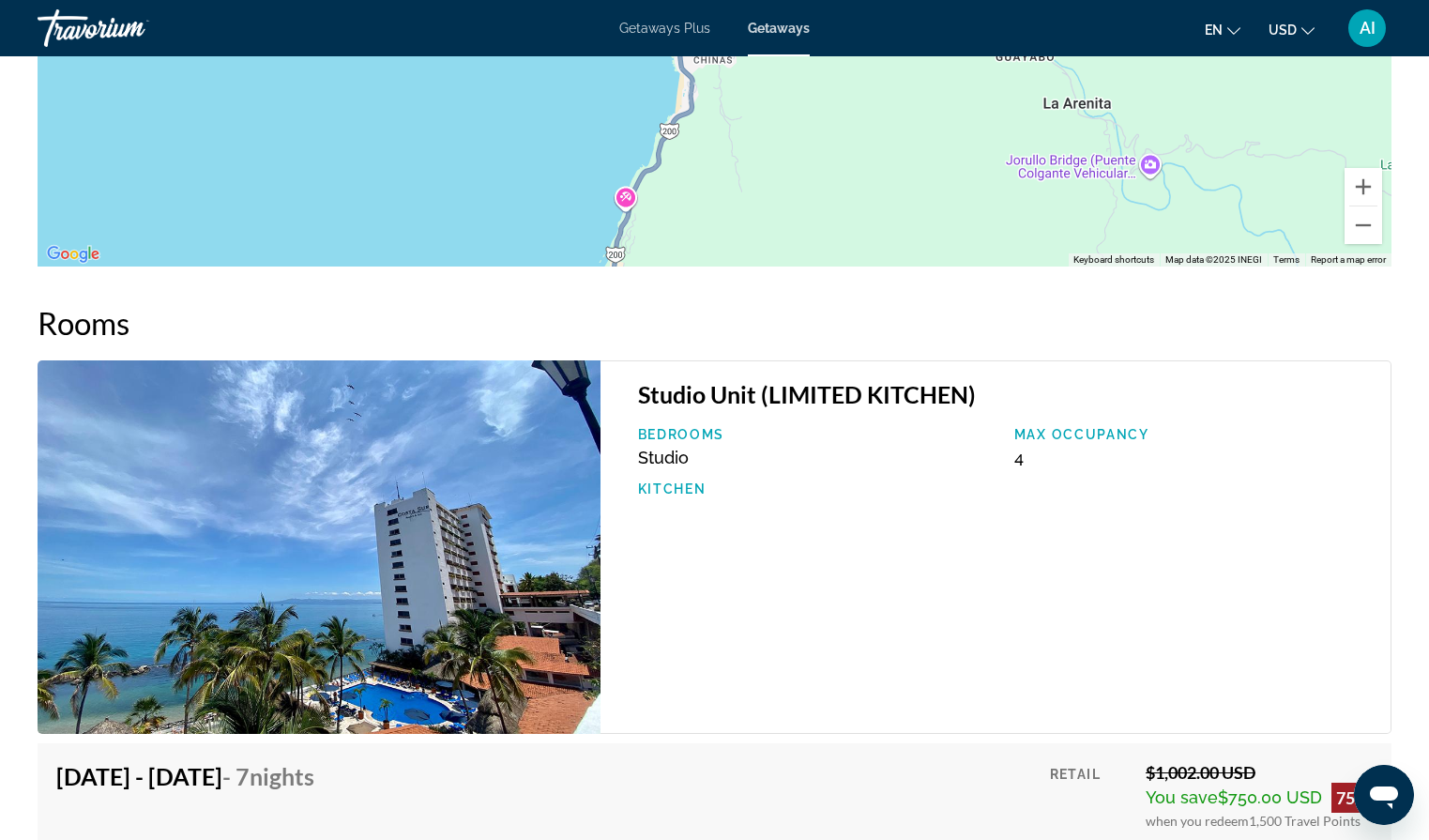
scroll to position [2649, 0]
